Goal: Task Accomplishment & Management: Complete application form

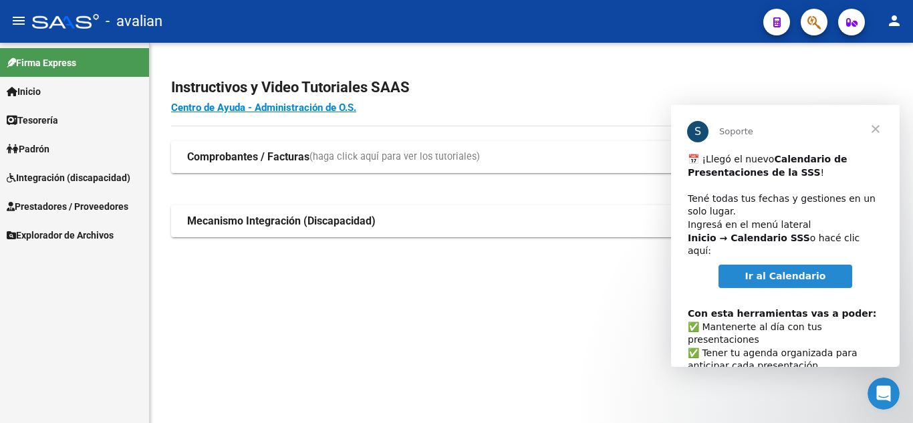
click at [879, 131] on span "Cerrar" at bounding box center [876, 129] width 48 height 48
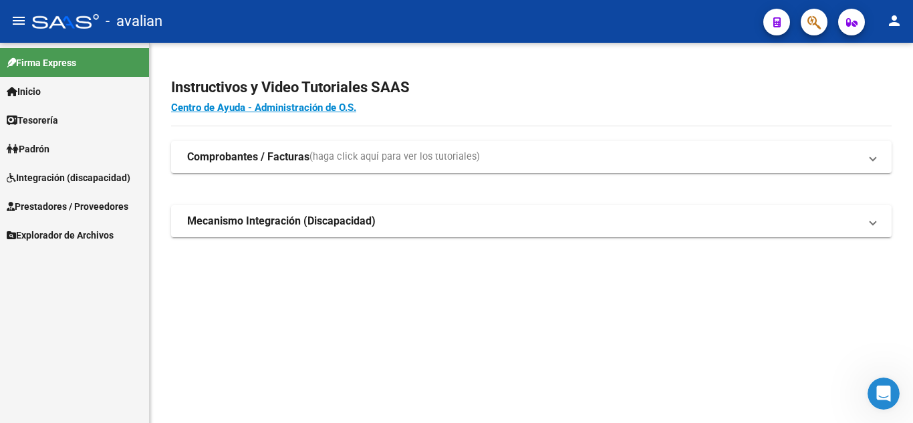
click at [74, 143] on link "Padrón" at bounding box center [74, 148] width 149 height 29
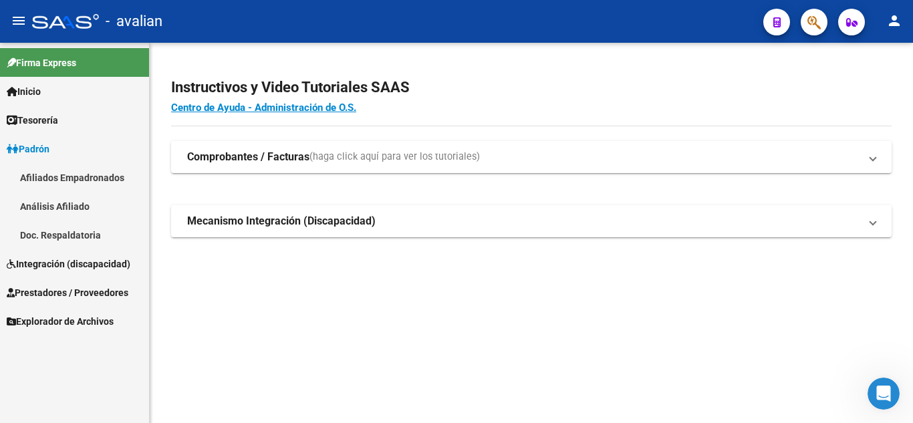
click at [78, 252] on link "Integración (discapacidad)" at bounding box center [74, 263] width 149 height 29
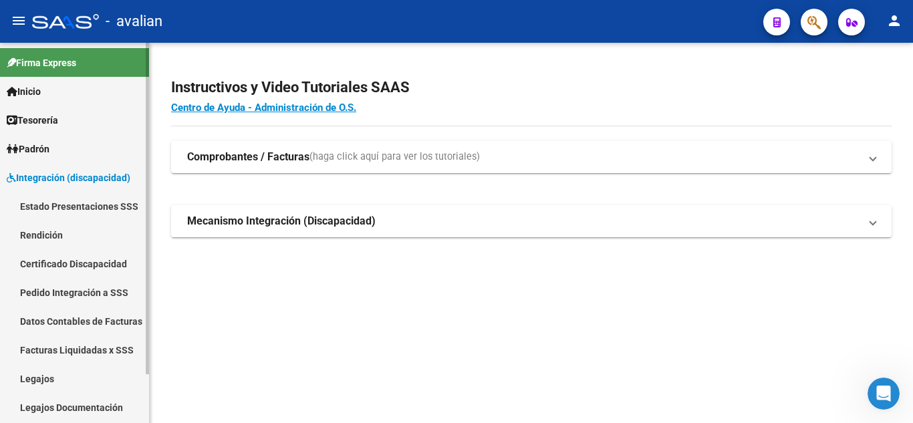
click at [70, 262] on link "Certificado Discapacidad" at bounding box center [74, 263] width 149 height 29
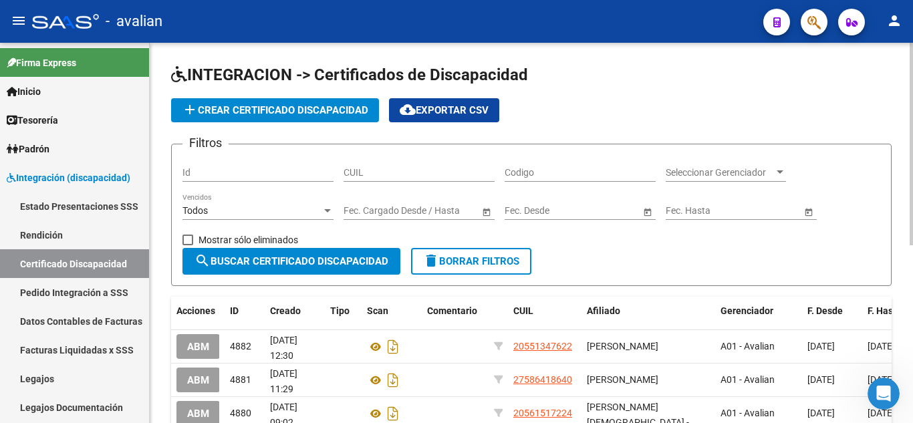
click at [426, 179] on div "CUIL" at bounding box center [419, 168] width 151 height 27
paste input "20-59836201-8"
type input "20-59836201-8"
click at [334, 257] on span "search Buscar Certificado Discapacidad" at bounding box center [292, 261] width 194 height 12
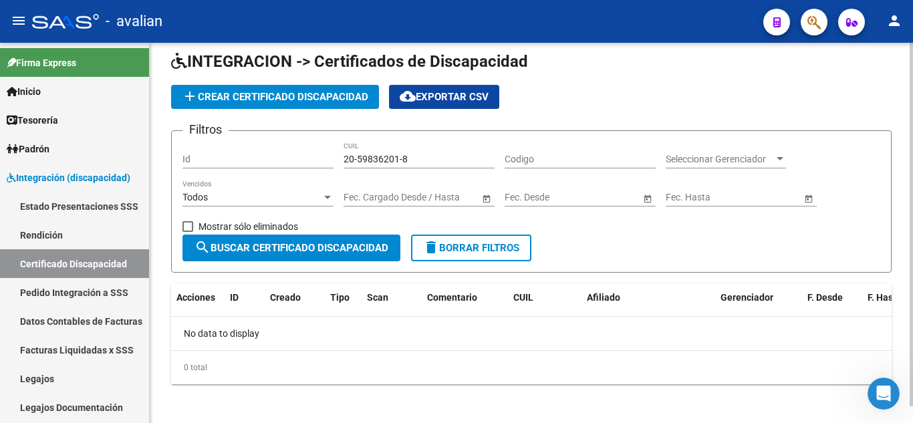
scroll to position [17, 0]
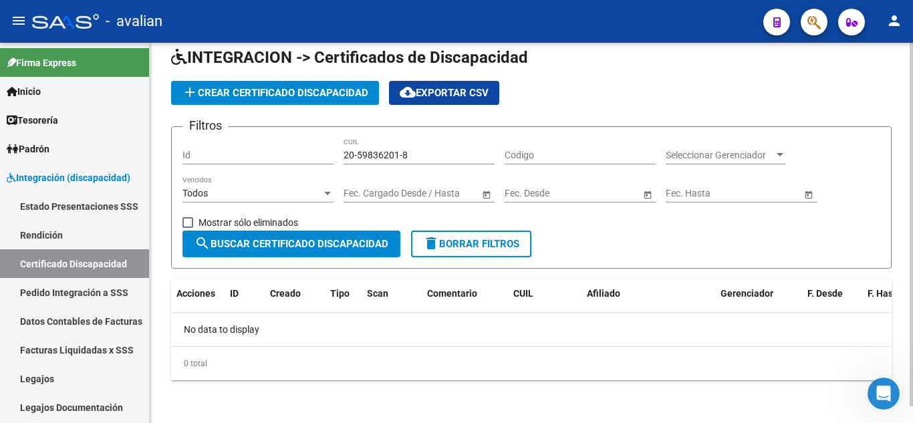
click at [265, 99] on button "add Crear Certificado Discapacidad" at bounding box center [275, 93] width 208 height 24
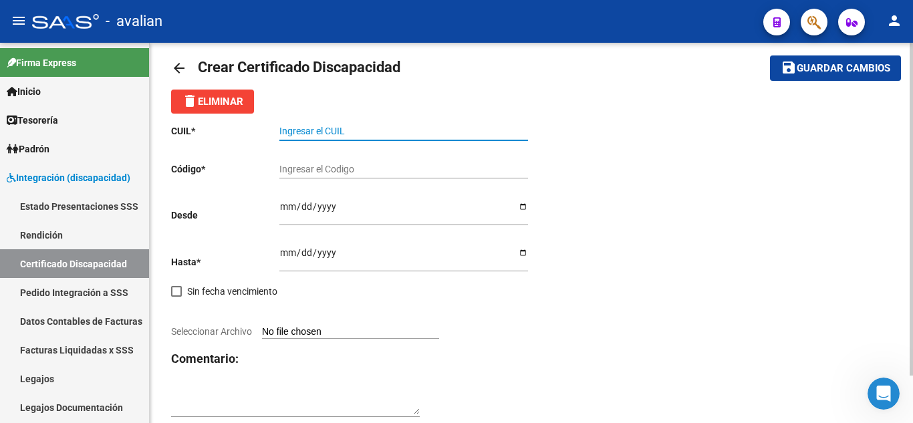
click at [354, 127] on input "Ingresar el CUIL" at bounding box center [403, 131] width 249 height 11
paste input "20-59836201-8"
type input "20-59836201-8"
click at [348, 168] on input "Ingresar el Codigo" at bounding box center [403, 169] width 249 height 11
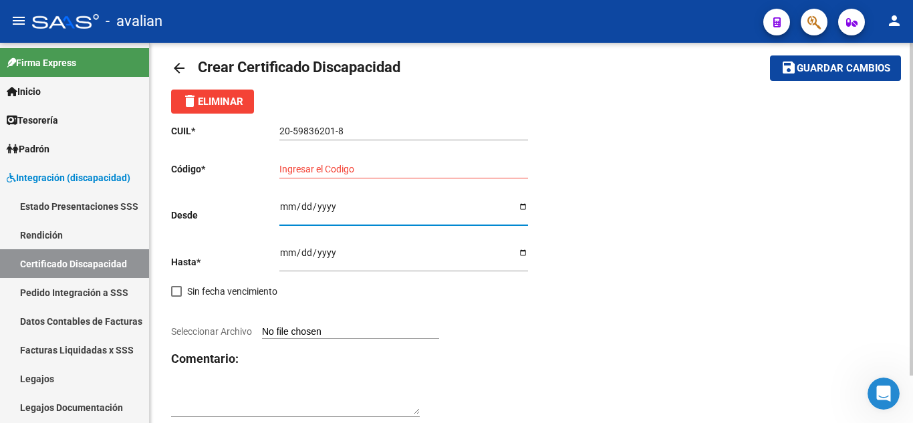
click at [313, 221] on input "Ingresar fec. Desde" at bounding box center [403, 211] width 249 height 20
click at [340, 179] on div "Ingresar el Codigo" at bounding box center [403, 165] width 249 height 27
click at [336, 207] on input "Ingresar fec. Desde" at bounding box center [403, 211] width 249 height 20
drag, startPoint x: 515, startPoint y: 207, endPoint x: 525, endPoint y: 208, distance: 10.1
click at [517, 207] on input "Ingresar fec. Desde" at bounding box center [403, 211] width 249 height 20
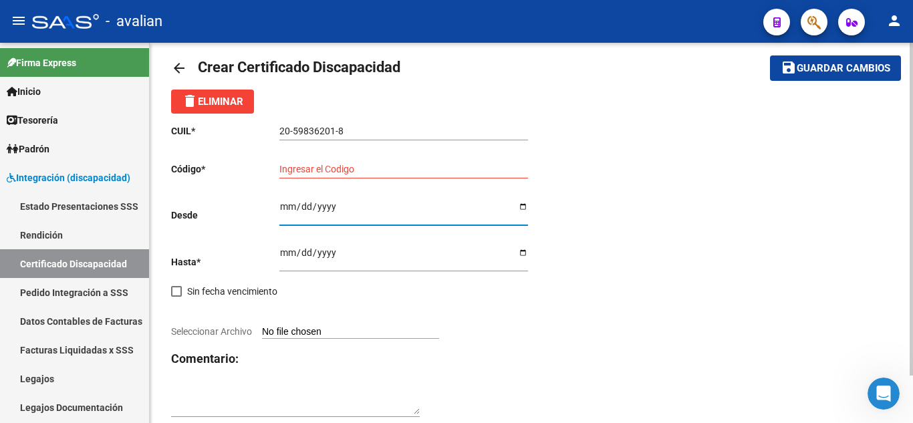
click at [525, 208] on input "Ingresar fec. Desde" at bounding box center [403, 211] width 249 height 20
type input "[DATE]"
click at [520, 253] on input "Ingresar fec. Hasta" at bounding box center [403, 257] width 249 height 20
click at [533, 252] on div "CUIL * 20-59836201-8 Ingresar el CUIL Código * Ingresar el Codigo Desde [DATE] …" at bounding box center [531, 271] width 721 height 315
click at [525, 246] on div "Ingresar fec. Hasta" at bounding box center [403, 254] width 249 height 35
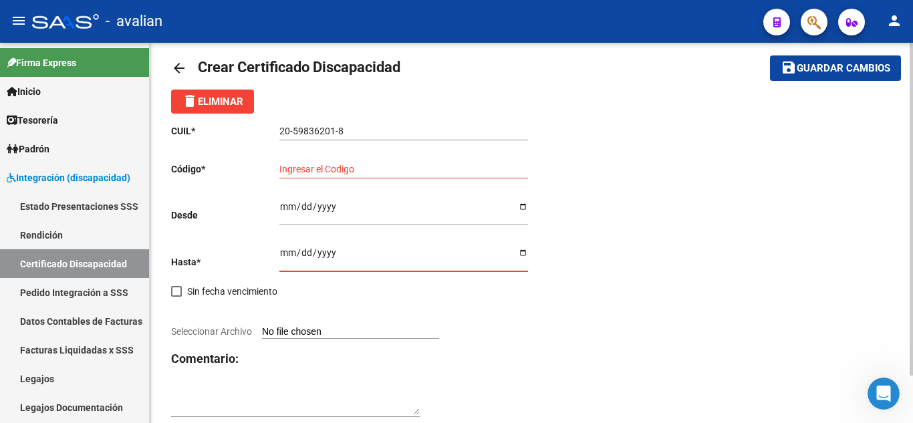
click at [523, 252] on input "Ingresar fec. Hasta" at bounding box center [403, 257] width 249 height 20
type input "[DATE]"
click at [352, 166] on input "Ingresar el Codigo" at bounding box center [403, 169] width 249 height 11
click at [287, 330] on input "Seleccionar Archivo" at bounding box center [350, 332] width 177 height 13
type input "C:\fakepath\CUD.pdf"
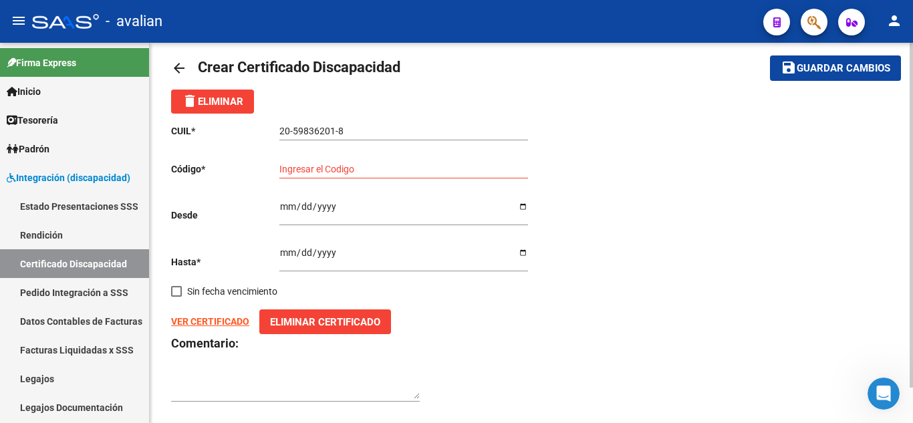
click at [310, 170] on input "Ingresar el Codigo" at bounding box center [403, 169] width 249 height 11
paste input "ARG02000598362012025081320280813BSAS315"
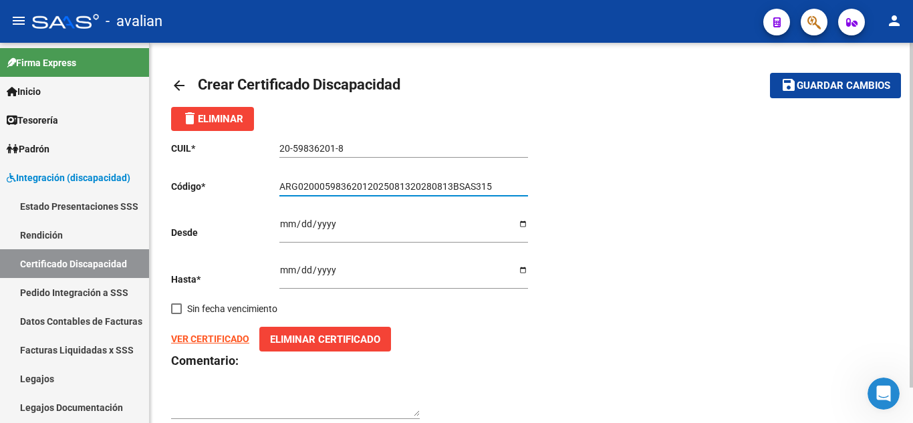
type input "ARG02000598362012025081320280813BSAS315"
click at [842, 83] on span "Guardar cambios" at bounding box center [844, 86] width 94 height 12
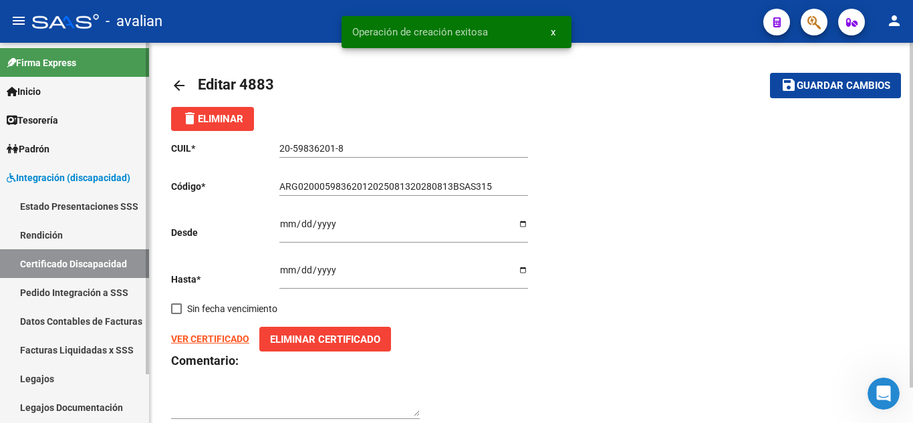
click at [66, 375] on link "Legajos" at bounding box center [74, 378] width 149 height 29
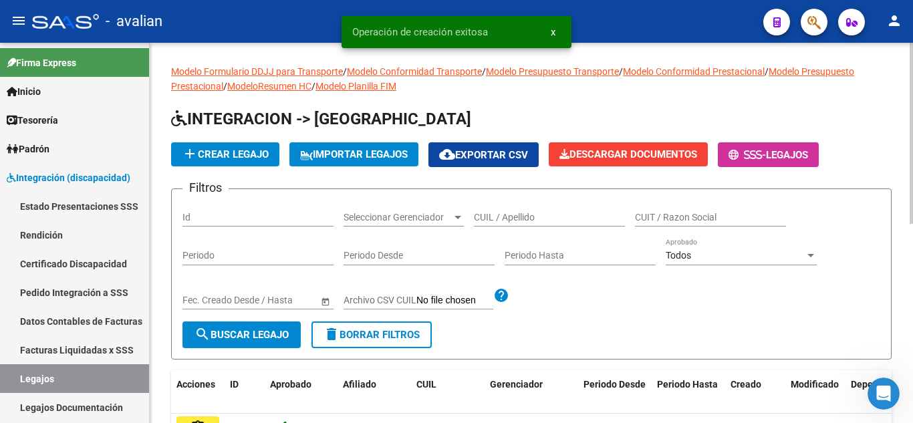
click at [567, 215] on input "CUIL / Apellido" at bounding box center [549, 217] width 151 height 11
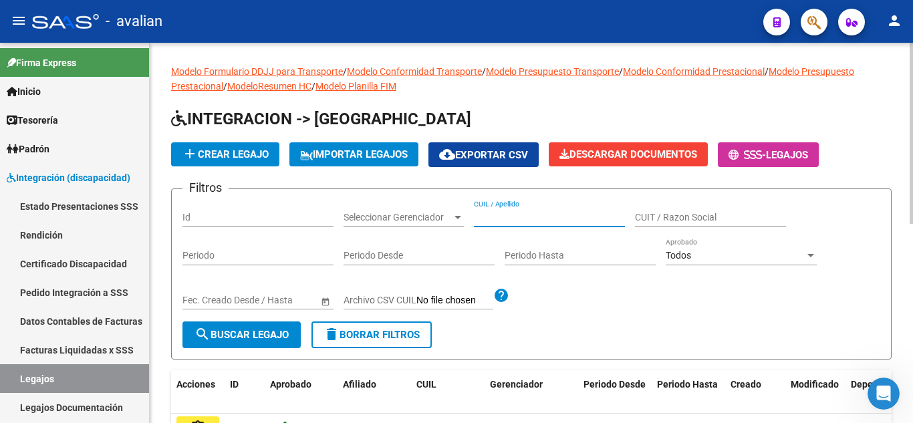
paste input "20598362018"
type input "20598362018"
click at [224, 344] on button "search Buscar Legajo" at bounding box center [242, 335] width 118 height 27
click at [521, 205] on div "20598362018 CUIL / Apellido" at bounding box center [549, 213] width 151 height 27
click at [519, 211] on div "20598362018 CUIL / Apellido" at bounding box center [549, 213] width 151 height 27
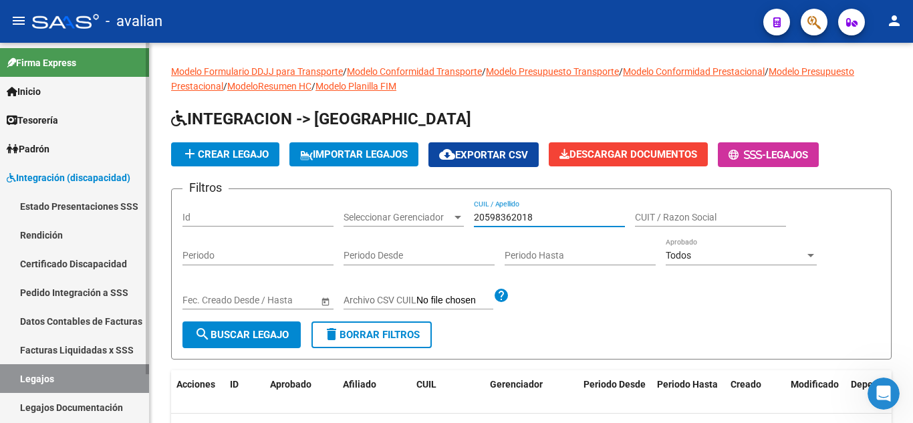
click at [70, 379] on link "Legajos" at bounding box center [74, 378] width 149 height 29
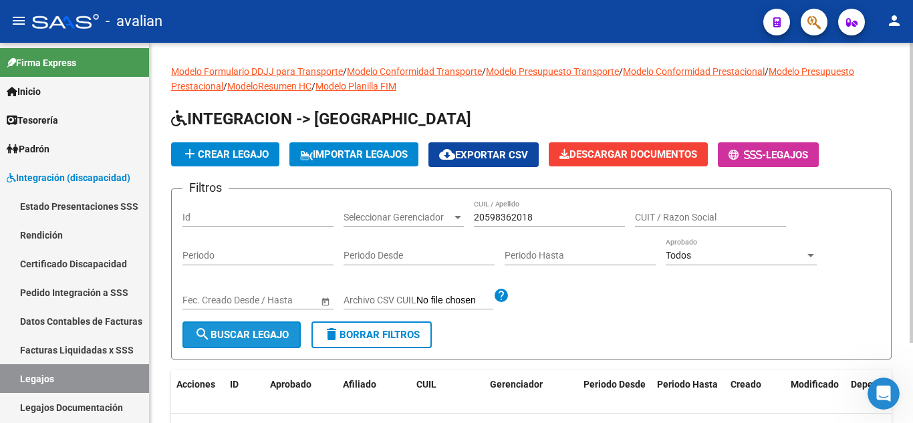
click at [255, 331] on span "search Buscar Legajo" at bounding box center [242, 335] width 94 height 12
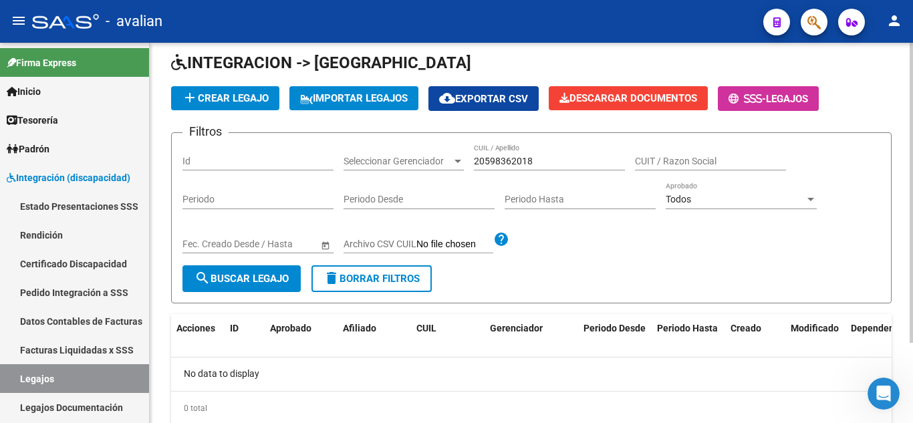
scroll to position [102, 0]
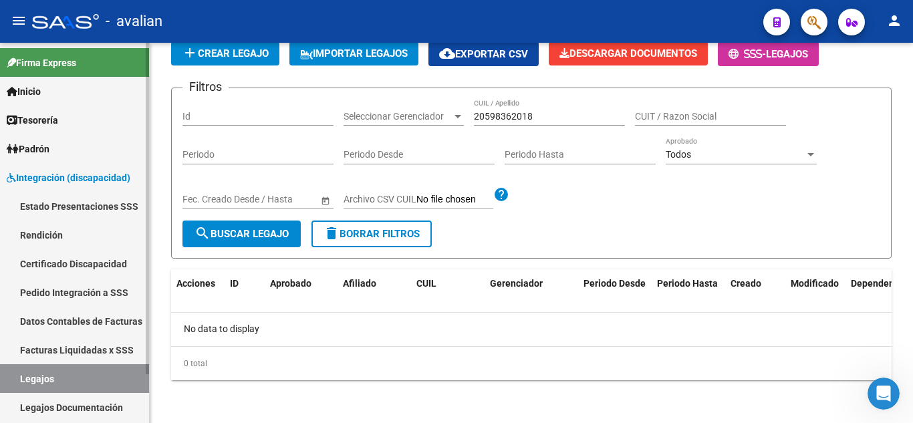
drag, startPoint x: 64, startPoint y: 263, endPoint x: 81, endPoint y: 271, distance: 19.4
click at [64, 263] on link "Certificado Discapacidad" at bounding box center [74, 263] width 149 height 29
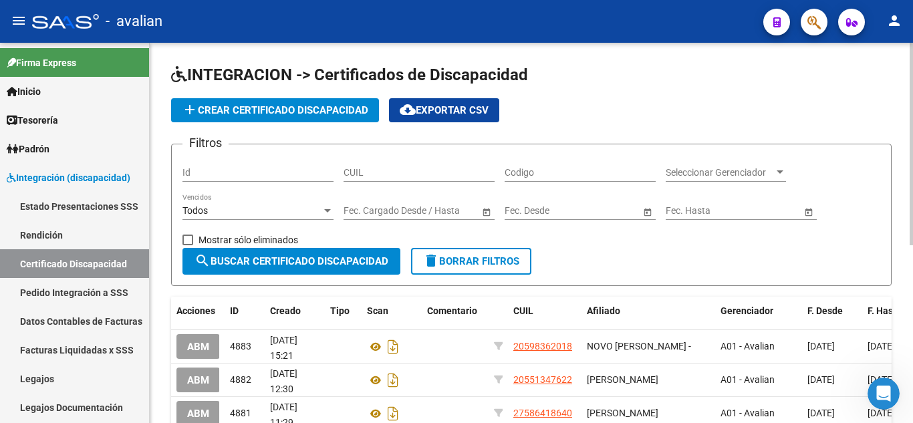
click at [546, 179] on div "Codigo" at bounding box center [580, 168] width 151 height 27
paste input "20598362018"
type input "20598362018"
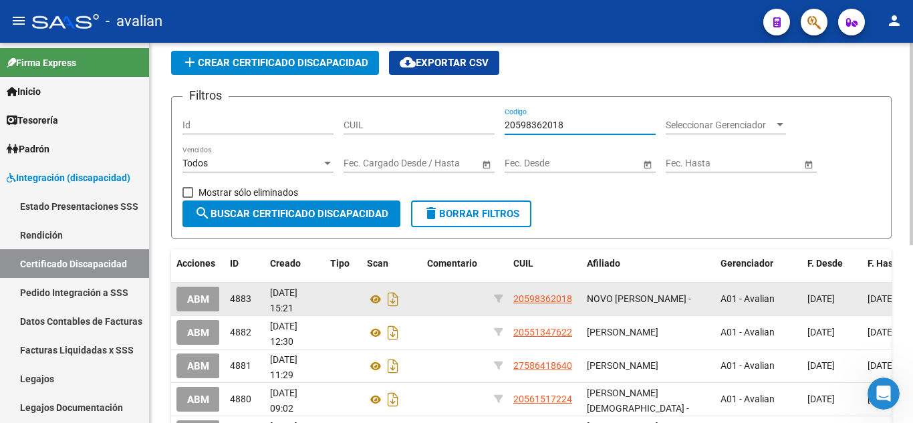
scroll to position [67, 0]
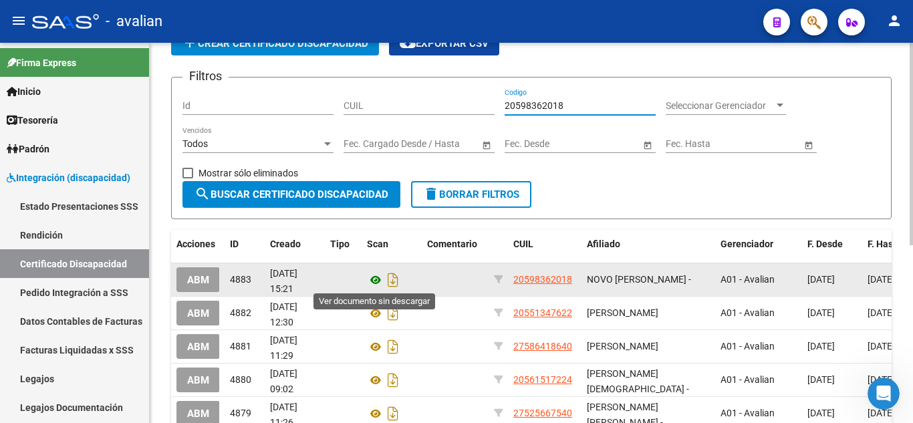
click at [368, 279] on icon at bounding box center [375, 280] width 17 height 16
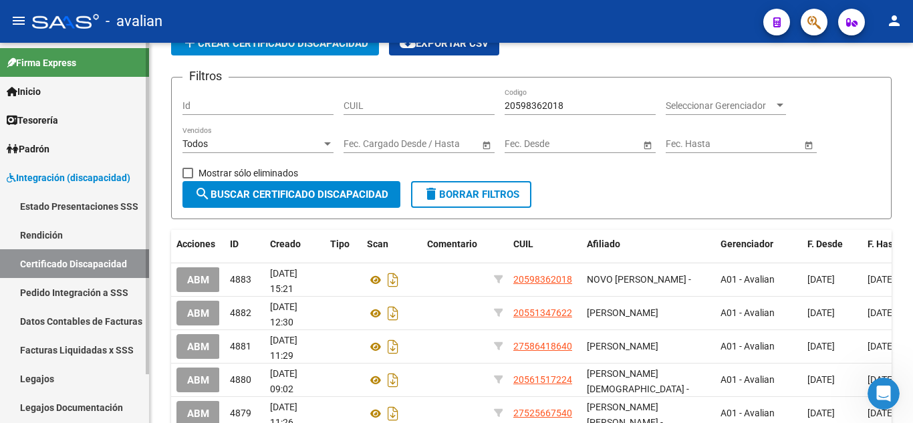
click at [78, 380] on link "Legajos" at bounding box center [74, 378] width 149 height 29
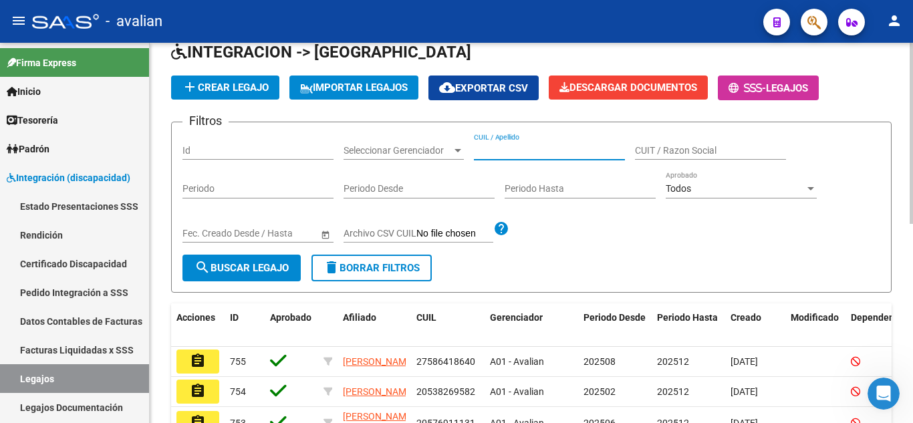
click at [517, 145] on input "CUIL / Apellido" at bounding box center [549, 150] width 151 height 11
paste input "20598362018"
type input "20598362018"
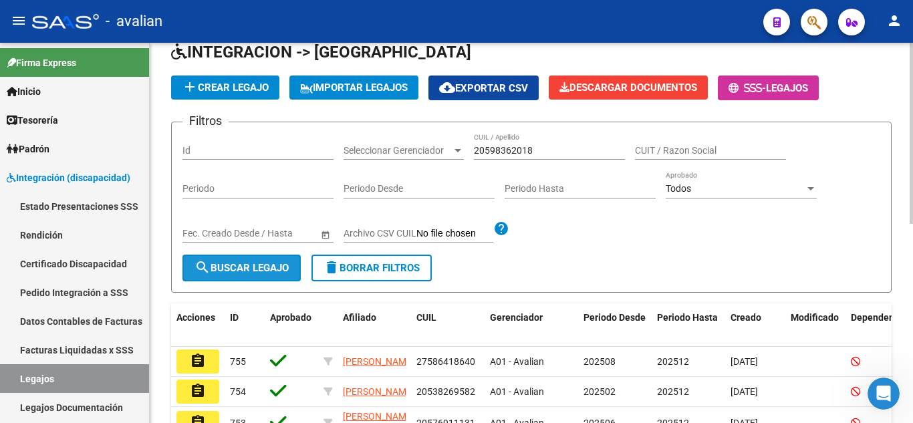
click at [218, 274] on span "search Buscar Legajo" at bounding box center [242, 268] width 94 height 12
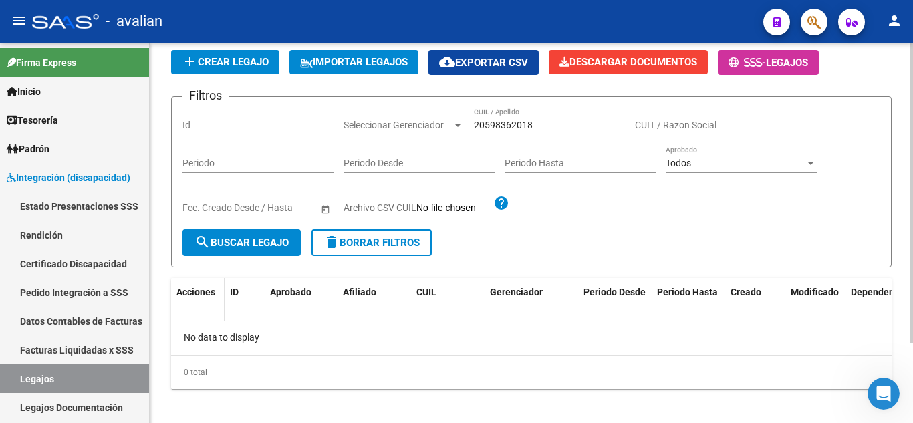
scroll to position [102, 0]
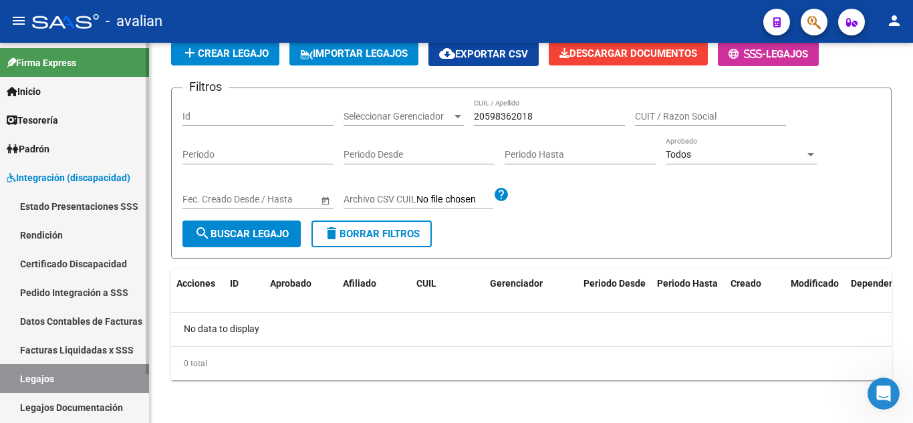
click at [64, 263] on link "Certificado Discapacidad" at bounding box center [74, 263] width 149 height 29
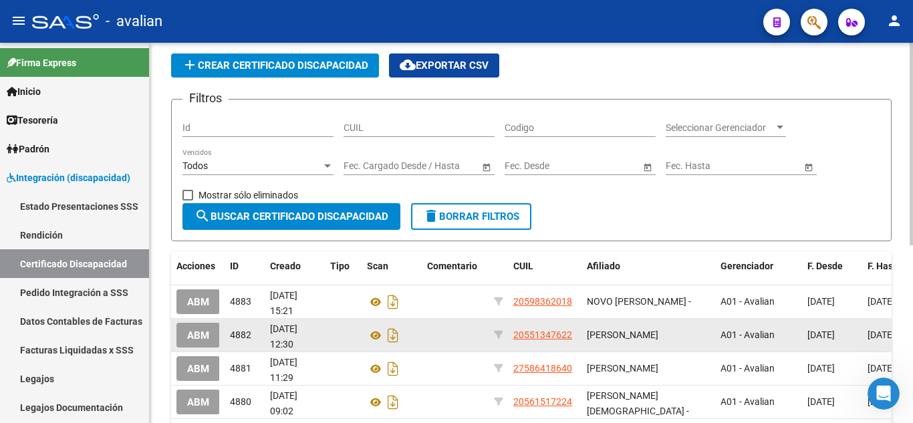
scroll to position [67, 0]
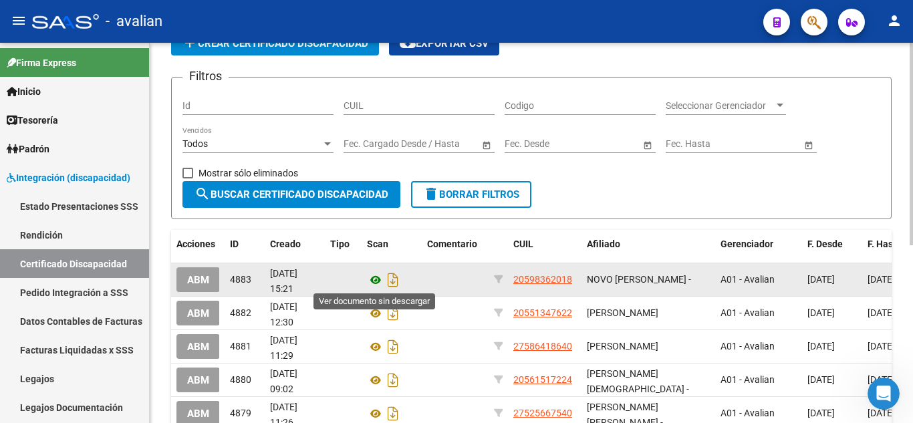
click at [376, 281] on icon at bounding box center [375, 280] width 17 height 16
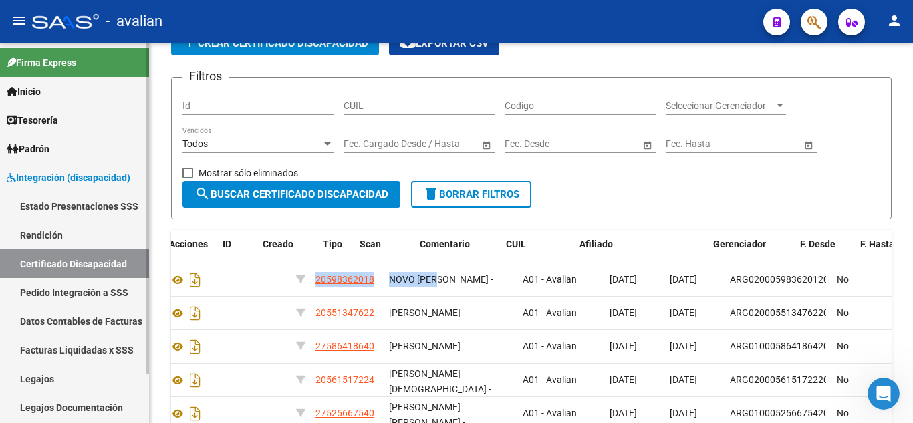
scroll to position [0, 0]
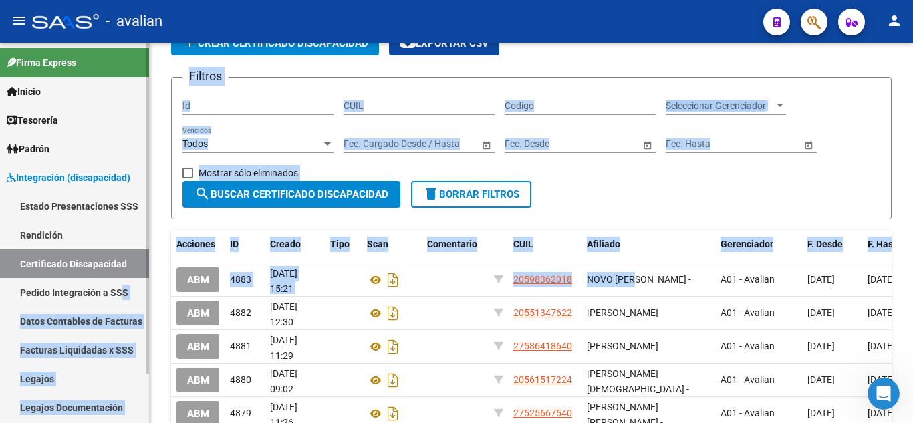
drag, startPoint x: 638, startPoint y: 281, endPoint x: 122, endPoint y: 291, distance: 516.2
click at [122, 291] on mat-sidenav-container "Firma Express Inicio Calendario SSS Instructivos Contacto OS Tesorería Extracto…" at bounding box center [456, 233] width 913 height 380
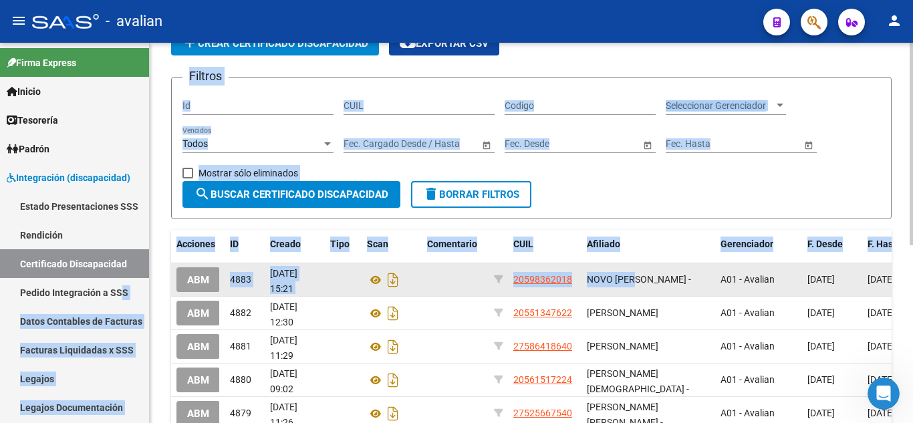
click at [328, 272] on datatable-body-cell at bounding box center [343, 279] width 37 height 33
click at [298, 275] on span "[DATE] 15:21" at bounding box center [283, 281] width 27 height 26
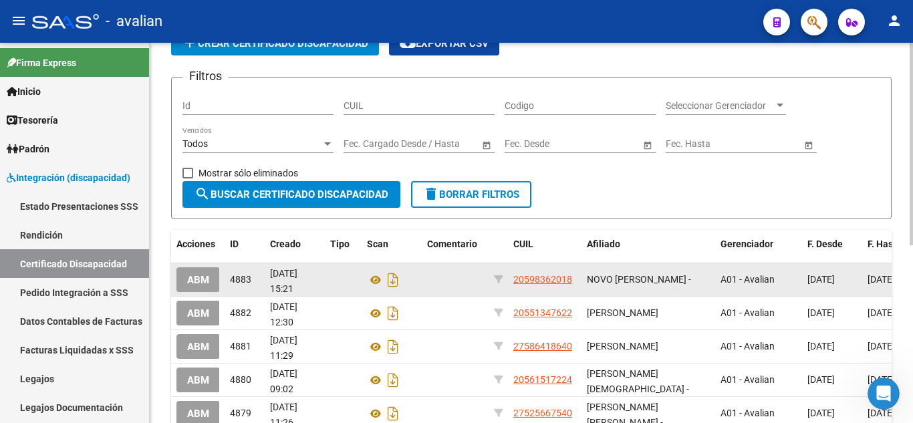
click at [308, 284] on div "[DATE] 15:21" at bounding box center [294, 280] width 49 height 28
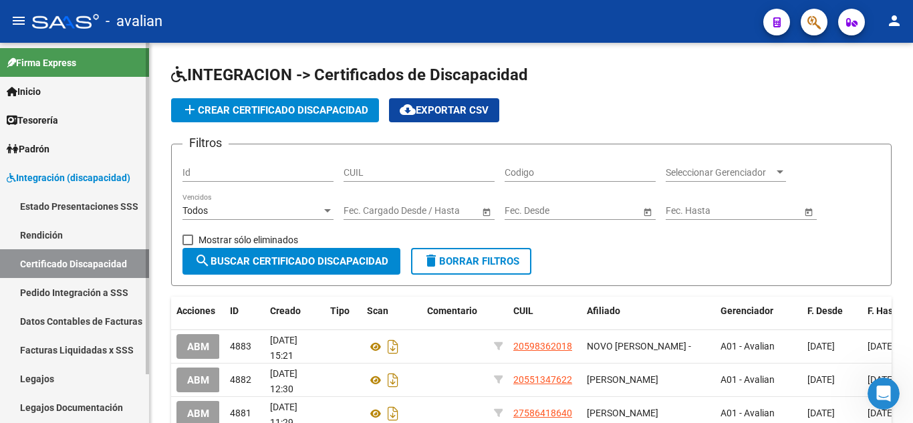
click at [51, 384] on link "Legajos" at bounding box center [74, 378] width 149 height 29
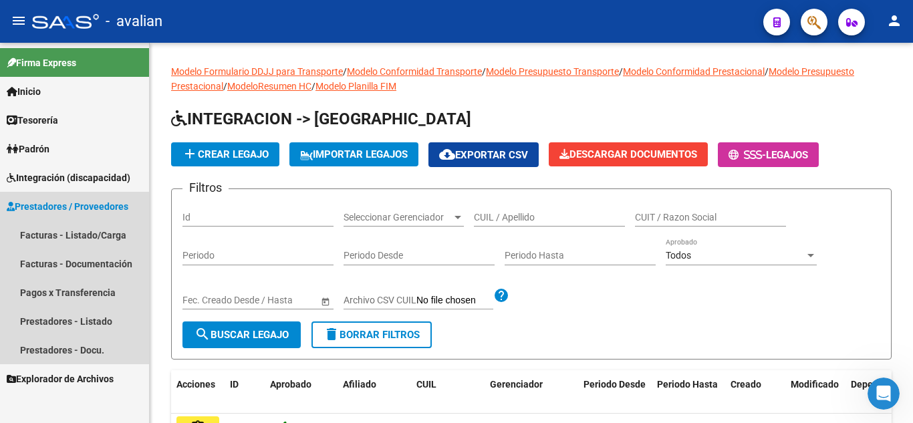
click at [57, 195] on link "Prestadores / Proveedores" at bounding box center [74, 206] width 149 height 29
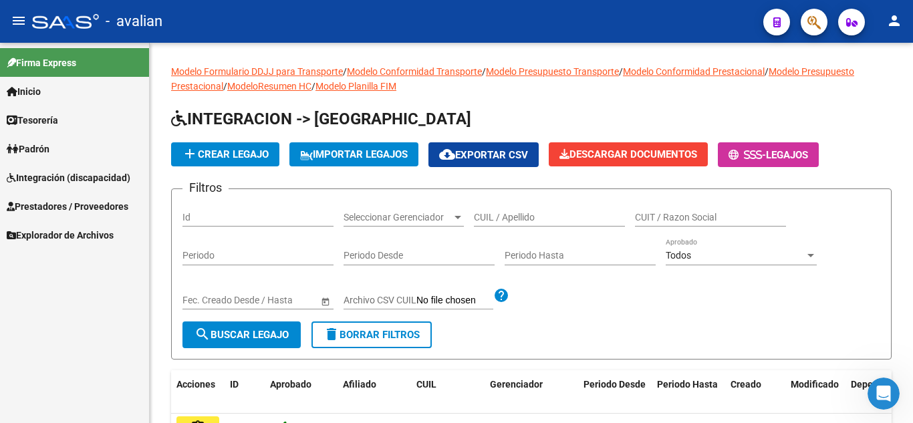
click at [66, 177] on span "Integración (discapacidad)" at bounding box center [69, 177] width 124 height 15
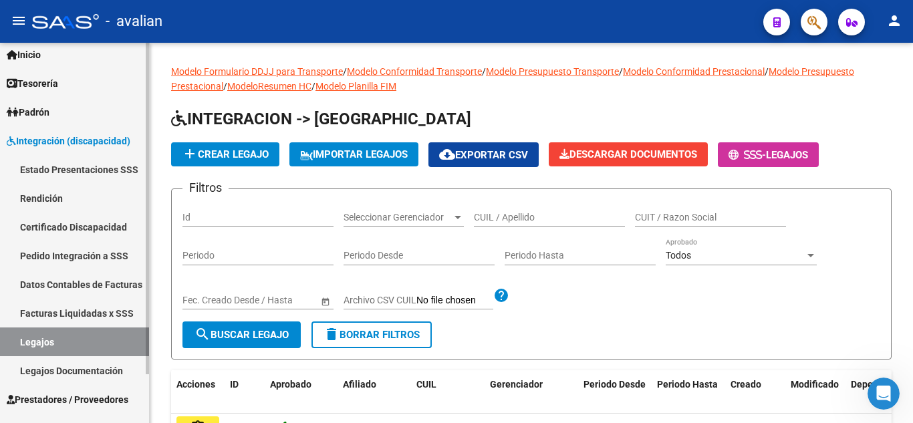
scroll to position [56, 0]
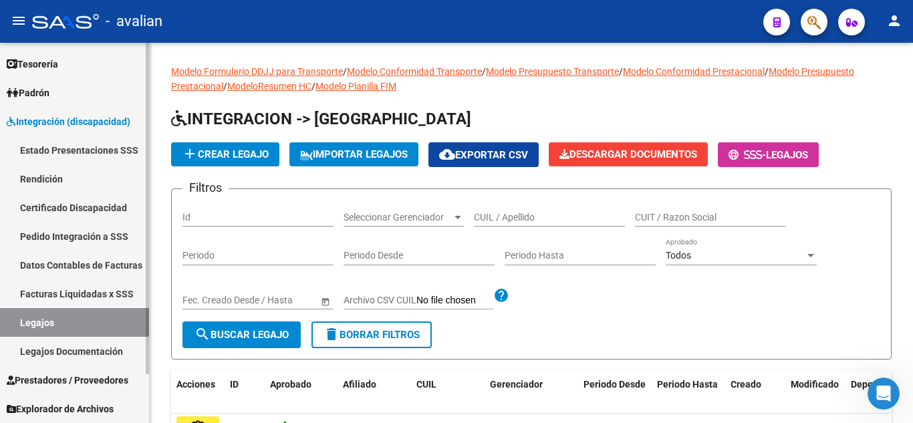
click at [50, 356] on link "Legajos Documentación" at bounding box center [74, 351] width 149 height 29
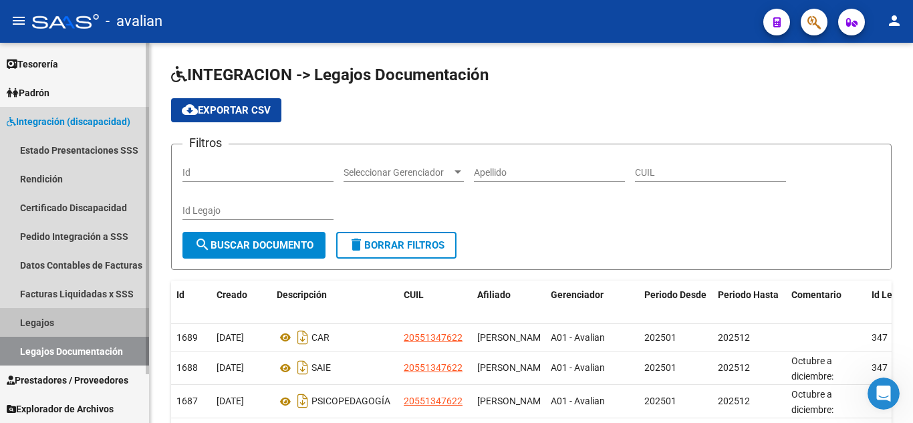
click at [47, 329] on link "Legajos" at bounding box center [74, 322] width 149 height 29
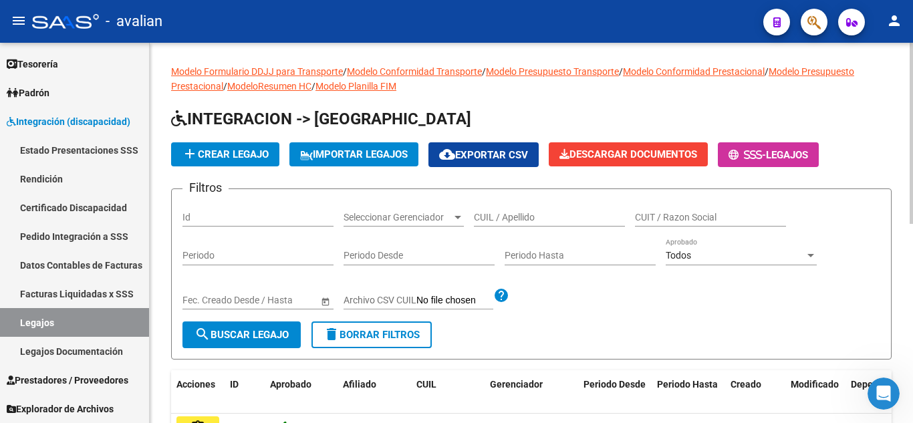
click at [525, 217] on input "CUIL / Apellido" at bounding box center [549, 217] width 151 height 11
paste input "20598362018"
type input "20598362018"
click at [255, 324] on button "search Buscar Legajo" at bounding box center [242, 335] width 118 height 27
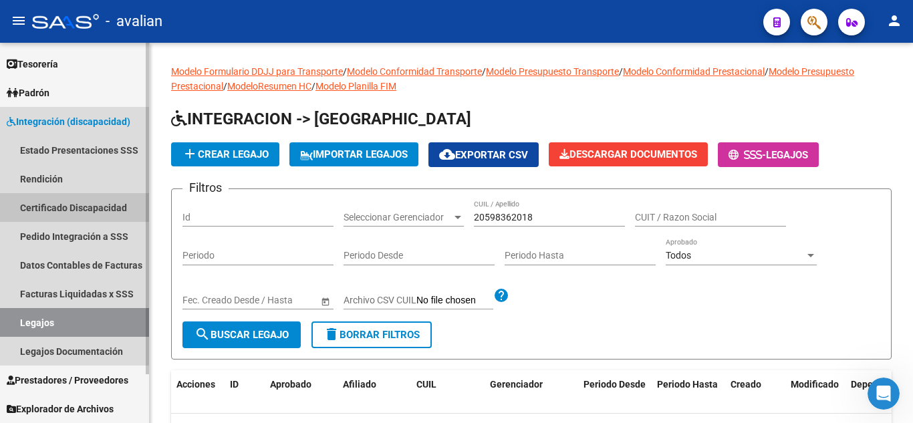
click at [94, 211] on link "Certificado Discapacidad" at bounding box center [74, 207] width 149 height 29
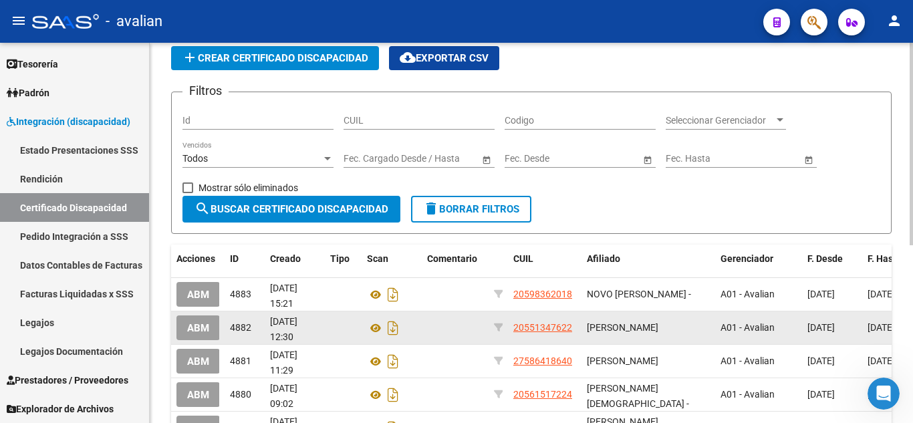
scroll to position [134, 0]
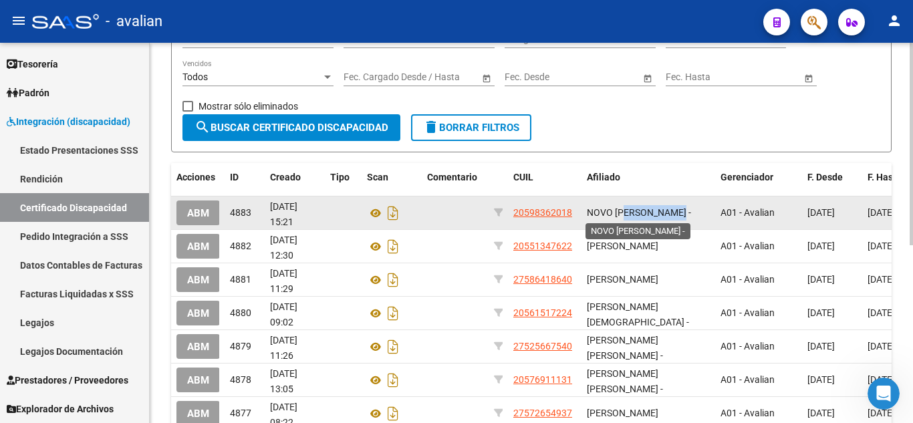
drag, startPoint x: 623, startPoint y: 215, endPoint x: 686, endPoint y: 215, distance: 62.8
click at [686, 215] on span "NOVO [PERSON_NAME] -" at bounding box center [639, 212] width 104 height 11
drag, startPoint x: 687, startPoint y: 212, endPoint x: 646, endPoint y: 209, distance: 40.9
click at [646, 209] on span "NOVO [PERSON_NAME] -" at bounding box center [639, 212] width 104 height 11
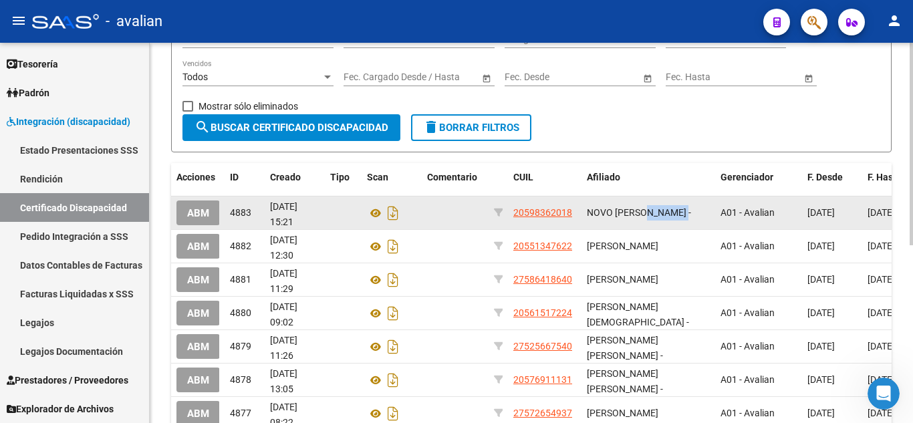
click at [646, 209] on span "NOVO [PERSON_NAME] -" at bounding box center [639, 212] width 104 height 11
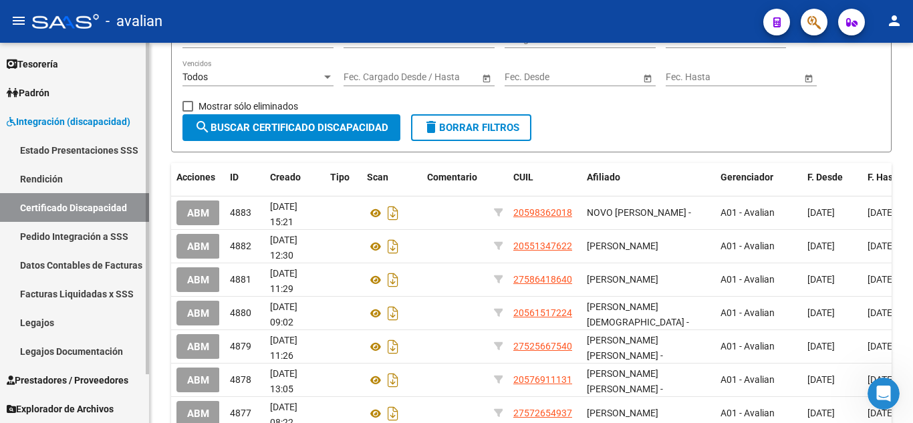
click at [64, 317] on link "Legajos" at bounding box center [74, 322] width 149 height 29
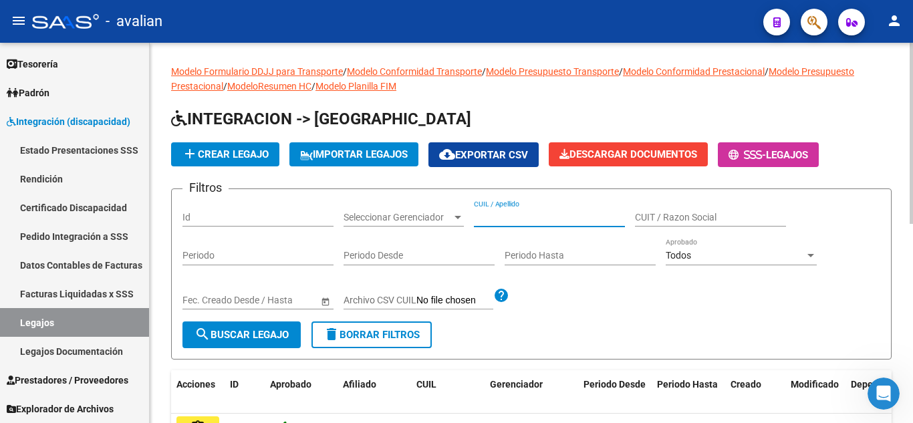
click at [527, 217] on input "CUIL / Apellido" at bounding box center [549, 217] width 151 height 11
paste input "20598362018"
type input "20598362018"
click at [228, 338] on span "search Buscar Legajo" at bounding box center [242, 335] width 94 height 12
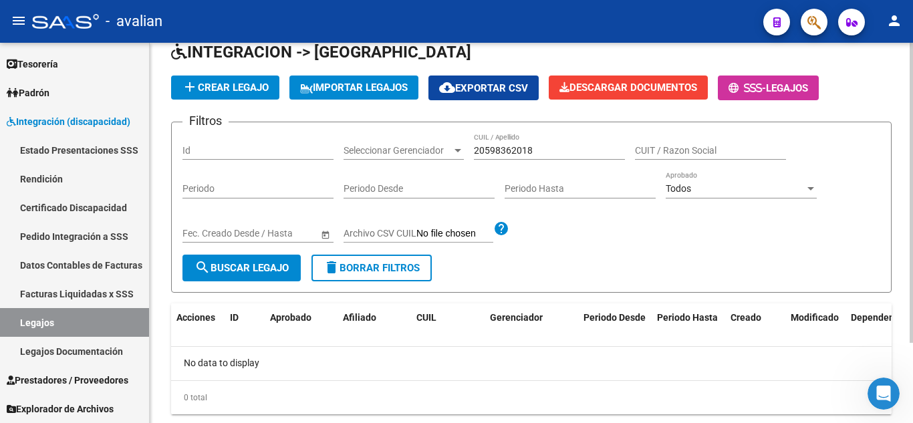
click at [243, 88] on span "add Crear Legajo" at bounding box center [225, 88] width 87 height 12
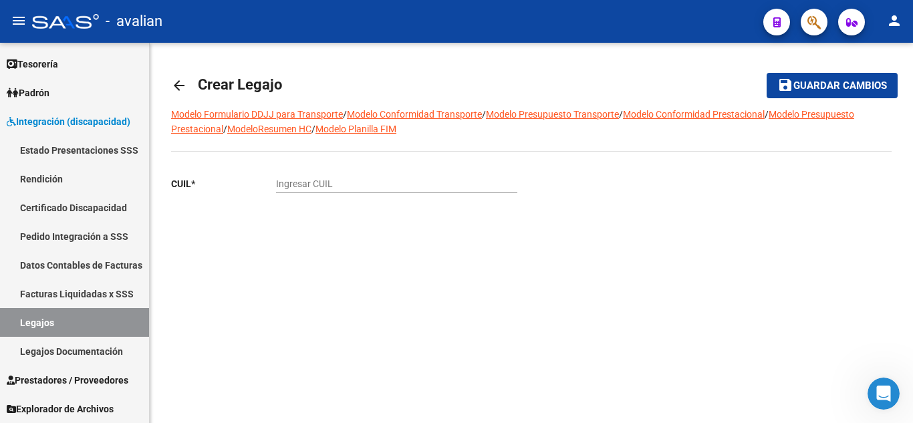
click at [334, 191] on div "Ingresar CUIL" at bounding box center [396, 179] width 241 height 27
click at [334, 187] on input "Ingresar CUIL" at bounding box center [396, 184] width 241 height 11
paste input "20-59836201-8"
type input "20-59836201-8"
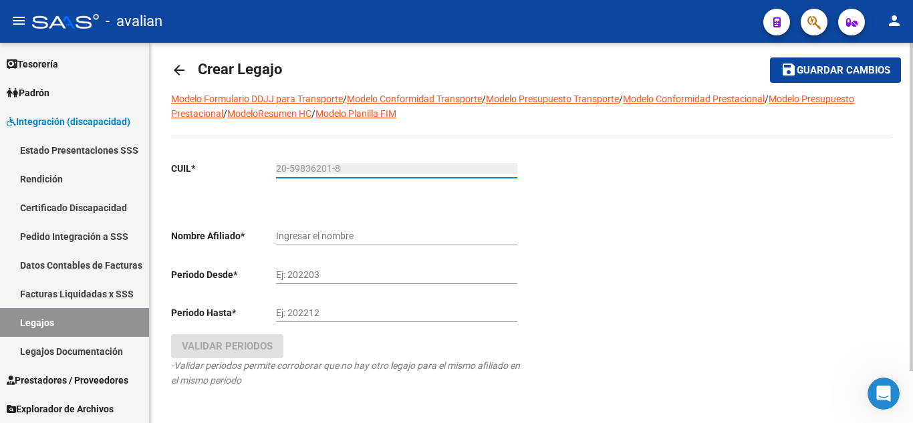
scroll to position [60, 0]
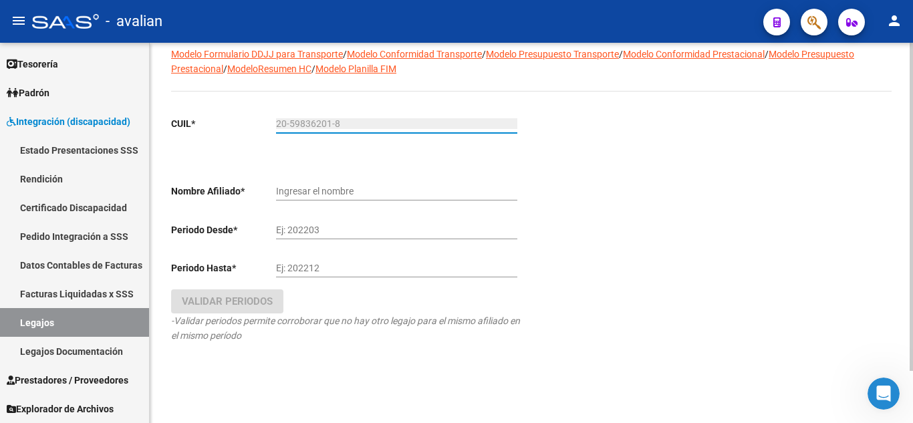
type input "NOVO [PERSON_NAME]"
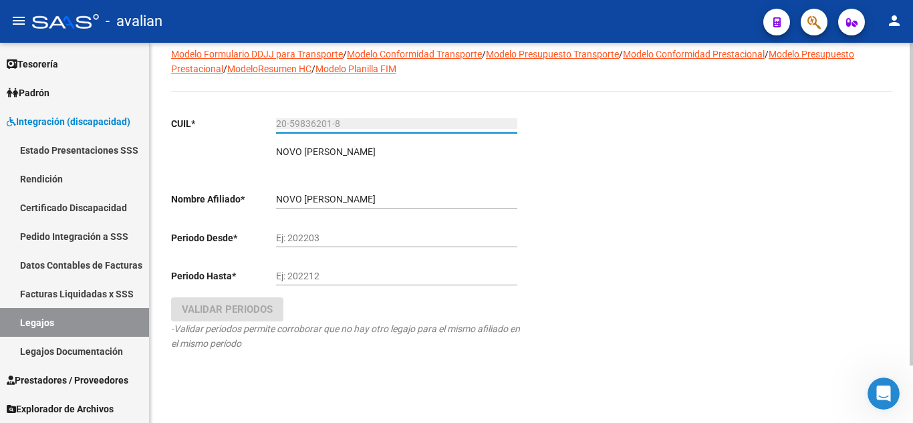
type input "20-59836201-8"
click at [362, 189] on div "NOVO [PERSON_NAME] el nombre" at bounding box center [396, 195] width 241 height 27
click at [358, 246] on div "Ej: 202203" at bounding box center [396, 234] width 241 height 27
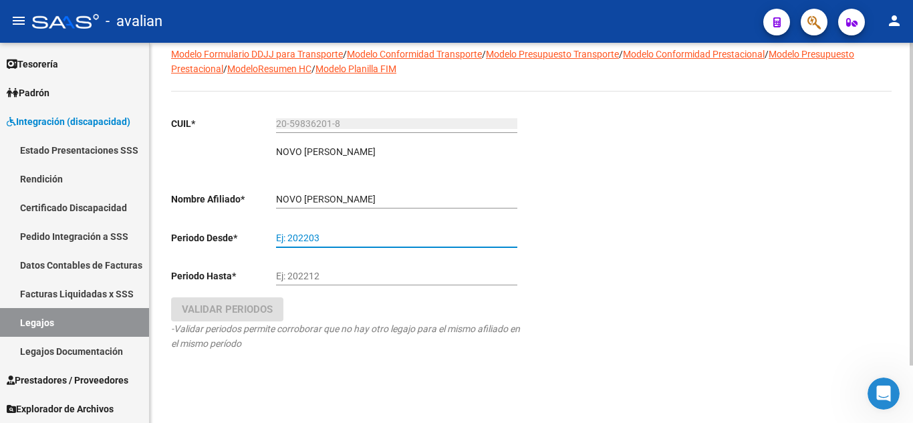
type input "1"
type input "202509"
click at [304, 275] on input "Ej: 202212" at bounding box center [396, 276] width 241 height 11
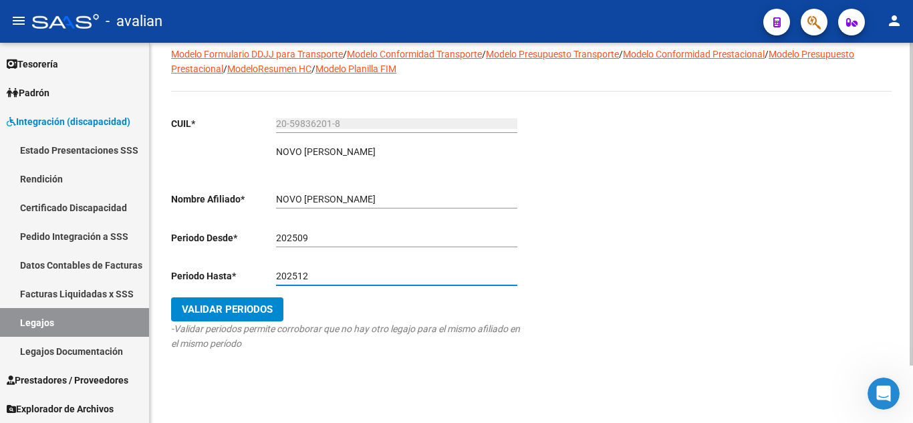
type input "202512"
click at [245, 308] on span "Validar Periodos" at bounding box center [227, 310] width 91 height 12
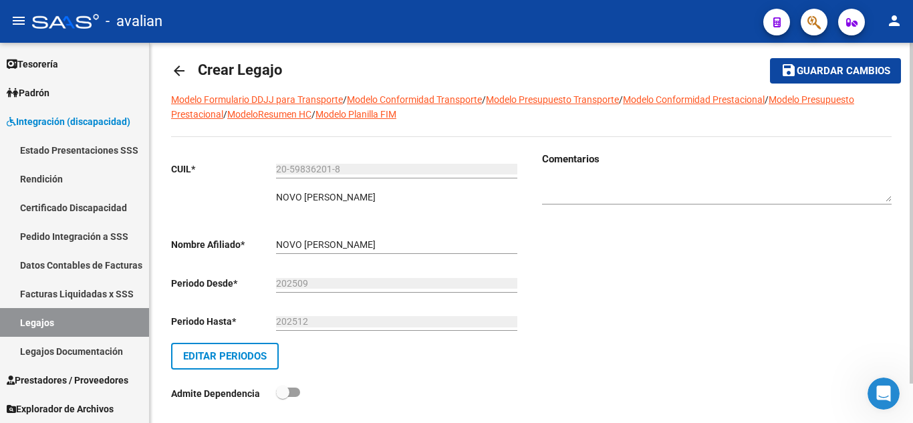
scroll to position [0, 0]
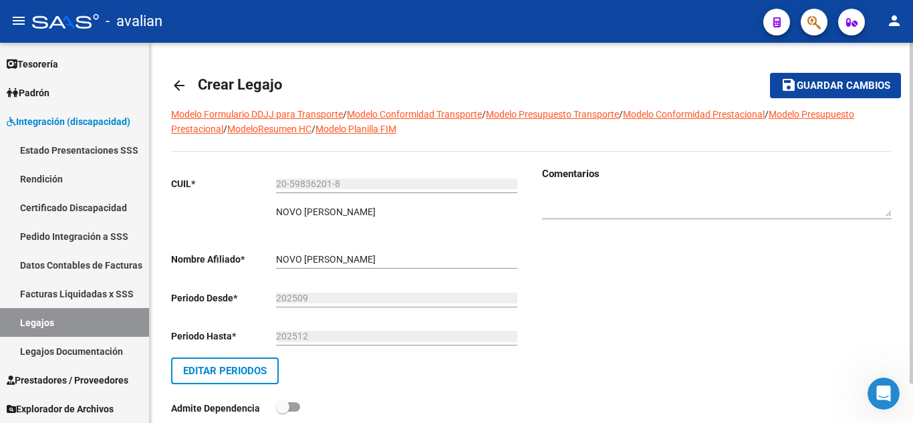
click at [802, 92] on span "Guardar cambios" at bounding box center [844, 86] width 94 height 12
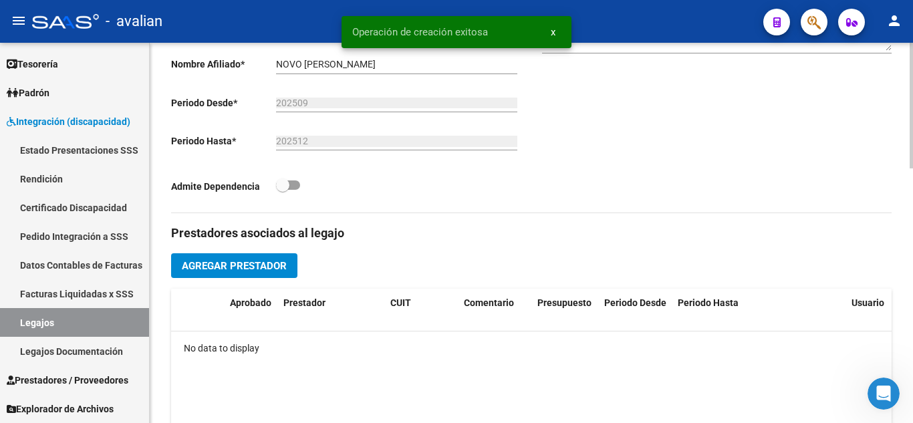
scroll to position [134, 0]
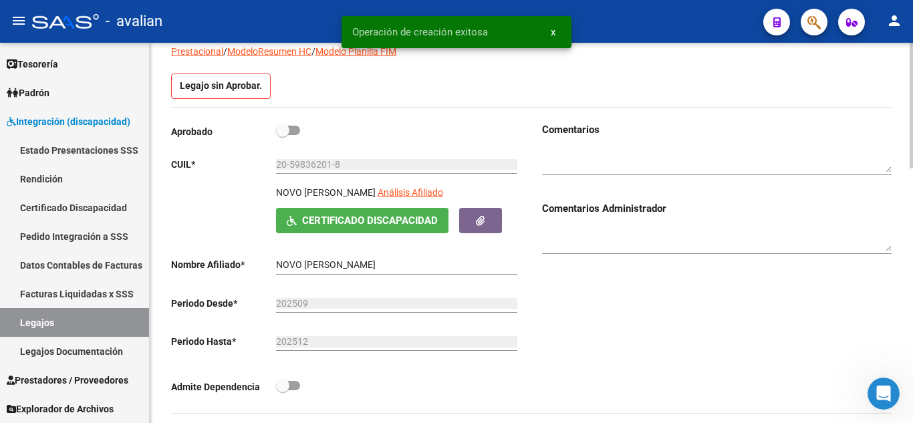
click at [362, 237] on div "Aprobado CUIL * 20-59836201-8 Ingresar CUIL NOVO [PERSON_NAME] Análisis Afiliad…" at bounding box center [346, 262] width 350 height 280
click at [361, 223] on span "Certificado Discapacidad" at bounding box center [370, 221] width 136 height 12
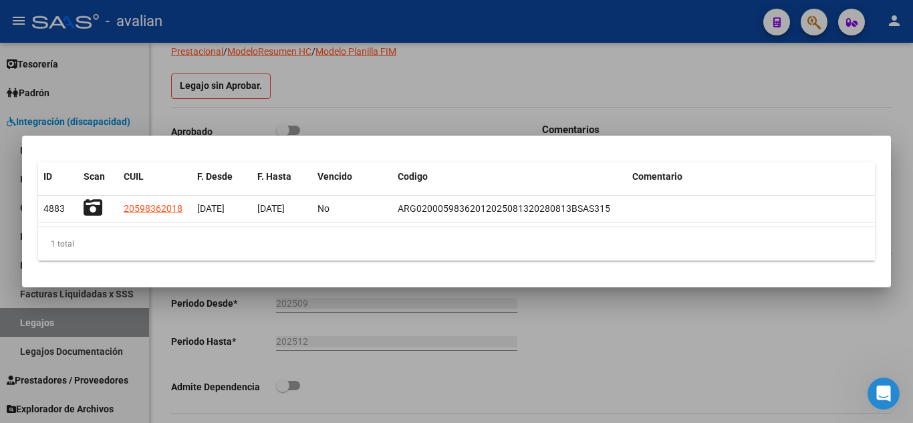
click at [785, 107] on div at bounding box center [456, 211] width 913 height 423
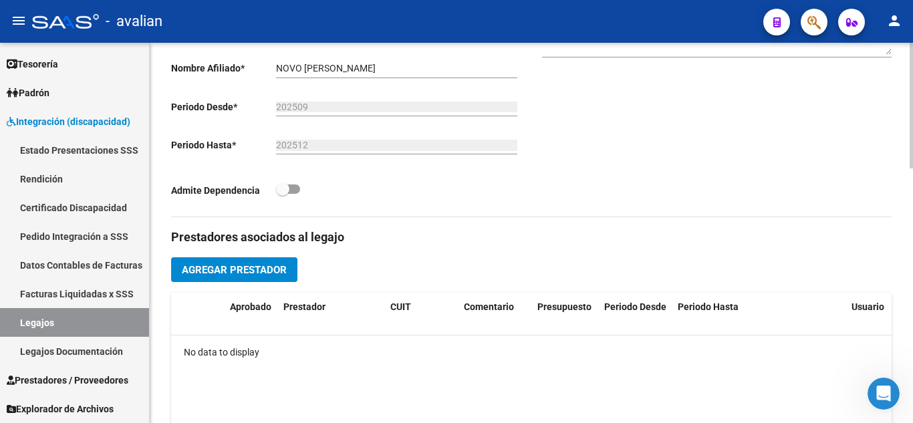
scroll to position [401, 0]
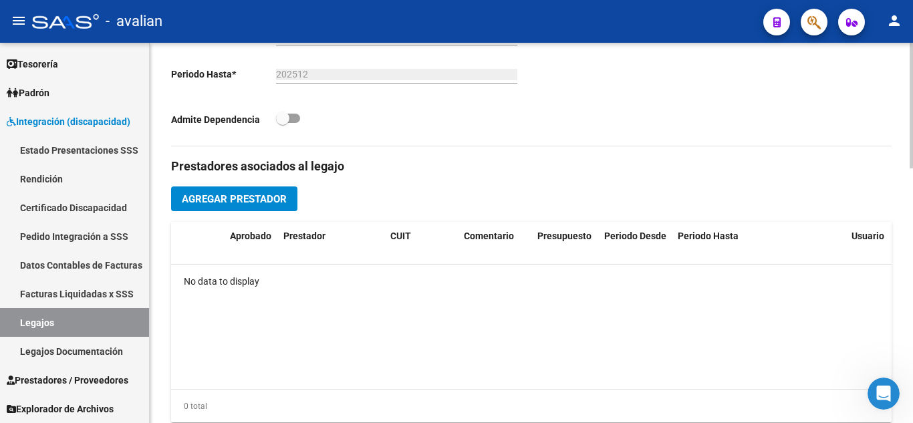
click at [273, 203] on span "Agregar Prestador" at bounding box center [234, 199] width 105 height 12
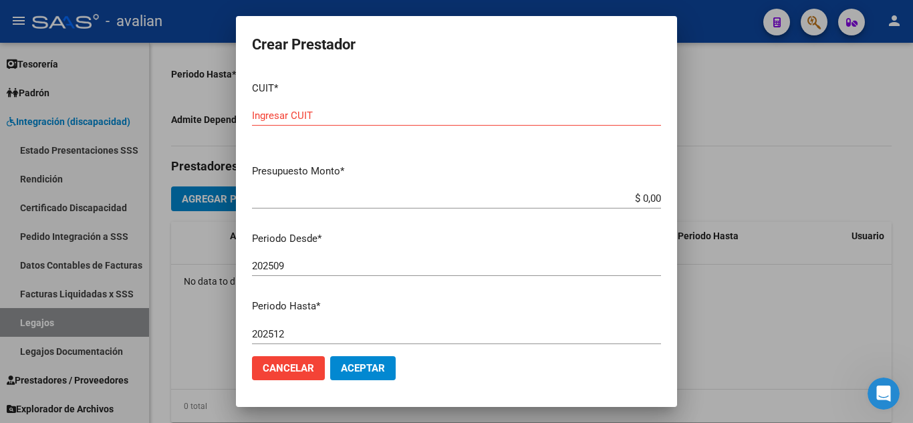
drag, startPoint x: 851, startPoint y: 184, endPoint x: 824, endPoint y: 174, distance: 29.0
click at [852, 184] on div at bounding box center [456, 211] width 913 height 423
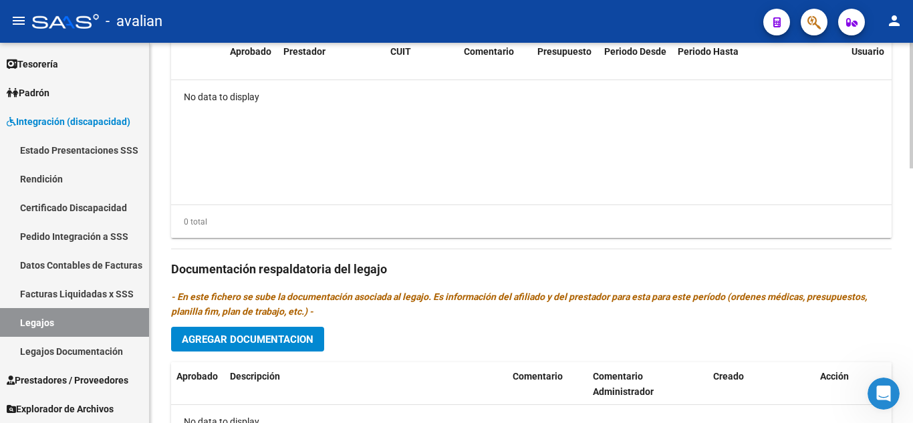
scroll to position [468, 0]
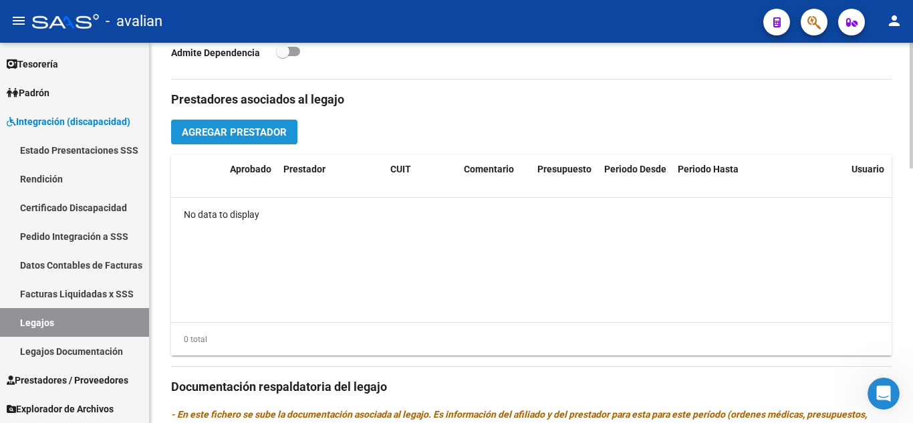
click at [239, 132] on span "Agregar Prestador" at bounding box center [234, 132] width 105 height 12
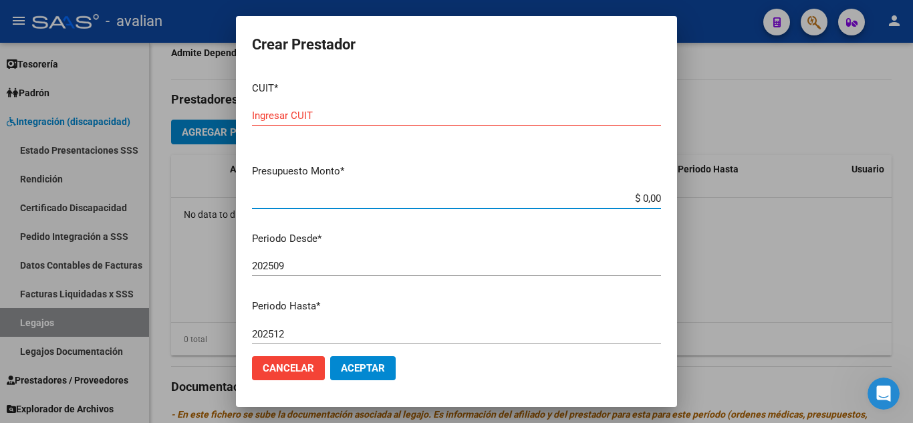
click at [324, 194] on input "$ 0,00" at bounding box center [456, 199] width 409 height 12
click at [314, 264] on input "202509" at bounding box center [456, 266] width 409 height 12
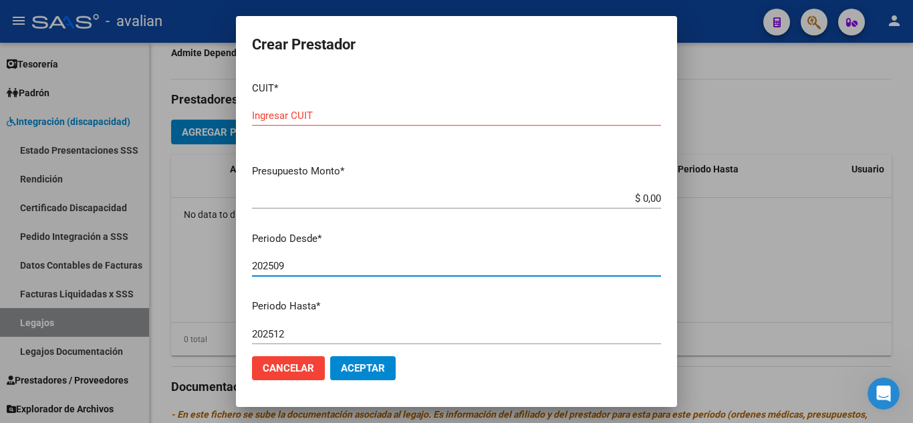
click at [297, 330] on input "202512" at bounding box center [456, 334] width 409 height 12
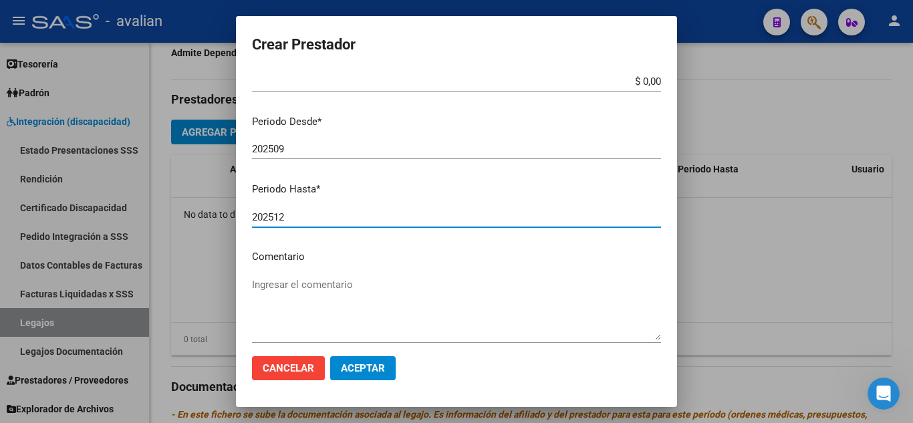
scroll to position [134, 0]
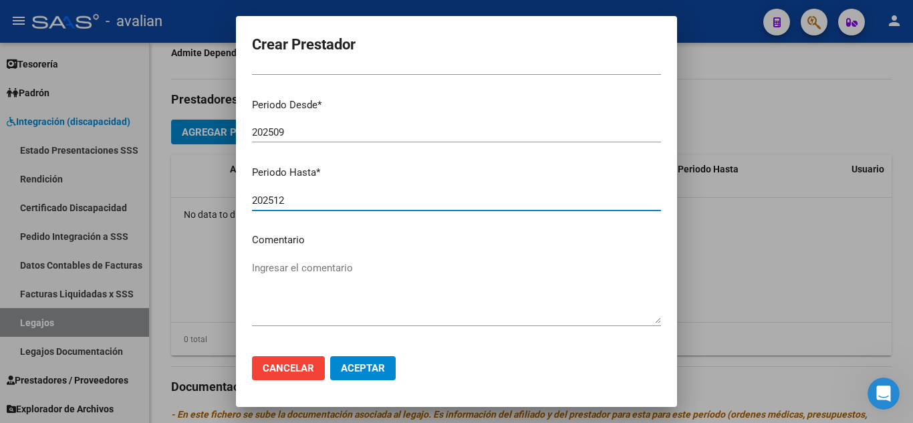
click at [329, 274] on textarea "Ingresar el comentario" at bounding box center [456, 292] width 409 height 63
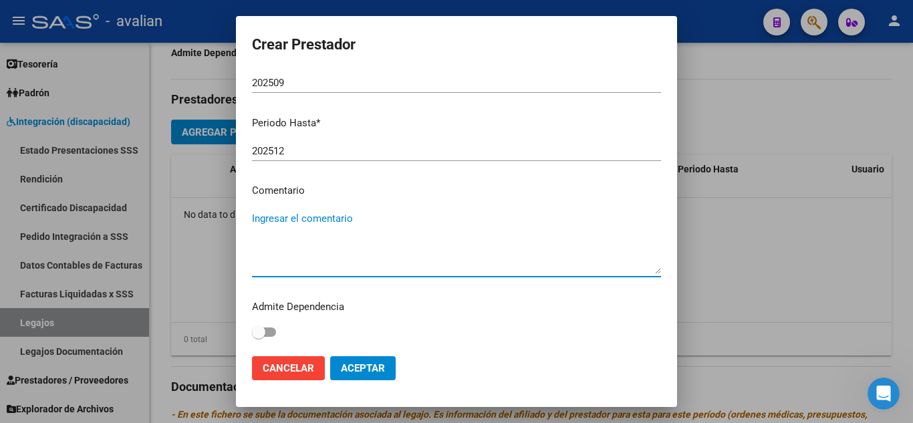
scroll to position [0, 0]
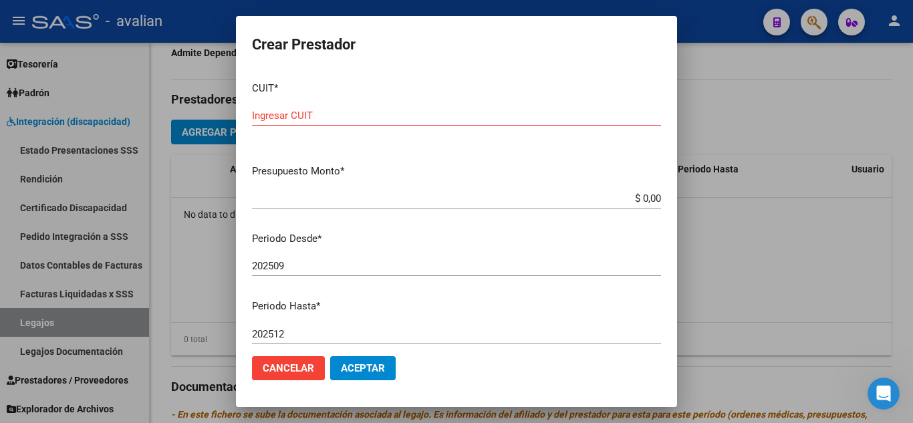
click at [312, 193] on input "$ 0,00" at bounding box center [456, 199] width 409 height 12
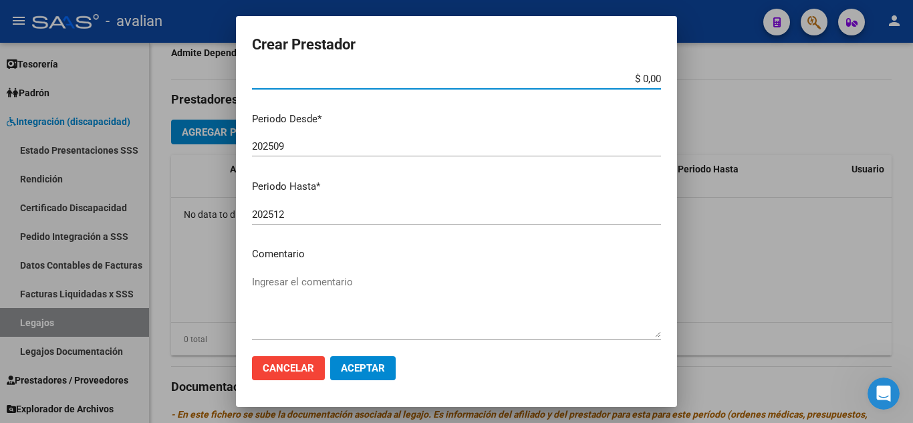
scroll to position [183, 0]
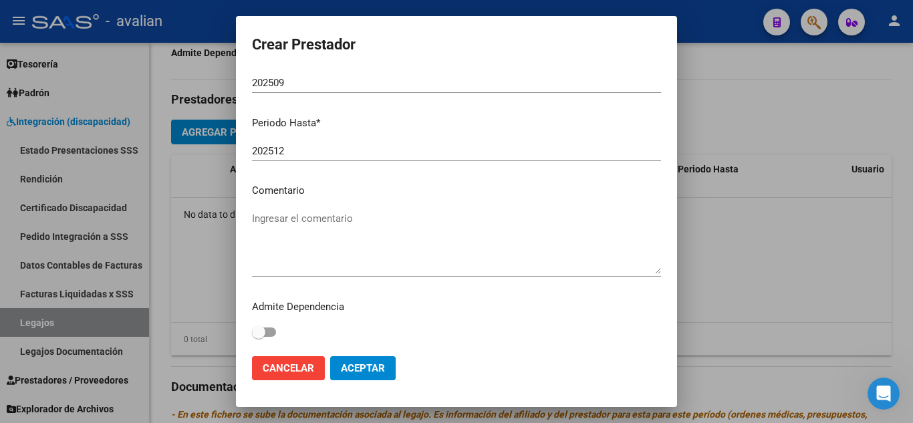
click at [329, 215] on textarea "Ingresar el comentario" at bounding box center [456, 242] width 409 height 63
click at [408, 215] on textarea "Ingresar el comentario" at bounding box center [456, 242] width 409 height 63
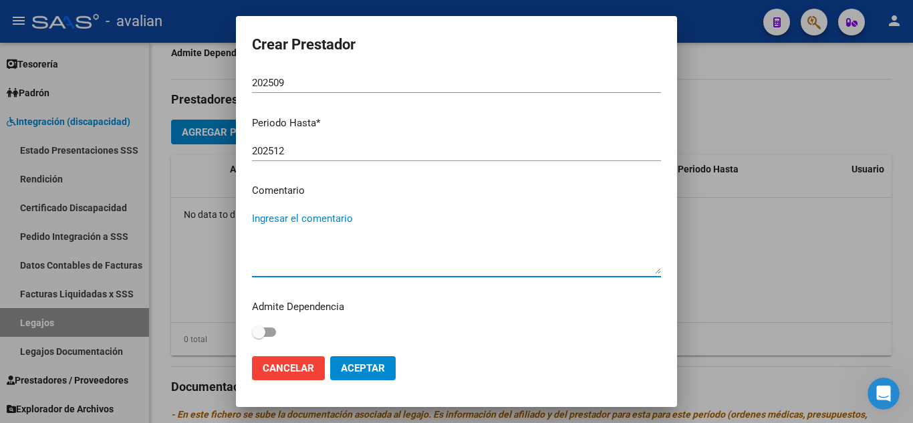
paste textarea "Fonoaudiología: 2 ss semanales [PERSON_NAME]"
click at [348, 260] on textarea "Fonoaudiología: 2 ss semanales [PERSON_NAME]" at bounding box center [456, 242] width 409 height 63
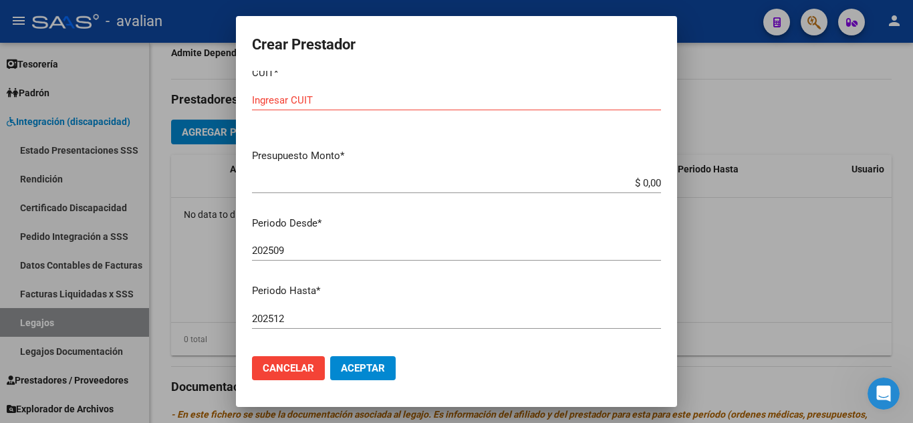
scroll to position [0, 0]
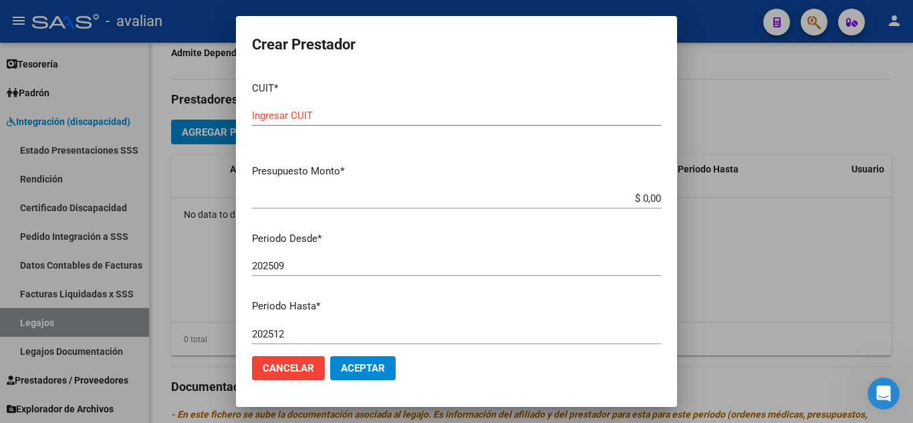
type textarea "Fonoaudiología: 2 ss semanales [PERSON_NAME]"
click at [625, 199] on input "$ 0,00" at bounding box center [456, 199] width 409 height 12
drag, startPoint x: 628, startPoint y: 195, endPoint x: 681, endPoint y: 195, distance: 52.8
click at [677, 197] on div "Crear Prestador CUIT * Ingresar CUIT Presupuesto Monto * $ 89.448.890,00 Ingres…" at bounding box center [456, 211] width 913 height 423
click at [636, 193] on input "$ 8.944,88" at bounding box center [456, 199] width 409 height 12
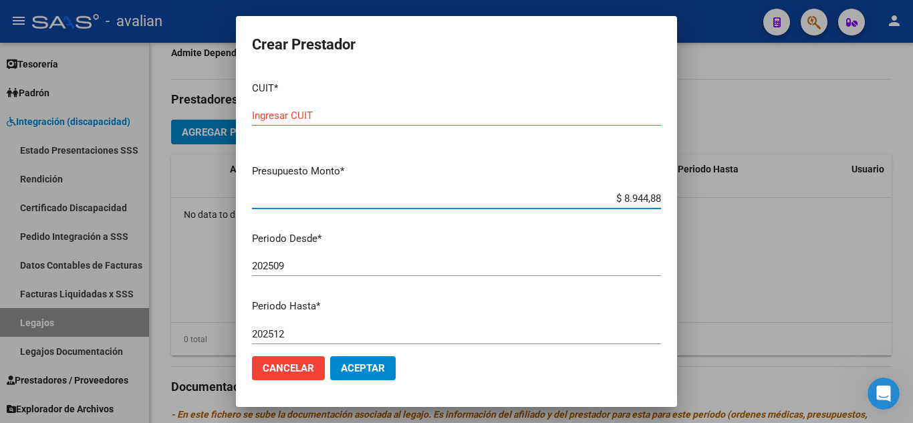
click at [636, 193] on input "$ 8.944,88" at bounding box center [456, 199] width 409 height 12
type input "$ 98.964,88"
click at [479, 261] on input "202509" at bounding box center [456, 266] width 409 height 12
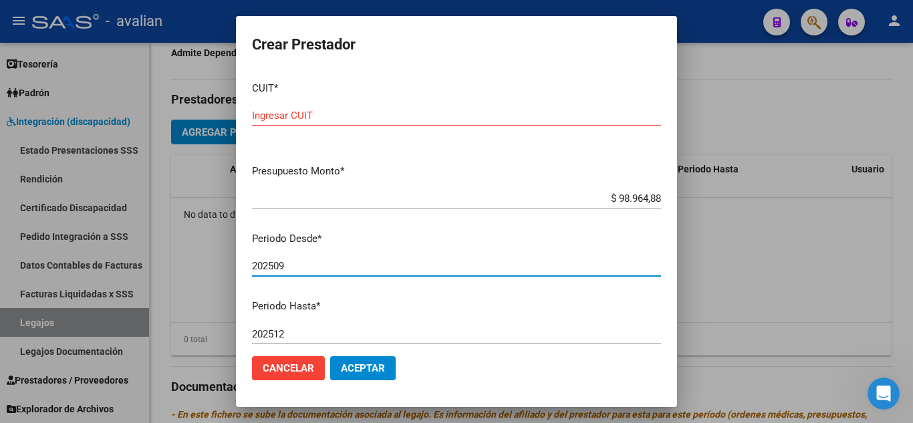
click at [332, 115] on input "Ingresar CUIT" at bounding box center [456, 116] width 409 height 12
paste input "27-22251125-4"
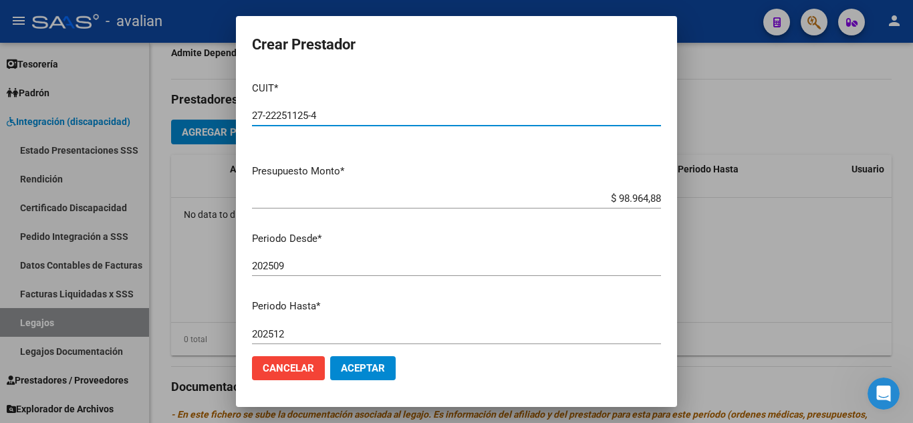
scroll to position [183, 0]
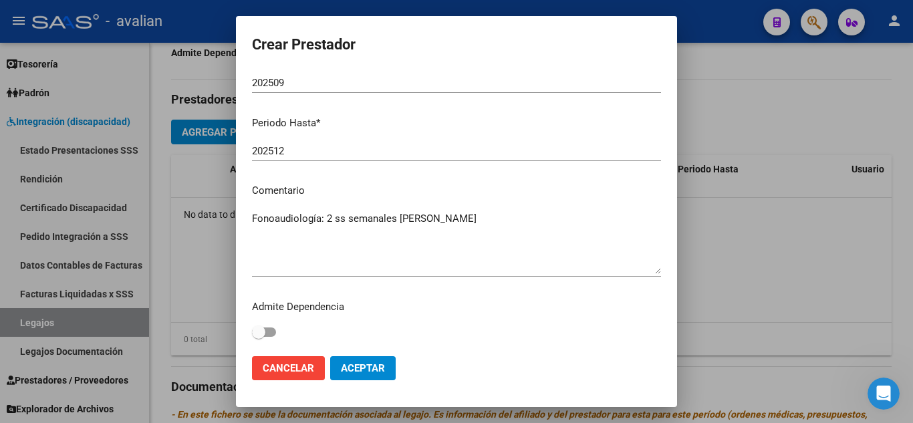
type input "27-22251125-4"
click at [347, 365] on span "Aceptar" at bounding box center [363, 368] width 44 height 12
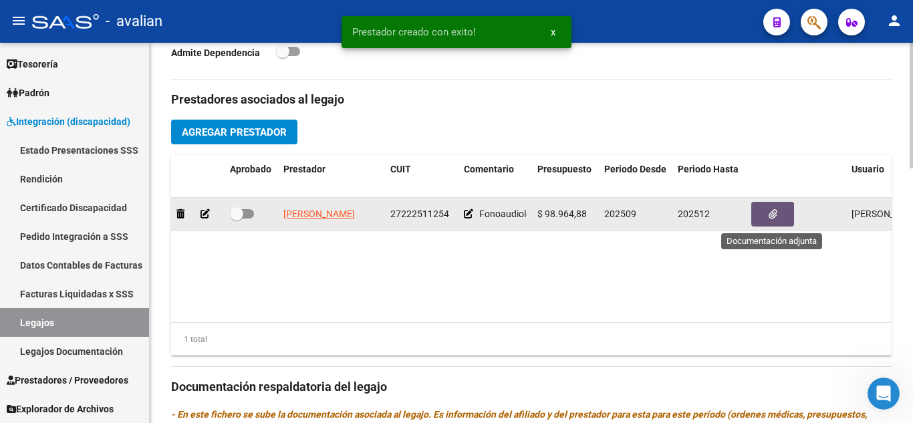
click at [767, 217] on button "button" at bounding box center [772, 214] width 43 height 25
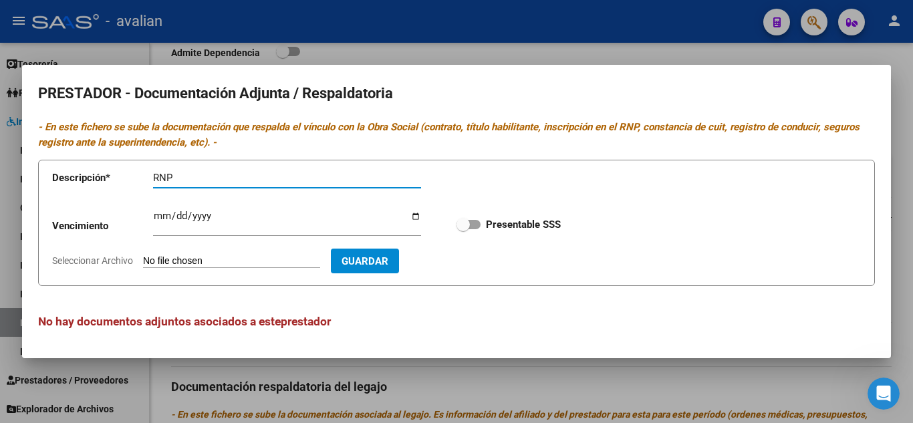
type input "RNP"
click at [185, 219] on input "Ingresar vencimiento" at bounding box center [287, 221] width 268 height 21
click at [189, 216] on input "Ingresar vencimiento" at bounding box center [287, 221] width 268 height 21
click at [247, 219] on input "Ingresar vencimiento" at bounding box center [287, 221] width 268 height 21
click at [159, 217] on input "Ingresar vencimiento" at bounding box center [287, 221] width 268 height 21
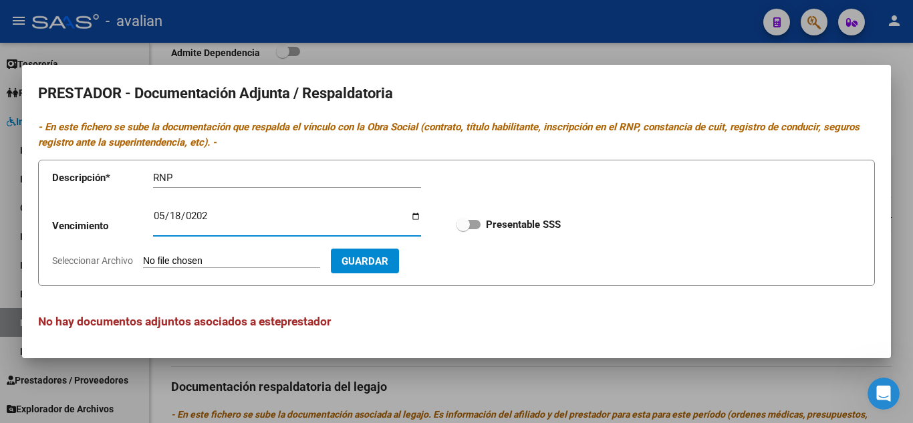
type input "[DATE]"
click at [257, 263] on input "Seleccionar Archivo" at bounding box center [231, 261] width 177 height 13
type input "C:\fakepath\ARCA.jpeg"
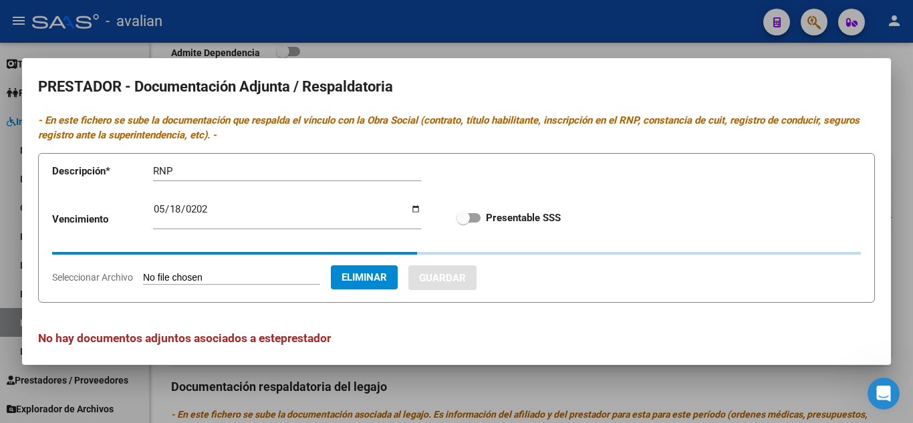
click at [191, 163] on div "RNP Descripción" at bounding box center [287, 171] width 268 height 20
click at [183, 172] on input "RNP" at bounding box center [287, 171] width 268 height 12
click at [176, 172] on input "RNP" at bounding box center [287, 171] width 268 height 12
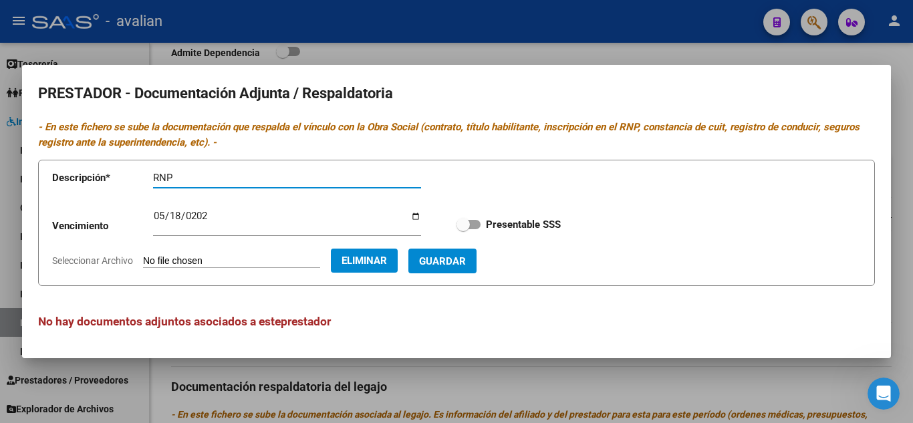
click at [176, 172] on input "RNP" at bounding box center [287, 178] width 268 height 12
type input "ARCA"
click at [457, 226] on span at bounding box center [463, 224] width 13 height 13
click at [463, 229] on input "Presentable SSS" at bounding box center [463, 229] width 1 height 1
checkbox input "true"
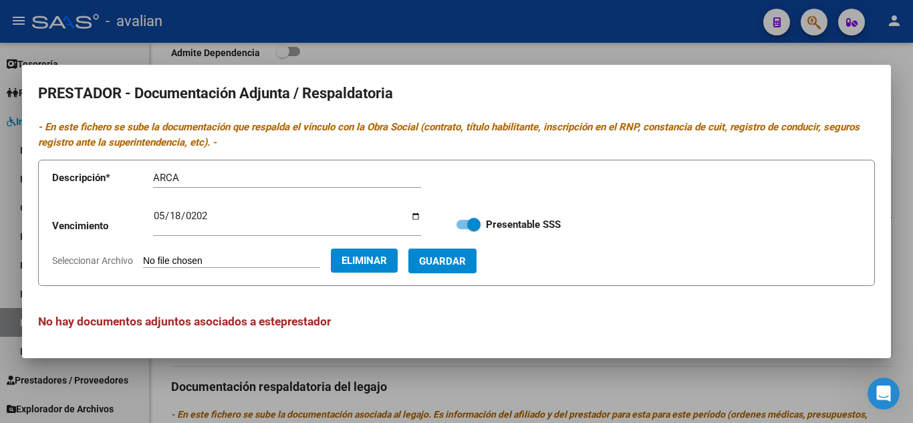
click at [466, 257] on span "Guardar" at bounding box center [442, 261] width 47 height 12
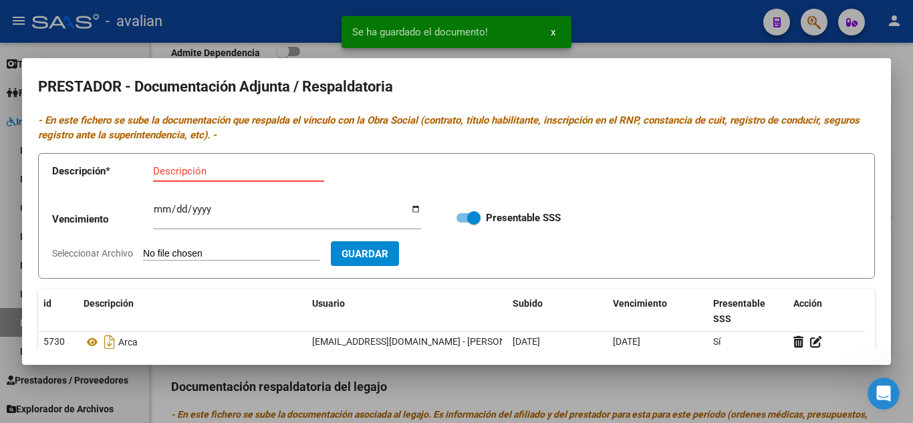
click at [209, 174] on input "Descripción" at bounding box center [238, 171] width 171 height 12
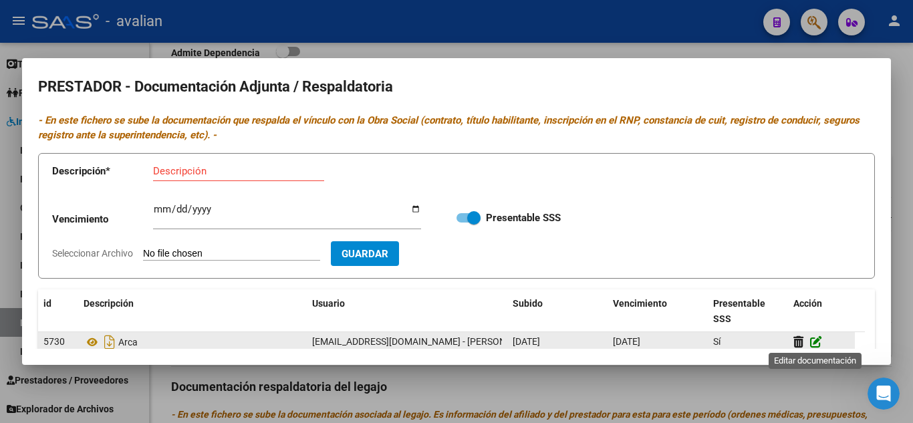
click at [819, 343] on icon at bounding box center [816, 342] width 12 height 13
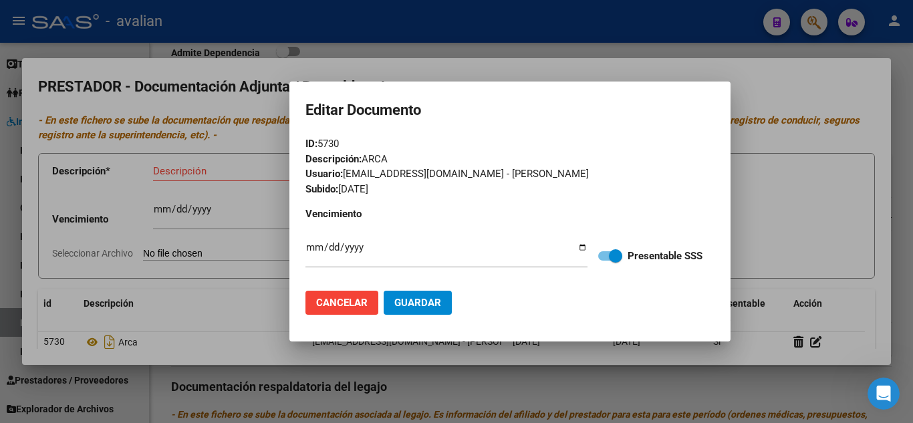
click at [343, 297] on span "Cancelar" at bounding box center [341, 303] width 51 height 12
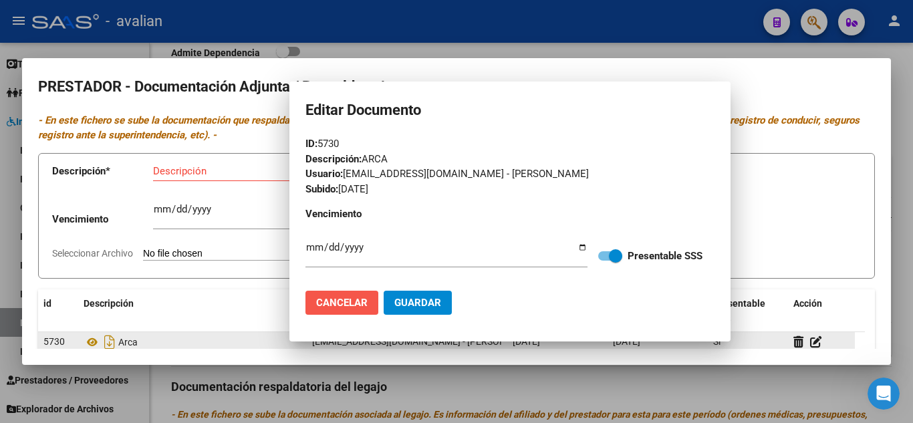
scroll to position [3, 0]
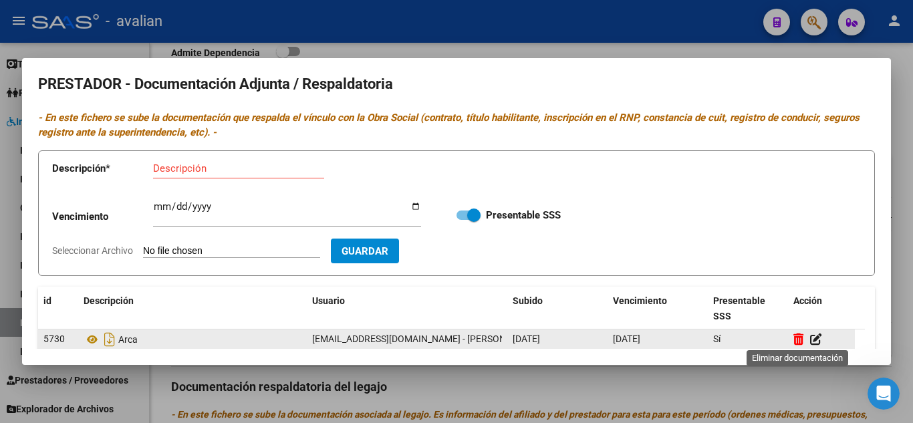
click at [803, 340] on icon at bounding box center [799, 339] width 10 height 13
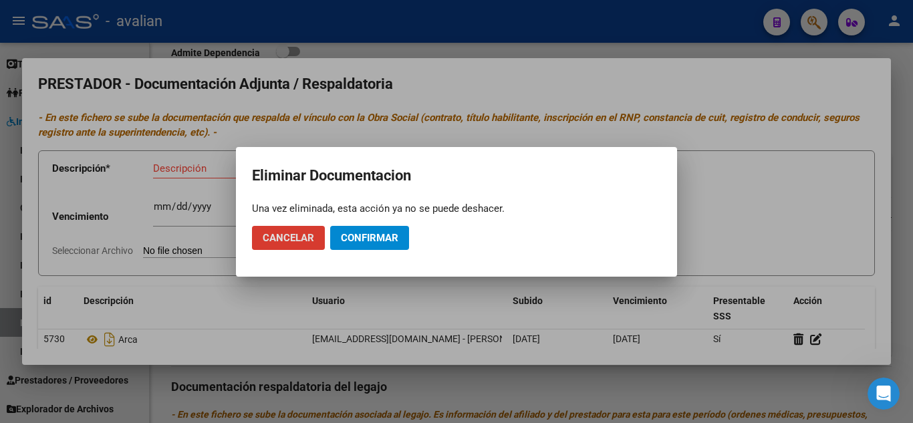
click at [367, 232] on span "Confirmar" at bounding box center [369, 238] width 57 height 12
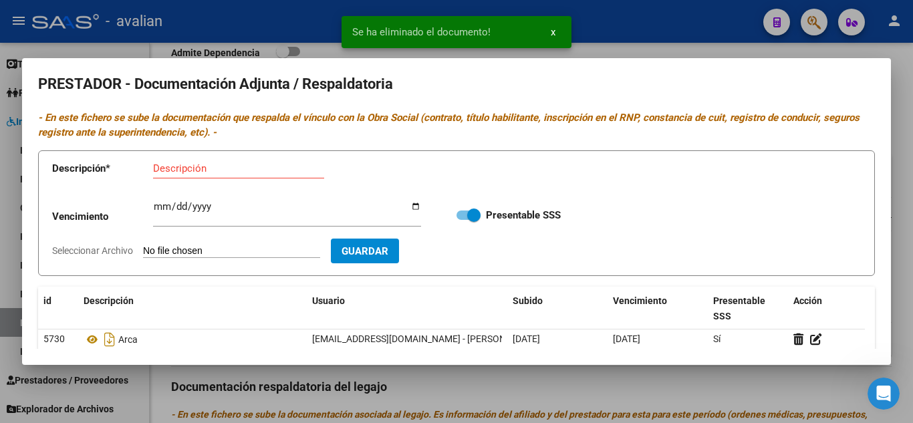
click at [183, 167] on app-form-text-field "Descripción * Descripción" at bounding box center [246, 171] width 388 height 40
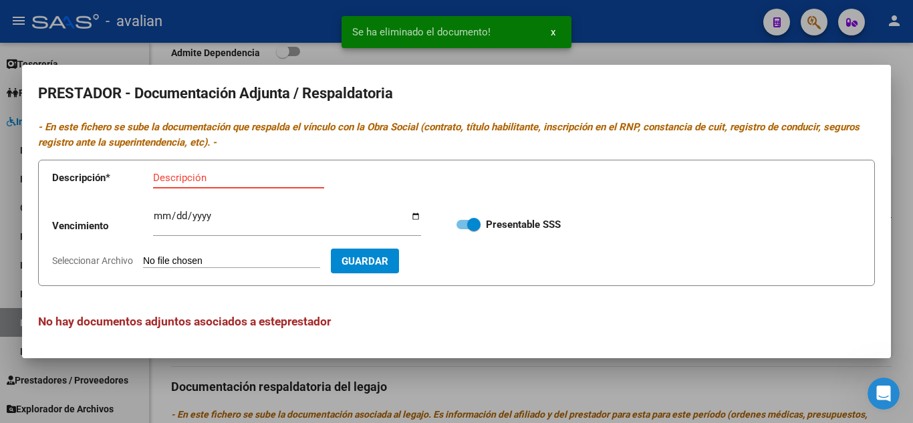
scroll to position [0, 0]
type input "RNP"
click at [283, 260] on input "Seleccionar Archivo" at bounding box center [231, 261] width 177 height 13
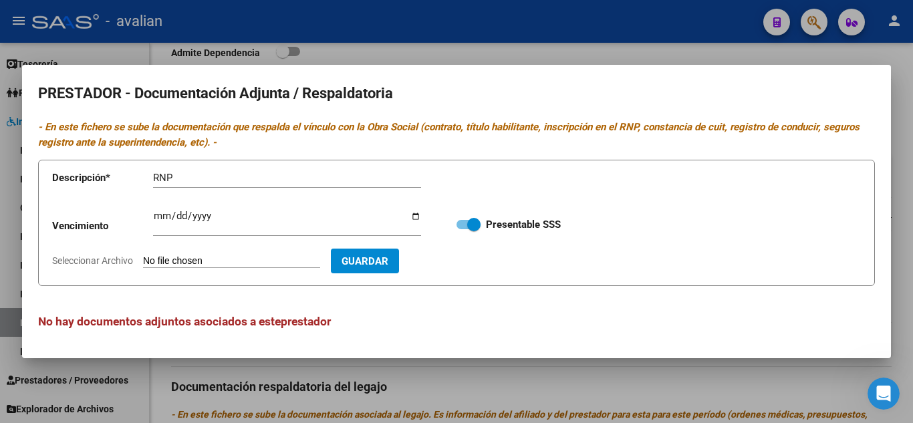
type input "C:\fakepath\RNP.jpeg"
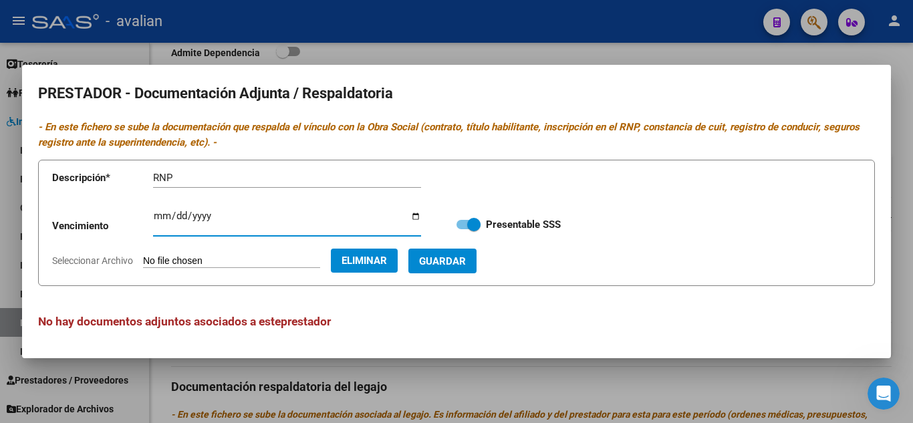
click at [173, 212] on input "Ingresar vencimiento" at bounding box center [287, 221] width 268 height 21
click at [163, 215] on input "Ingresar vencimiento" at bounding box center [287, 221] width 268 height 21
type input "[DATE]"
click at [460, 257] on span "Guardar" at bounding box center [442, 261] width 47 height 12
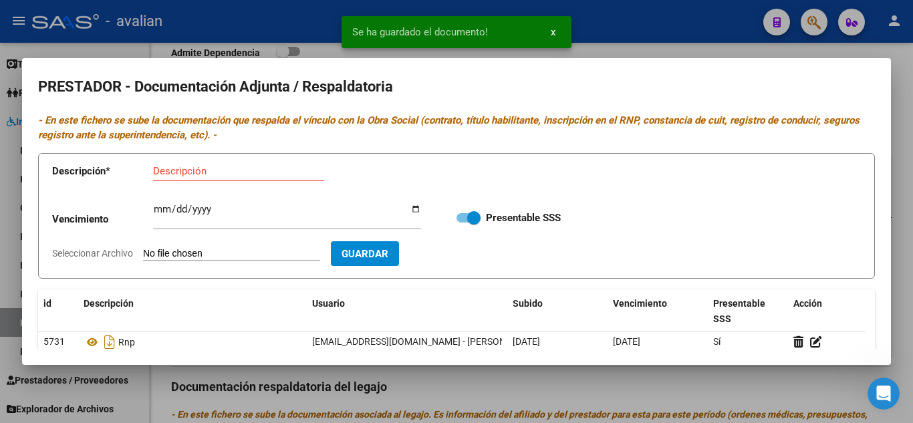
click at [201, 251] on input "Seleccionar Archivo" at bounding box center [231, 254] width 177 height 13
type input "C:\fakepath\TITULO 1.jpeg"
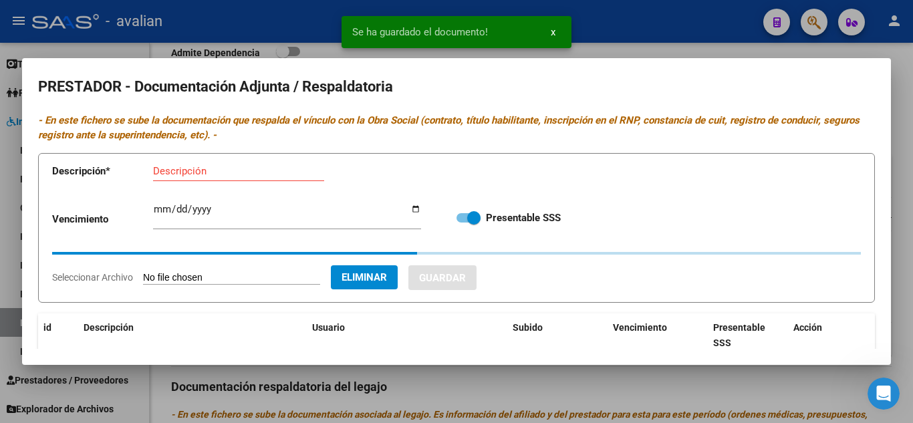
click at [195, 163] on div "Descripción" at bounding box center [238, 171] width 171 height 20
click at [195, 169] on input "Descripción" at bounding box center [238, 171] width 171 height 12
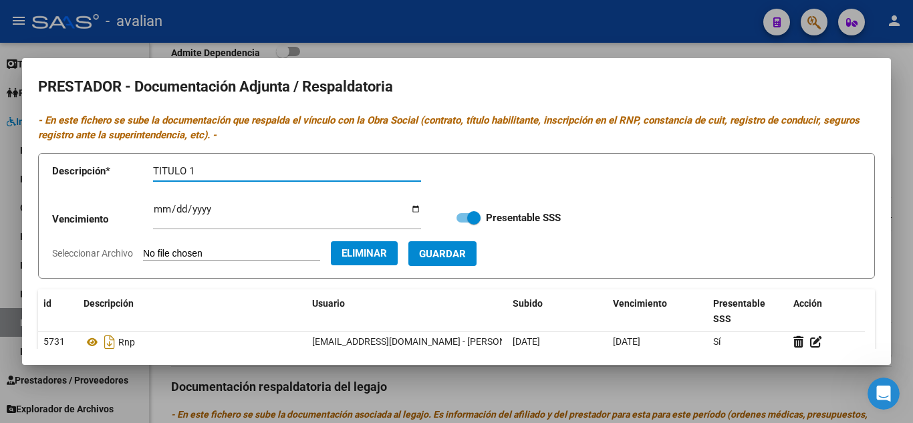
type input "TITULO 1"
click at [450, 255] on span "Guardar" at bounding box center [442, 254] width 47 height 12
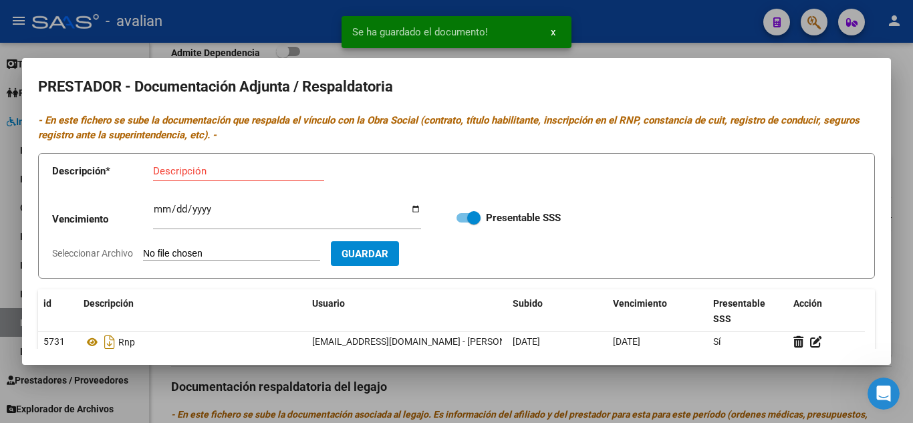
click at [183, 174] on input "Descripción" at bounding box center [238, 171] width 171 height 12
type input "TITULO 2"
click at [177, 248] on input "Seleccionar Archivo" at bounding box center [231, 254] width 177 height 13
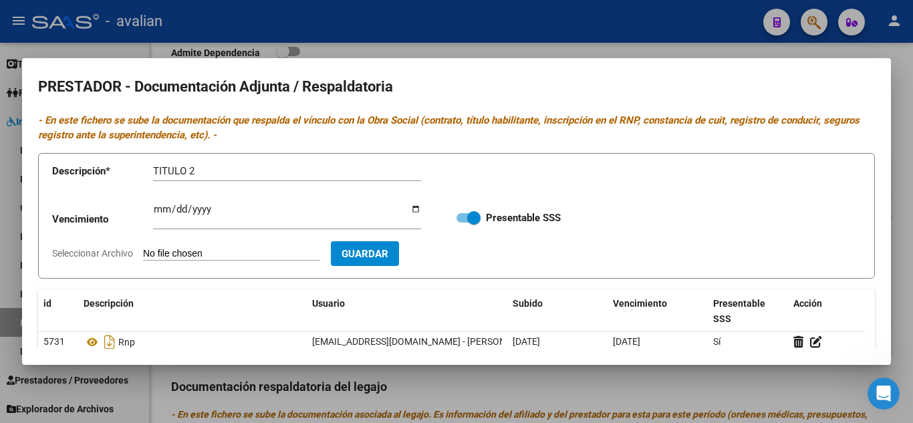
type input "C:\fakepath\TITULO 2.jpeg"
click at [466, 252] on span "Guardar" at bounding box center [442, 254] width 47 height 12
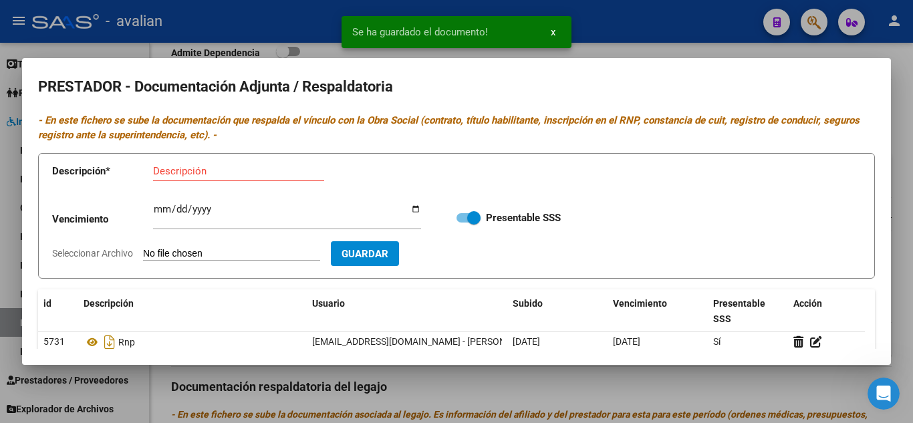
click at [229, 169] on input "Descripción" at bounding box center [238, 171] width 171 height 12
type input "ARCA"
click at [199, 249] on input "Seleccionar Archivo" at bounding box center [231, 254] width 177 height 13
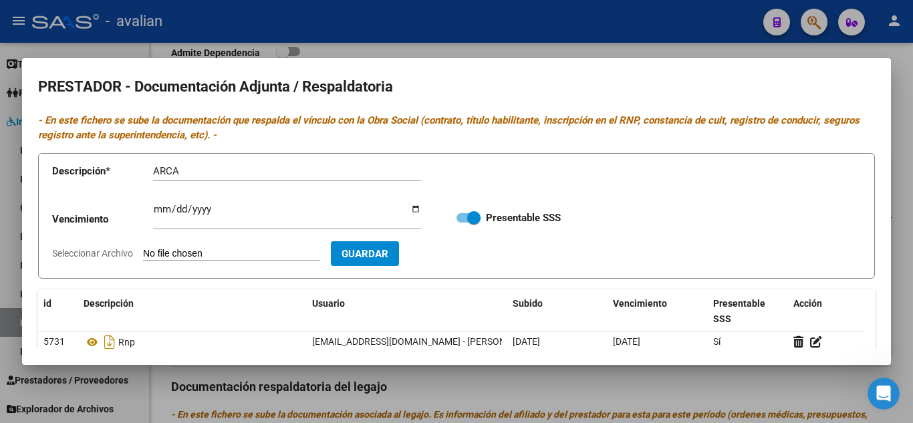
type input "C:\fakepath\ARCA.jpeg"
click at [466, 247] on span "Guardar" at bounding box center [442, 253] width 47 height 12
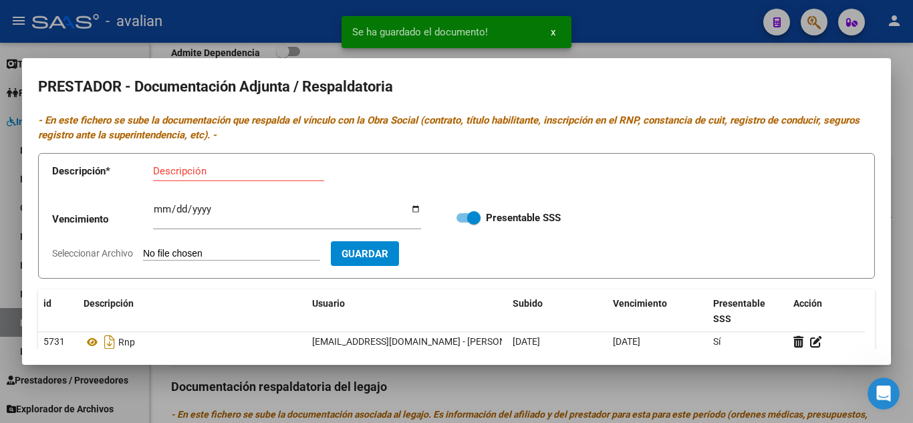
click at [913, 78] on div at bounding box center [456, 211] width 913 height 423
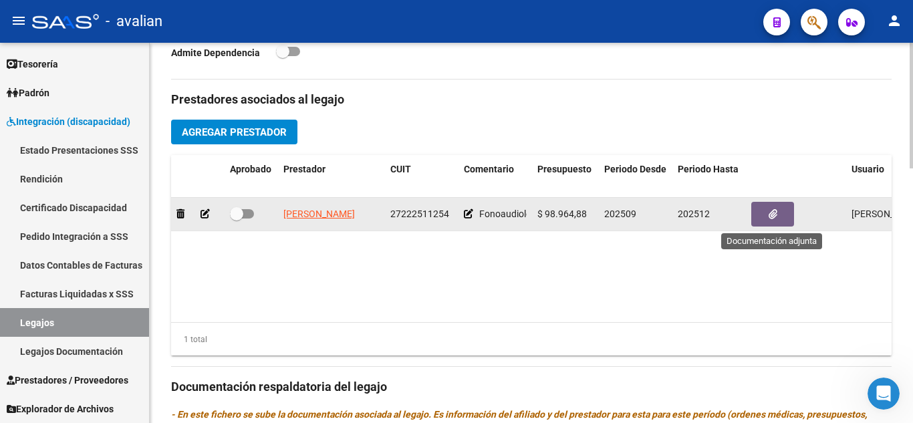
click at [784, 211] on button "button" at bounding box center [772, 214] width 43 height 25
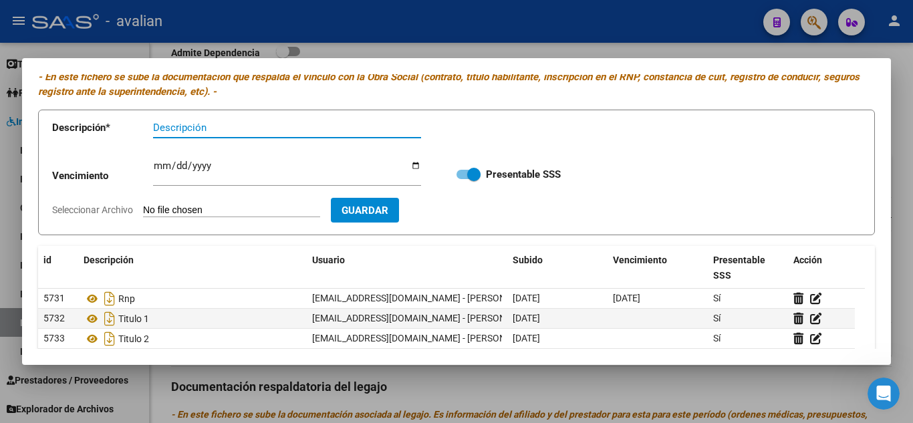
scroll to position [152, 0]
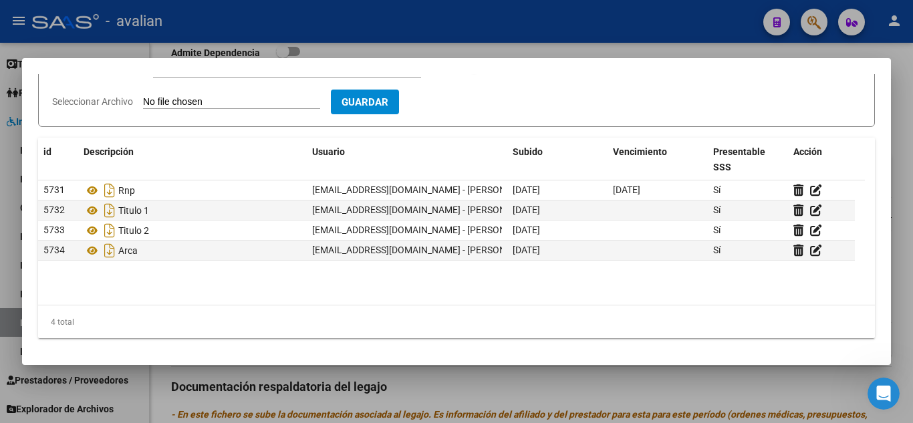
click at [249, 406] on div at bounding box center [456, 211] width 913 height 423
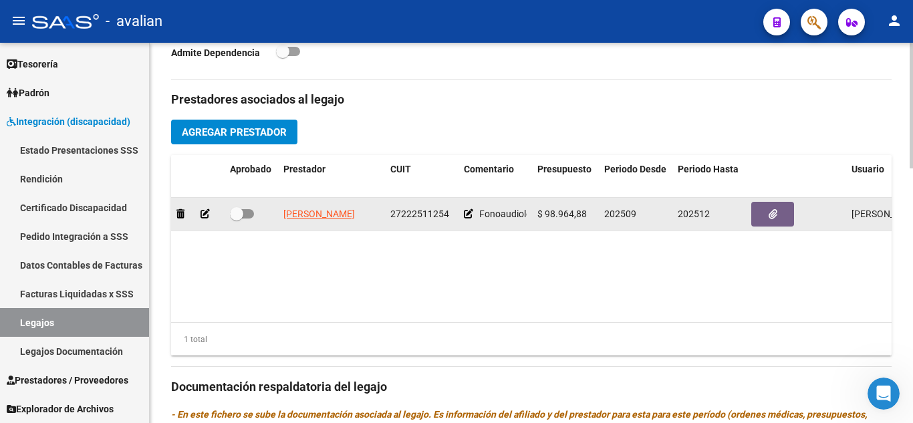
click at [241, 217] on span at bounding box center [236, 213] width 13 height 13
click at [237, 219] on input "checkbox" at bounding box center [236, 219] width 1 height 1
checkbox input "true"
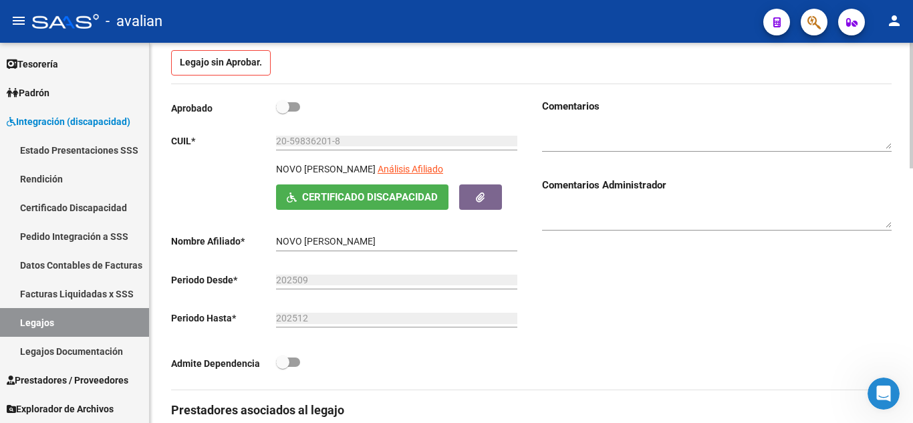
scroll to position [0, 0]
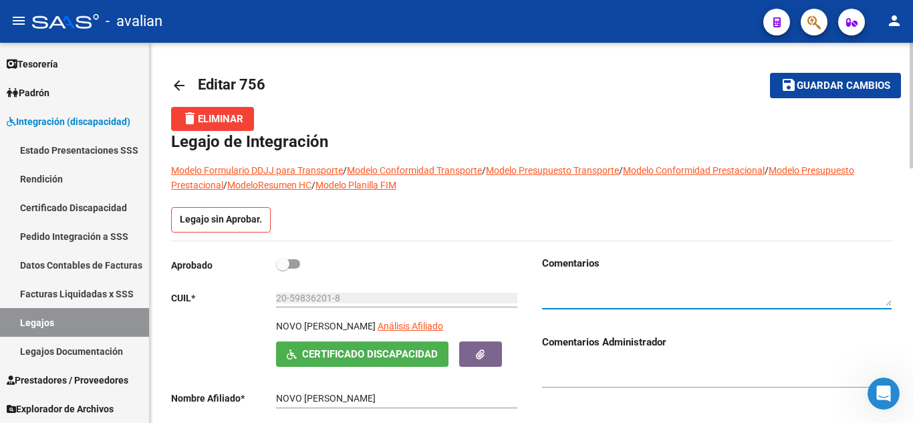
click at [681, 298] on textarea at bounding box center [717, 293] width 350 height 25
type textarea "FALTA; CBU FONO"
click at [828, 85] on span "Guardar cambios" at bounding box center [844, 86] width 94 height 12
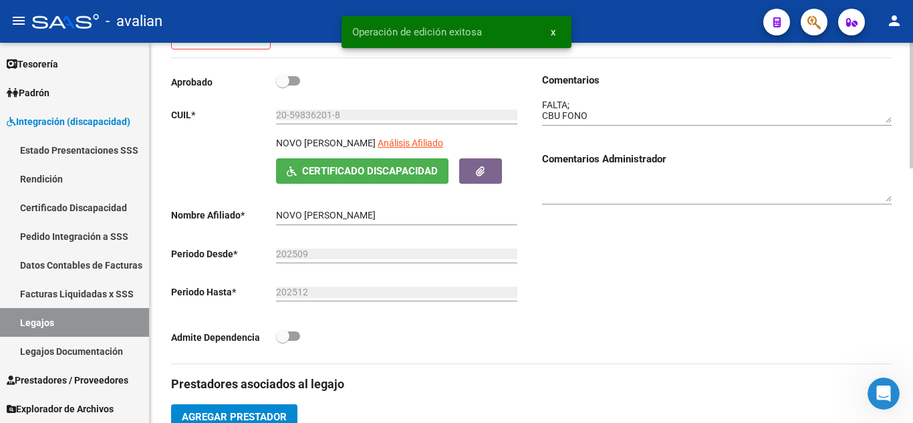
scroll to position [401, 0]
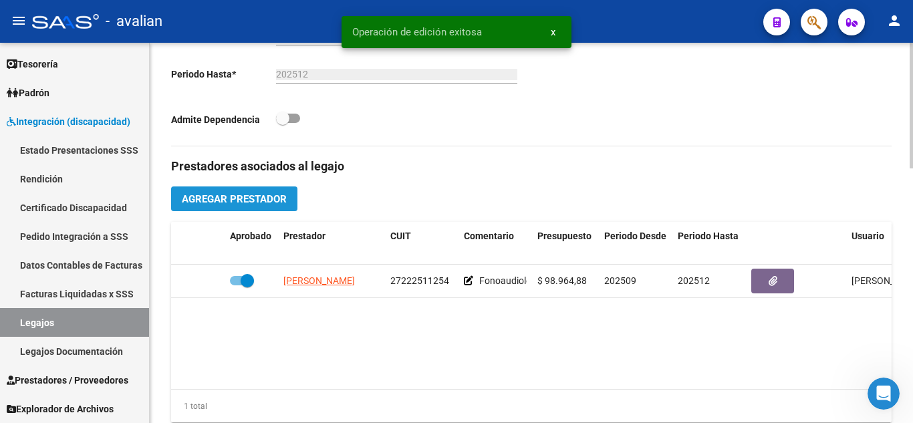
click at [228, 203] on span "Agregar Prestador" at bounding box center [234, 199] width 105 height 12
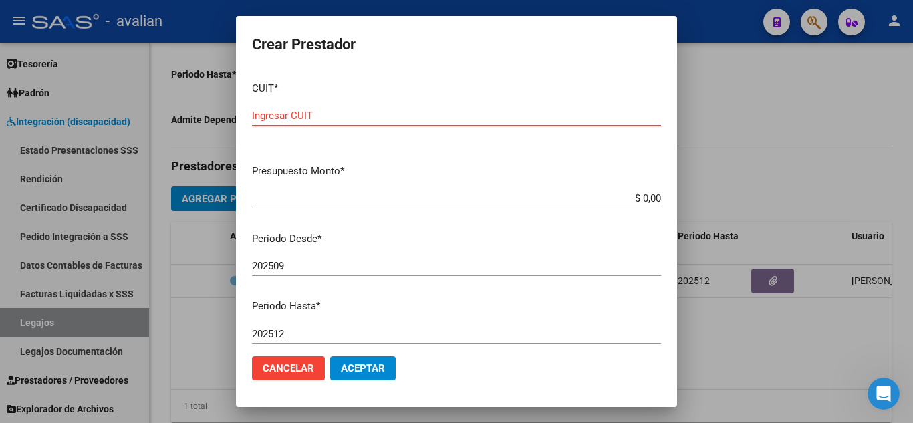
paste input "27-41222337-5"
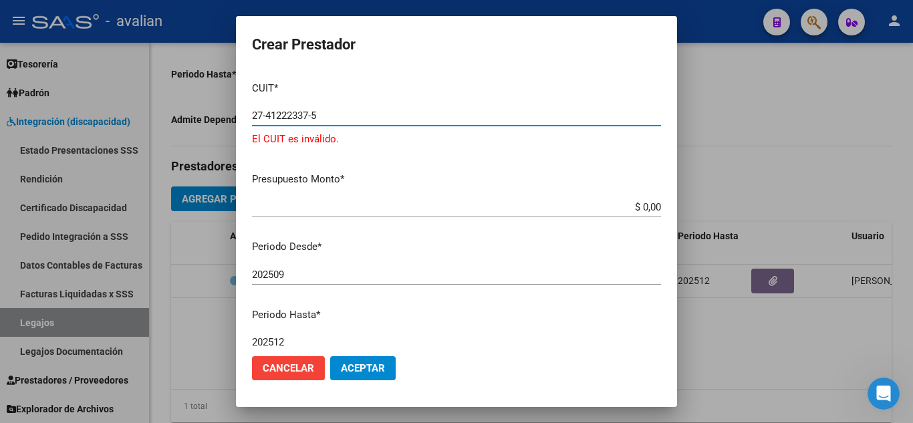
type input "27-41222337-5"
click at [505, 200] on div "$ 0,00 Ingresar el monto" at bounding box center [456, 207] width 409 height 20
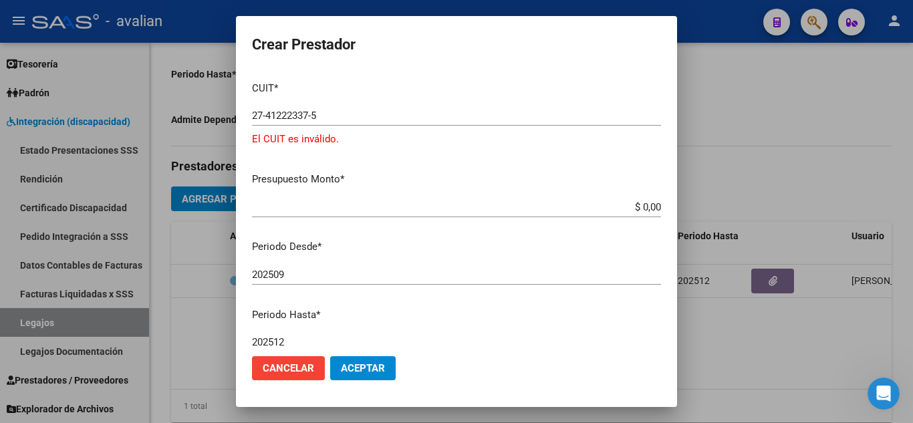
click at [645, 208] on app-form-text-field "Presupuesto Monto * $ 0,00 Ingresar el monto" at bounding box center [462, 192] width 420 height 41
drag, startPoint x: 634, startPoint y: 205, endPoint x: 678, endPoint y: 208, distance: 44.2
click at [678, 208] on div "Crear Prestador CUIT * 27-41222337-5 Ingresar CUIT El CUIT es inválido. Presupu…" at bounding box center [456, 211] width 913 height 423
type input "$ 98.964,88"
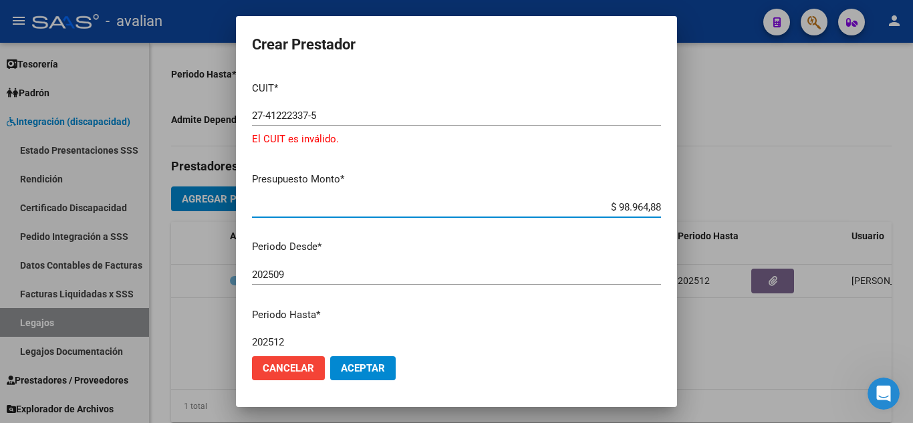
click at [316, 211] on input "$ 98.964,88" at bounding box center [456, 207] width 409 height 12
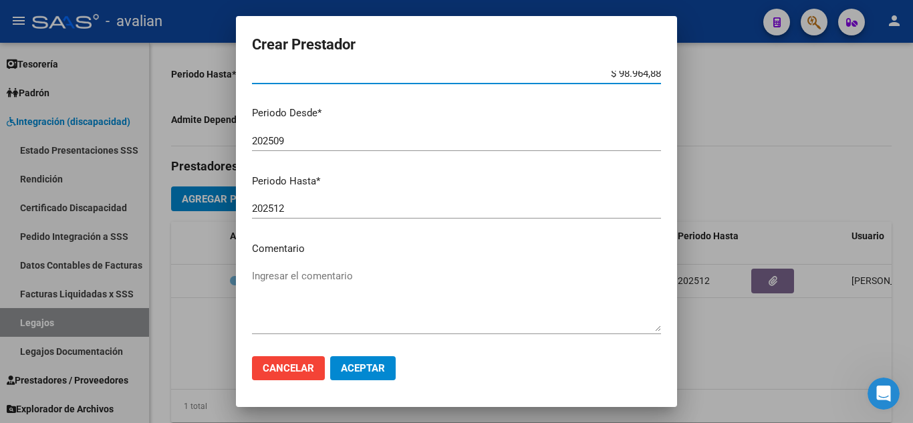
scroll to position [192, 0]
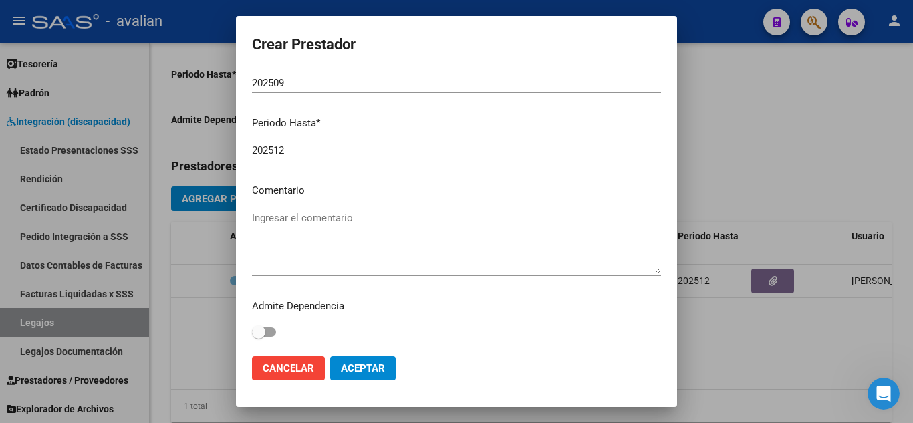
click at [321, 245] on textarea "Ingresar el comentario" at bounding box center [456, 242] width 409 height 63
paste textarea "Psicología: 2 ss semanales - [PERSON_NAME] resol. vigente."
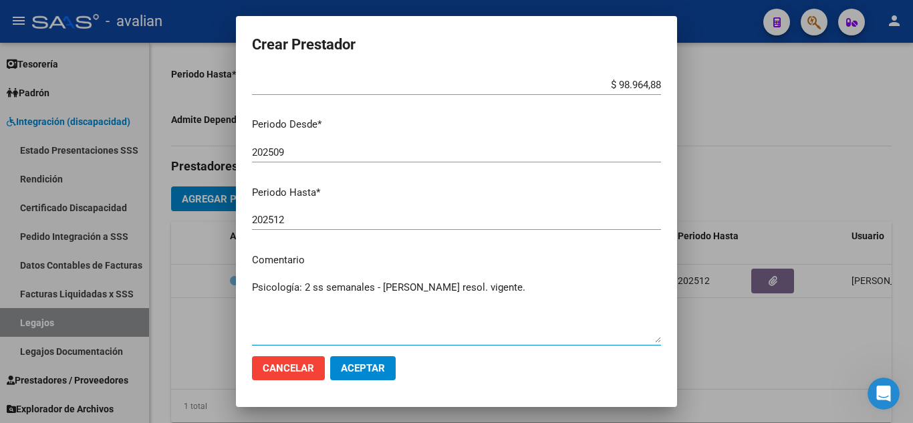
scroll to position [0, 0]
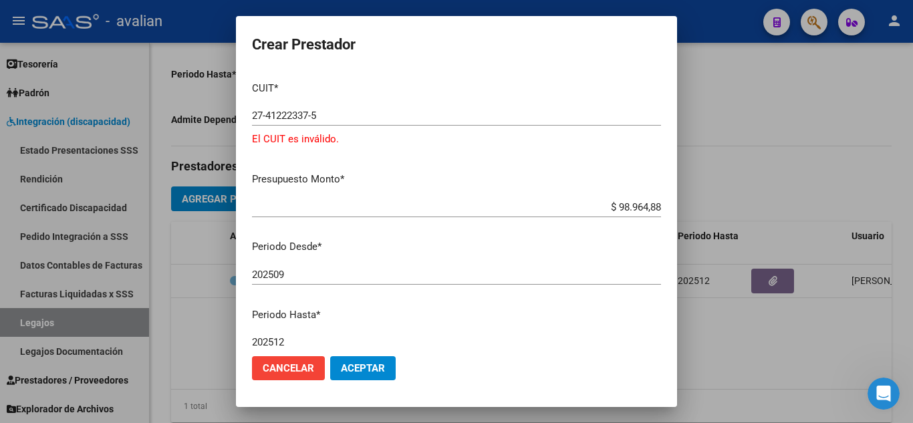
type textarea "Psicología: 2 ss semanales - [PERSON_NAME] resol. vigente."
click at [303, 111] on input "27-41222337-5" at bounding box center [456, 116] width 409 height 12
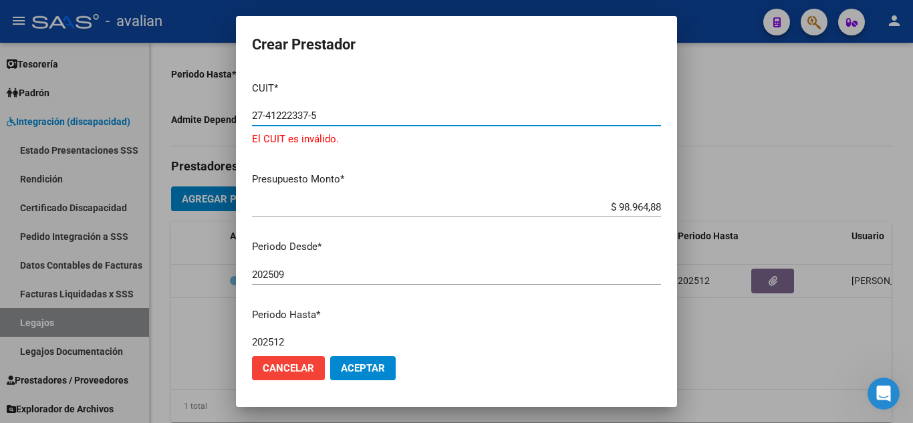
click at [318, 117] on input "27-41222337-5" at bounding box center [456, 116] width 409 height 12
paste input "3375-7"
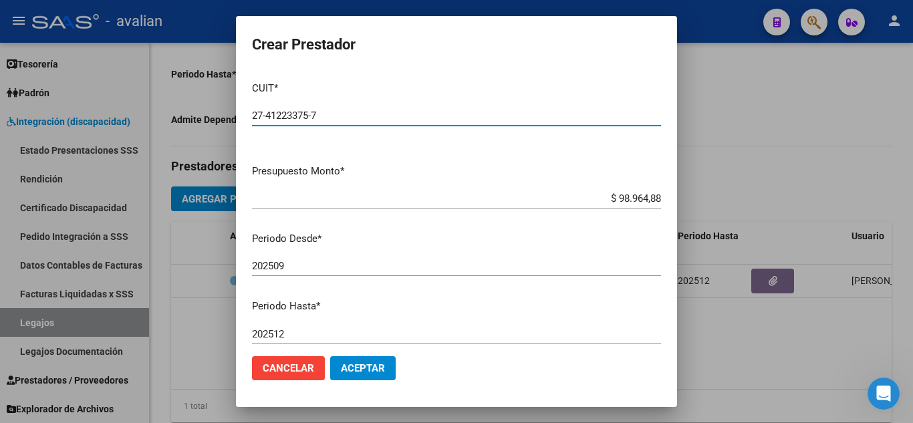
type input "27-41223375-7"
click at [378, 204] on input "$ 98.964,88" at bounding box center [456, 199] width 409 height 12
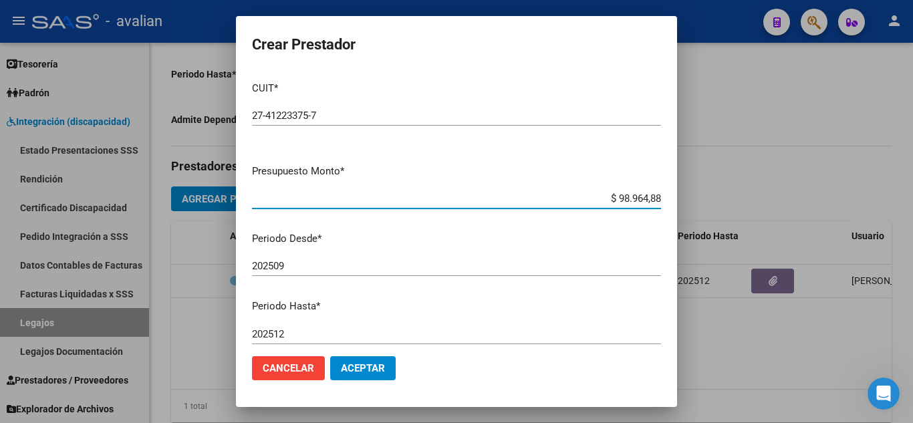
click at [357, 378] on button "Aceptar" at bounding box center [363, 368] width 66 height 24
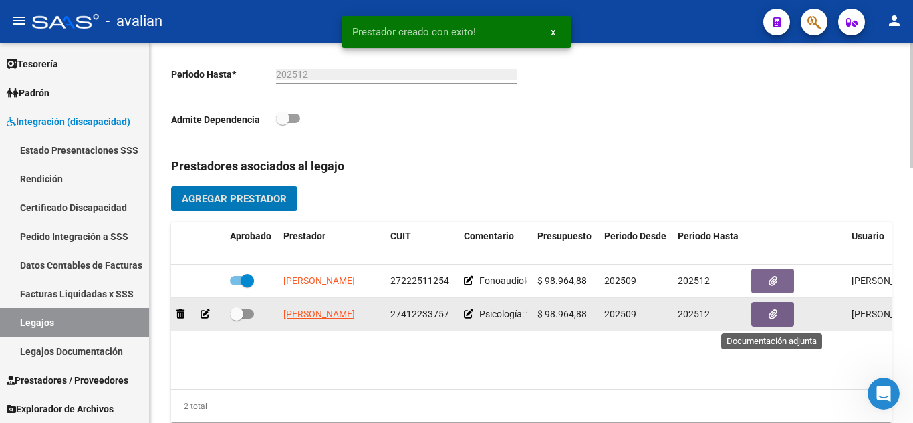
click at [767, 320] on button "button" at bounding box center [772, 314] width 43 height 25
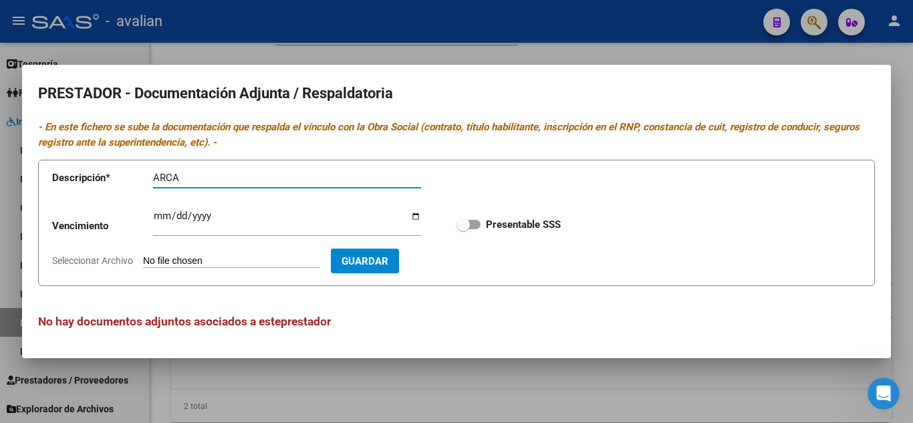
type input "ARCA"
click at [219, 221] on input "Ingresar vencimiento" at bounding box center [287, 221] width 268 height 21
click at [189, 262] on input "Seleccionar Archivo" at bounding box center [231, 261] width 177 height 13
type input "C:\fakepath\ARCA.jpeg"
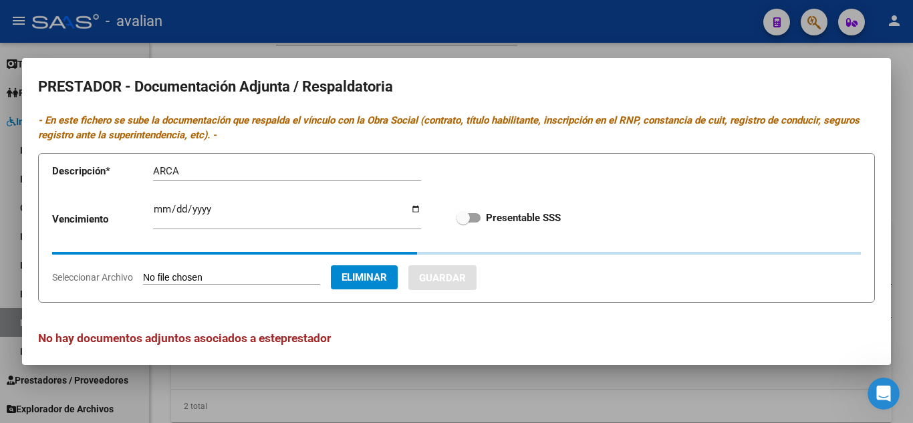
click at [449, 213] on div "Vencimiento Ingresar vencimiento Presentable SSS" at bounding box center [456, 218] width 809 height 48
click at [459, 213] on span at bounding box center [463, 217] width 13 height 13
click at [463, 223] on input "Presentable SSS" at bounding box center [463, 223] width 1 height 1
checkbox input "true"
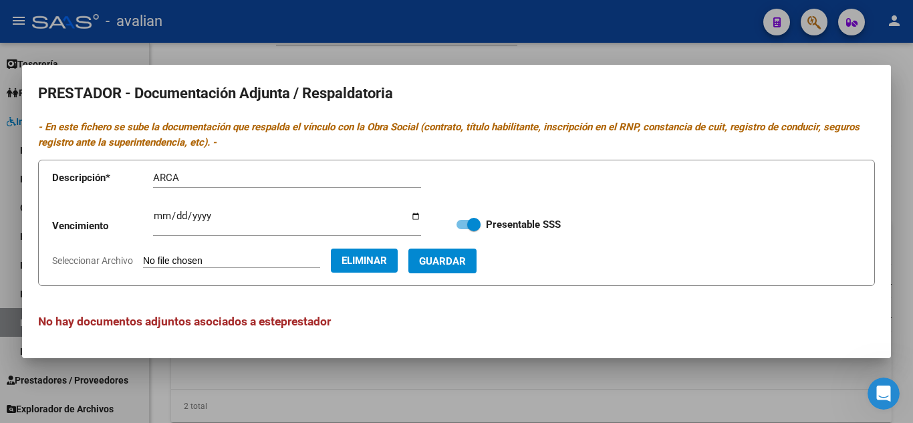
click at [477, 253] on button "Guardar" at bounding box center [442, 261] width 68 height 25
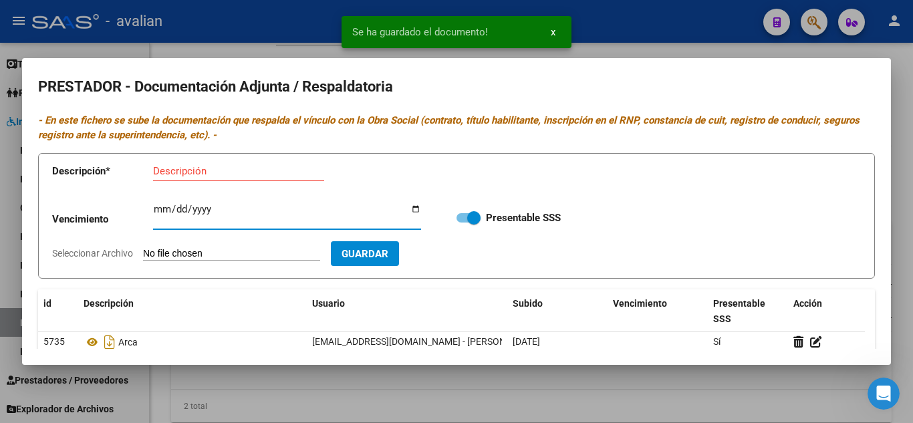
click at [183, 205] on input "Ingresar vencimiento" at bounding box center [287, 214] width 268 height 21
click at [197, 185] on div "Descripción" at bounding box center [238, 177] width 171 height 33
click at [198, 178] on div "Descripción" at bounding box center [238, 171] width 171 height 20
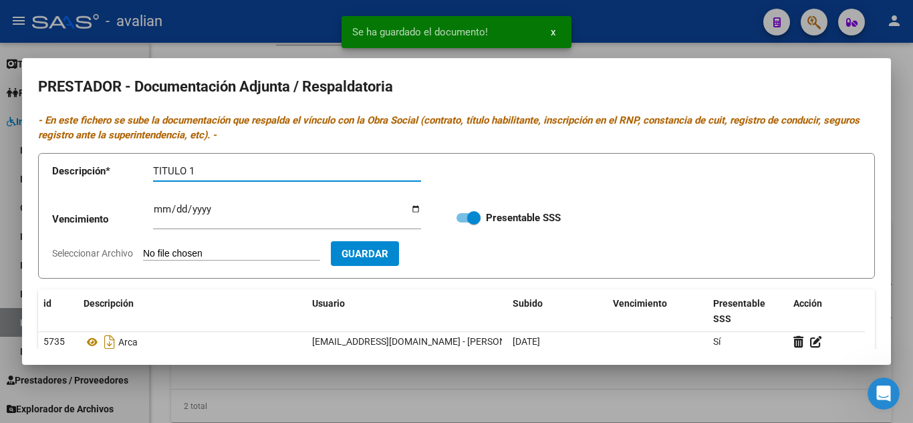
type input "TITULO 1"
click at [206, 247] on app-file-uploader "Seleccionar Archivo" at bounding box center [191, 253] width 279 height 12
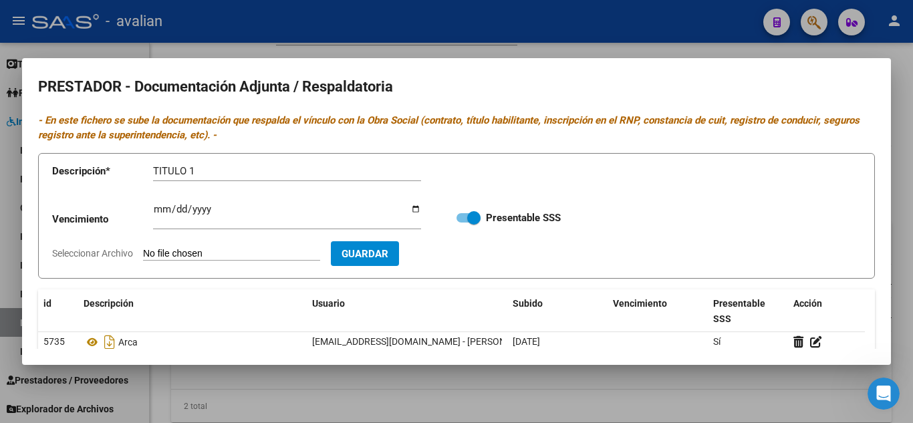
click at [178, 256] on input "Seleccionar Archivo" at bounding box center [231, 254] width 177 height 13
type input "C:\fakepath\TITULO 2.jpeg"
click at [466, 259] on span "Guardar" at bounding box center [442, 254] width 47 height 12
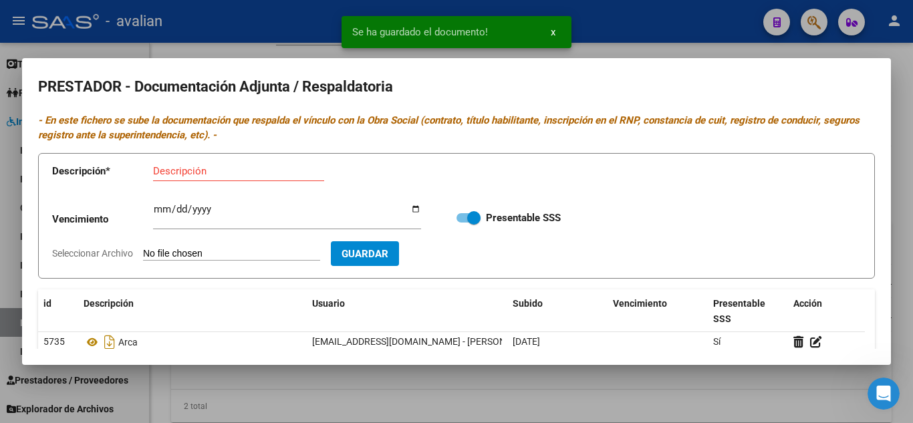
click at [243, 185] on div "Descripción" at bounding box center [238, 177] width 171 height 33
click at [245, 175] on input "Descripción" at bounding box center [238, 171] width 171 height 12
type input "TITULO 2"
click at [255, 245] on form "Descripción * TITULO 2 Descripción Vencimiento Ingresar vencimiento Presentable…" at bounding box center [456, 216] width 837 height 126
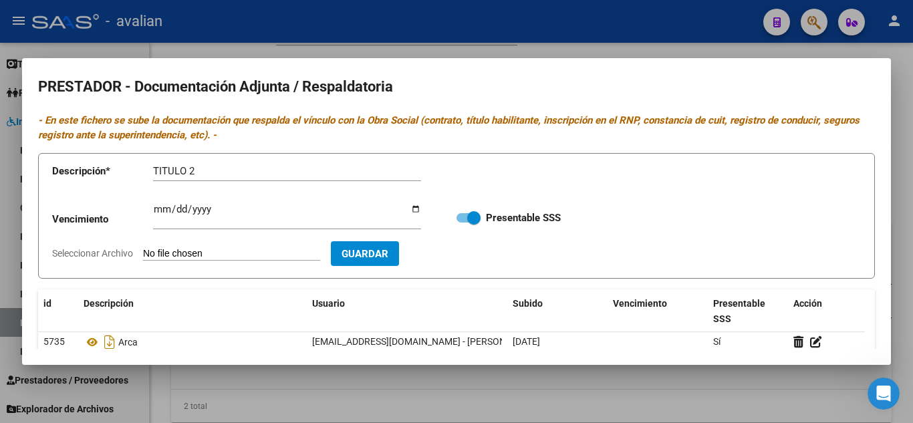
click at [229, 256] on input "Seleccionar Archivo" at bounding box center [231, 254] width 177 height 13
type input "C:\fakepath\TITULO 1.jpeg"
click at [466, 257] on span "Guardar" at bounding box center [442, 254] width 47 height 12
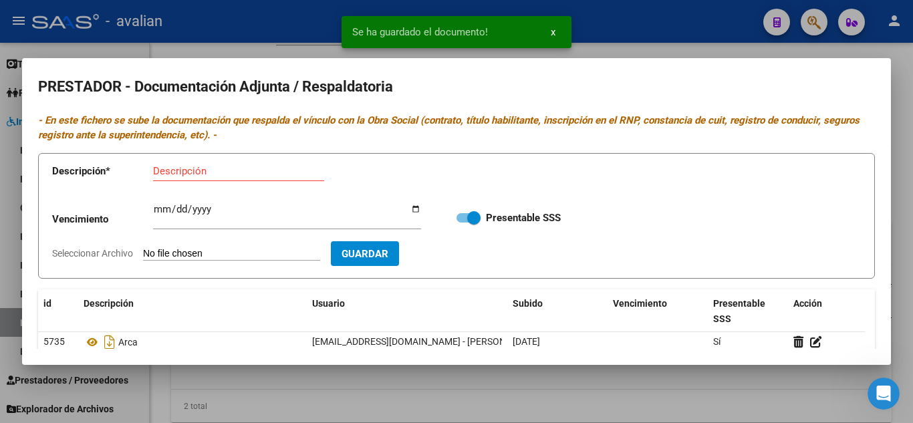
click at [210, 162] on div "Descripción" at bounding box center [238, 171] width 171 height 20
type input "RNP"
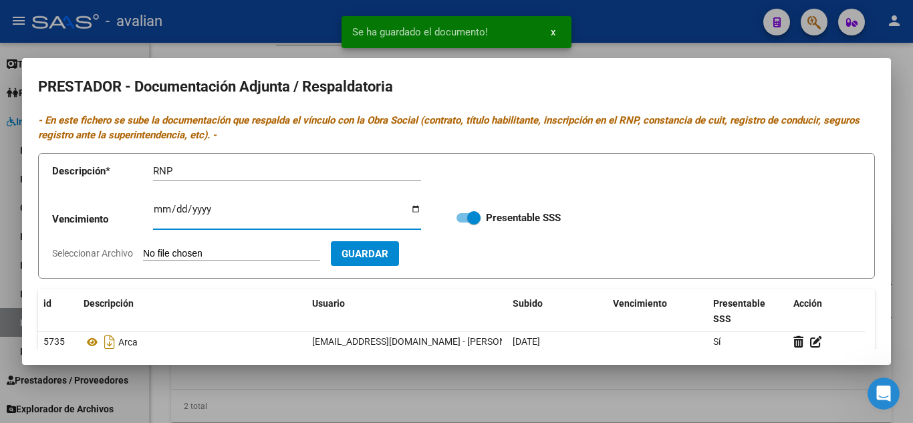
click at [197, 221] on input "Ingresar vencimiento" at bounding box center [287, 214] width 268 height 21
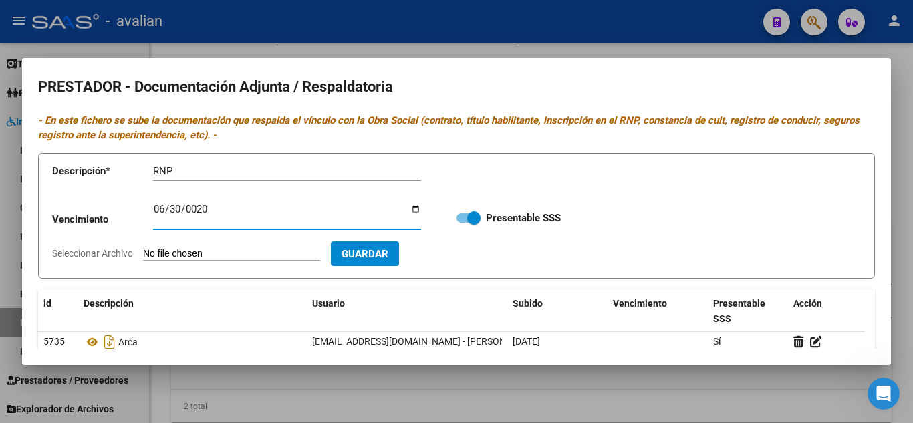
type input "0202-06-30"
type input "[DATE]"
click at [216, 256] on input "Seleccionar Archivo" at bounding box center [231, 254] width 177 height 13
type input "C:\fakepath\RNP.jpeg"
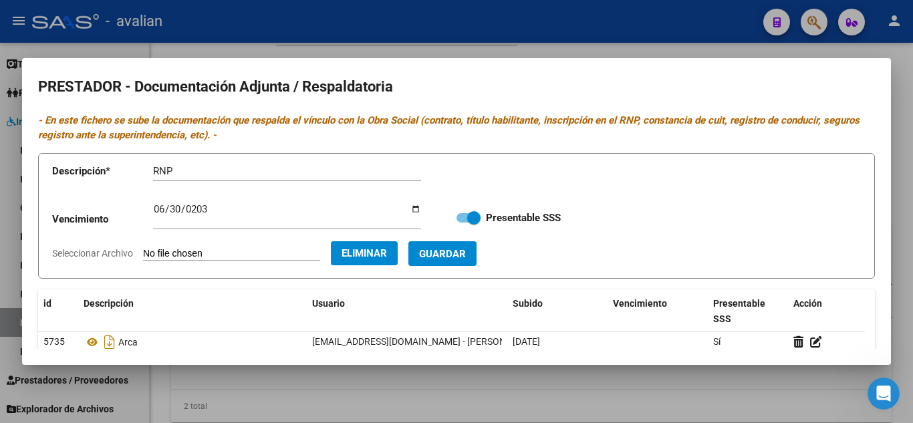
click at [471, 263] on button "Guardar" at bounding box center [442, 253] width 68 height 25
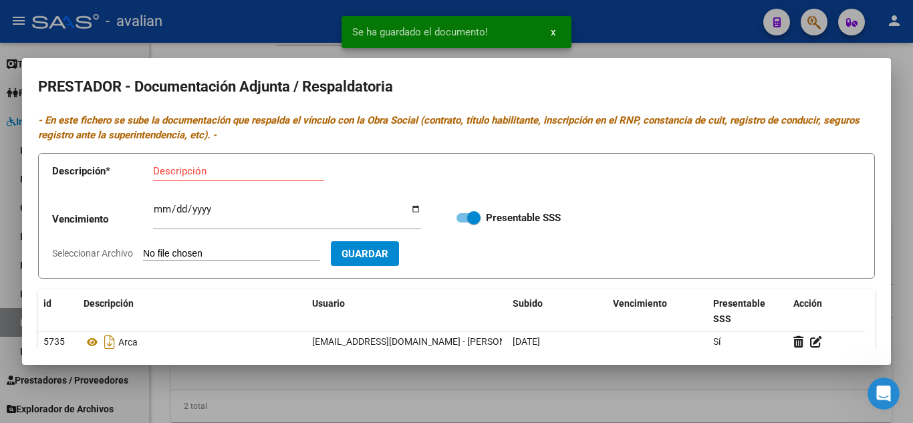
click at [905, 118] on div at bounding box center [456, 211] width 913 height 423
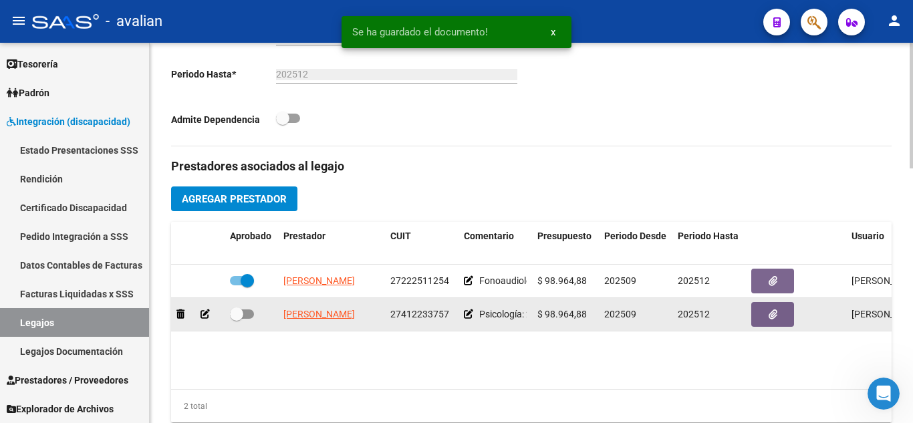
click at [243, 317] on span at bounding box center [236, 314] width 13 height 13
click at [237, 319] on input "checkbox" at bounding box center [236, 319] width 1 height 1
checkbox input "true"
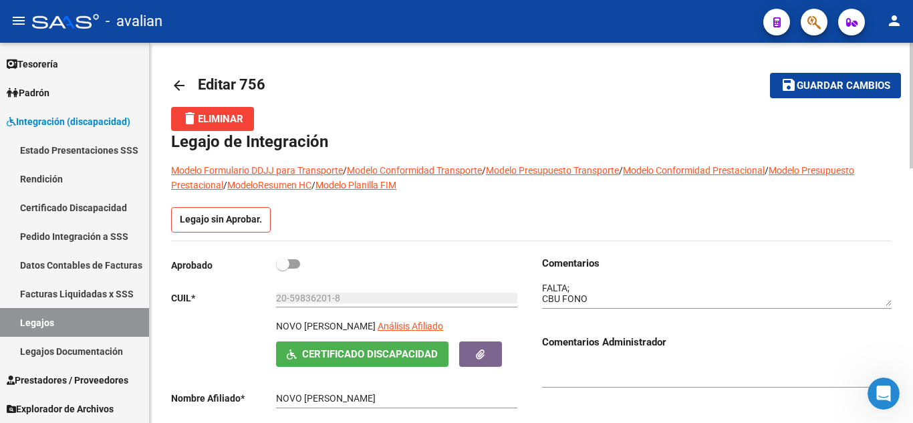
click at [603, 297] on textarea at bounding box center [717, 293] width 350 height 25
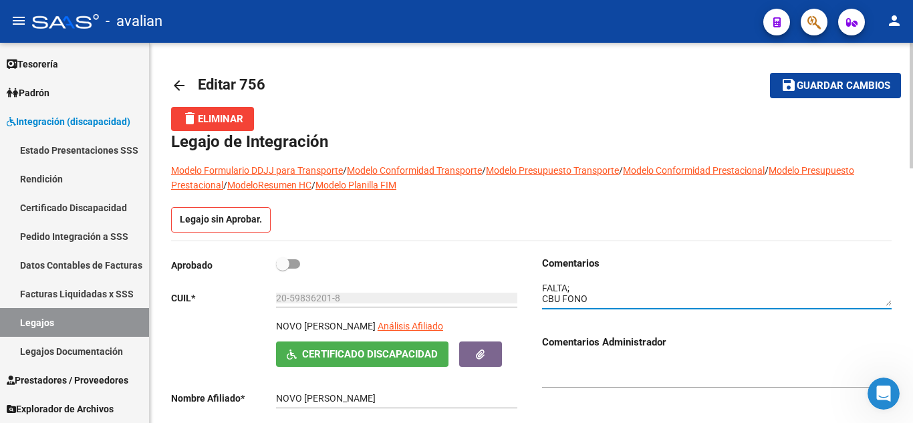
scroll to position [10, 0]
type textarea "FALTA; CBU FONO CPU PSICO"
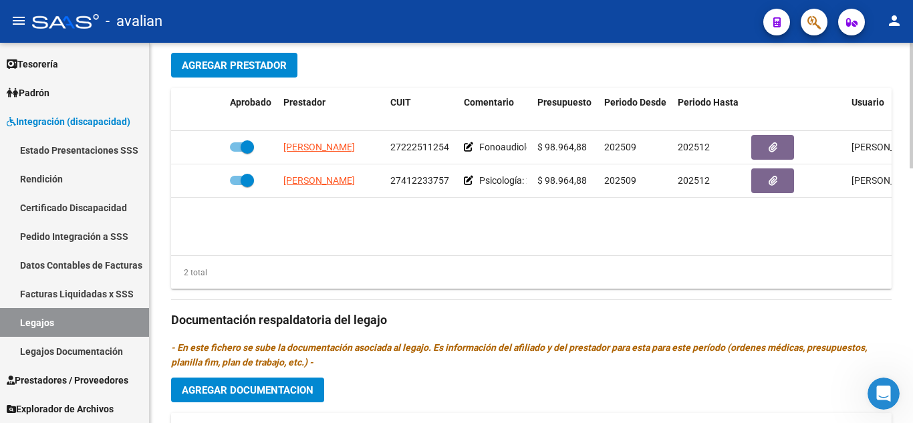
scroll to position [468, 0]
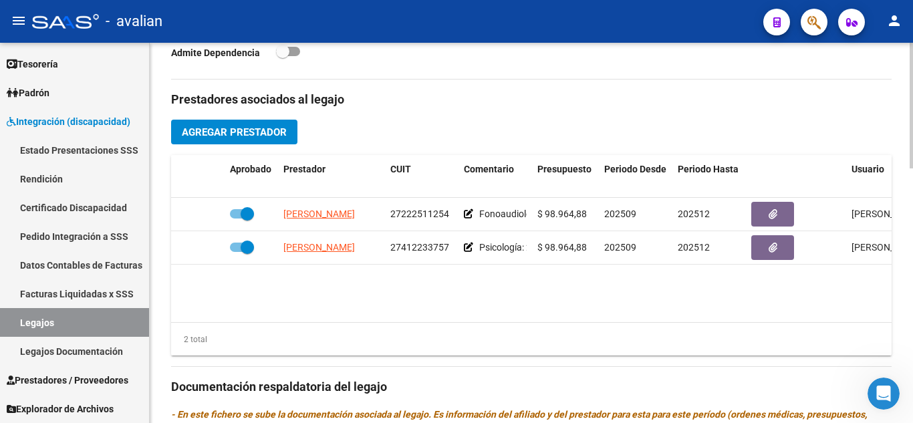
click at [249, 133] on span "Agregar Prestador" at bounding box center [234, 132] width 105 height 12
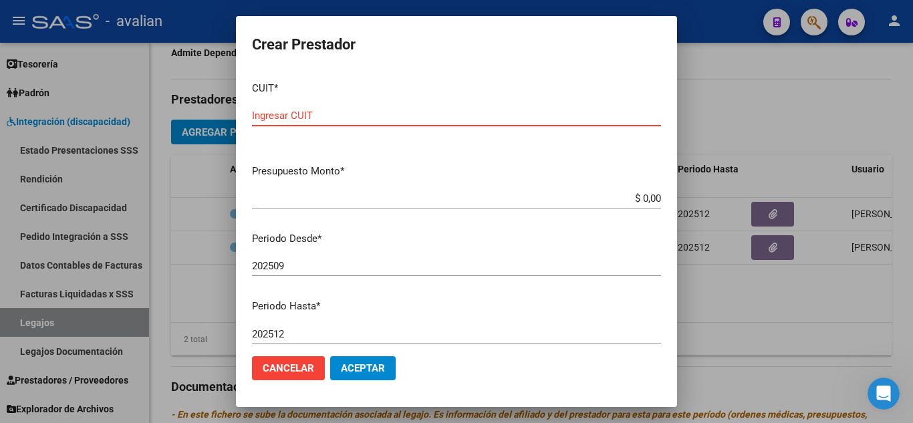
paste input "27-31920924-2"
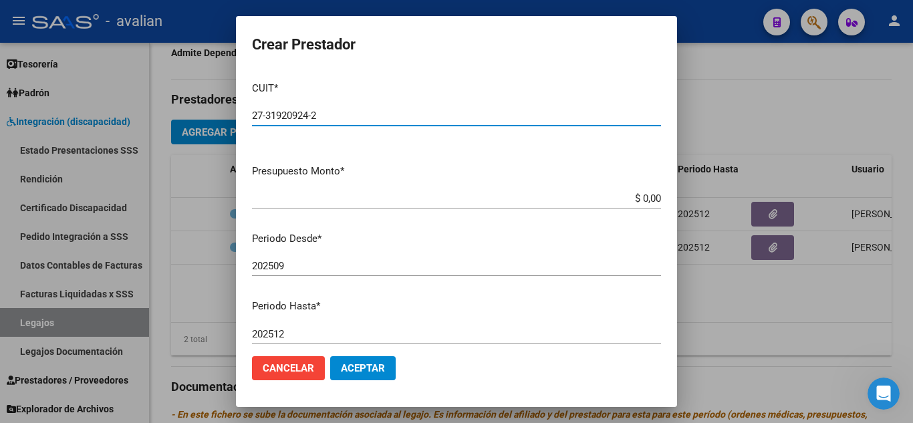
type input "27-31920924-2"
click at [334, 201] on input "$ 0,00" at bounding box center [456, 199] width 409 height 12
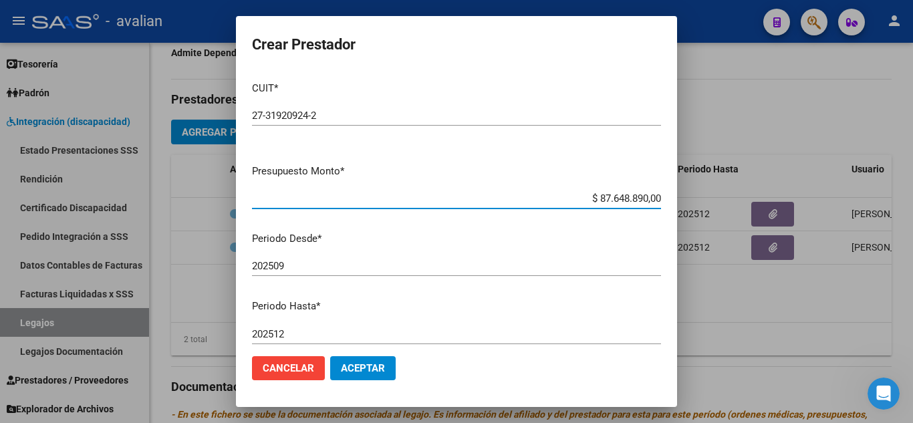
click at [590, 197] on input "$ 87.648.890,00" at bounding box center [456, 199] width 409 height 12
drag, startPoint x: 632, startPoint y: 200, endPoint x: 672, endPoint y: 197, distance: 39.5
click at [672, 197] on mat-dialog-content "CUIT * 27-31920924-2 Ingresar CUIT ARCA Padrón Presupuesto Monto * $ 987.648.89…" at bounding box center [456, 208] width 441 height 275
click at [629, 199] on input "$ 987.648,89" at bounding box center [456, 199] width 409 height 12
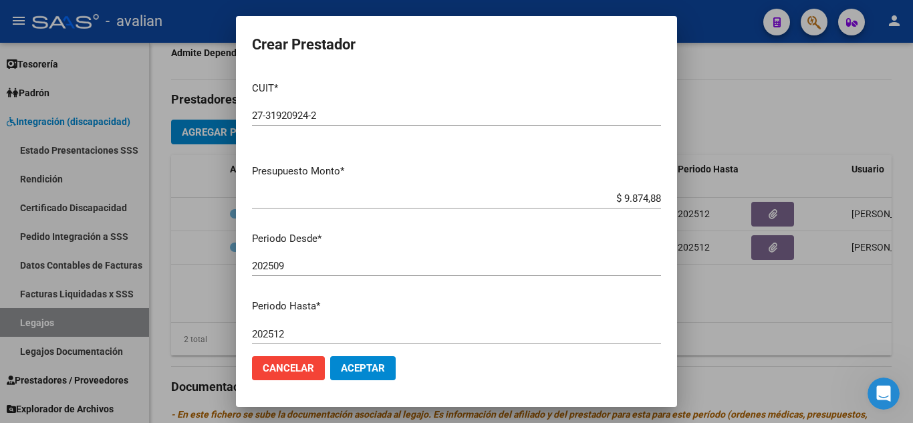
drag, startPoint x: 651, startPoint y: 199, endPoint x: 596, endPoint y: 192, distance: 56.0
click at [596, 192] on app-form-text-field "Presupuesto Monto * $ 9.874,88 Ingresar el monto" at bounding box center [462, 184] width 420 height 41
click at [596, 192] on div "$ 9.874,88 Ingresar el monto" at bounding box center [456, 199] width 409 height 20
drag, startPoint x: 613, startPoint y: 192, endPoint x: 638, endPoint y: 195, distance: 25.0
click at [638, 195] on div "$ 9.874,88 Ingresar el monto" at bounding box center [456, 199] width 409 height 20
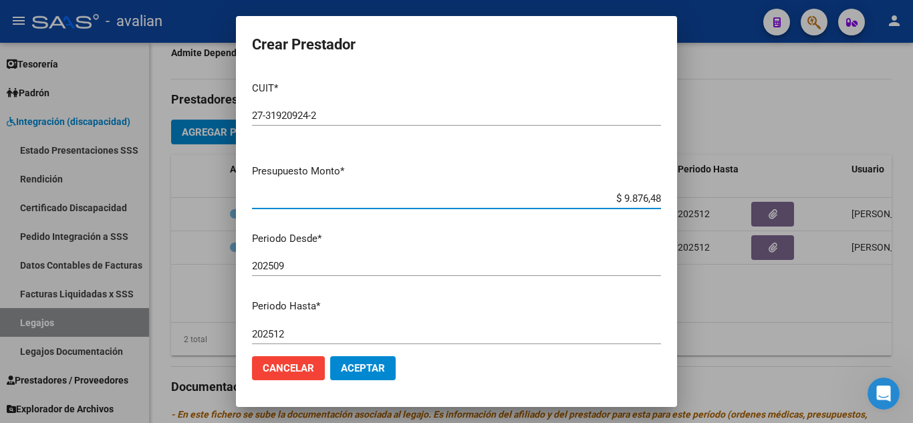
type input "$ 98.764,88"
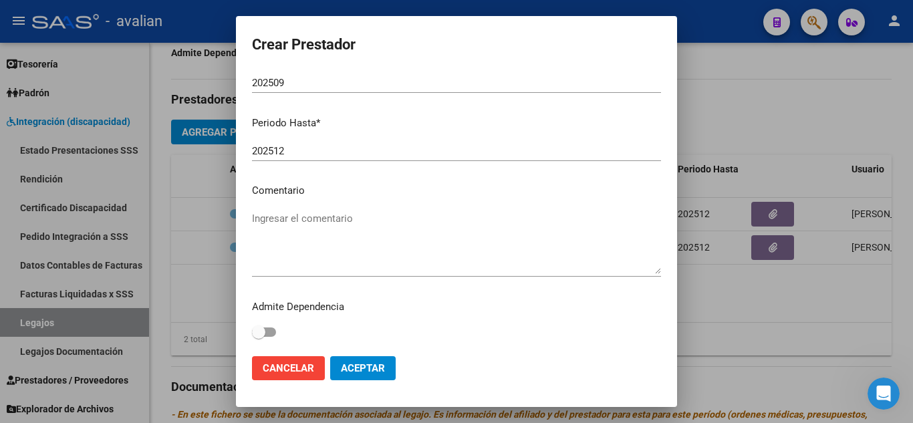
click at [302, 217] on textarea "Ingresar el comentario" at bounding box center [456, 242] width 409 height 63
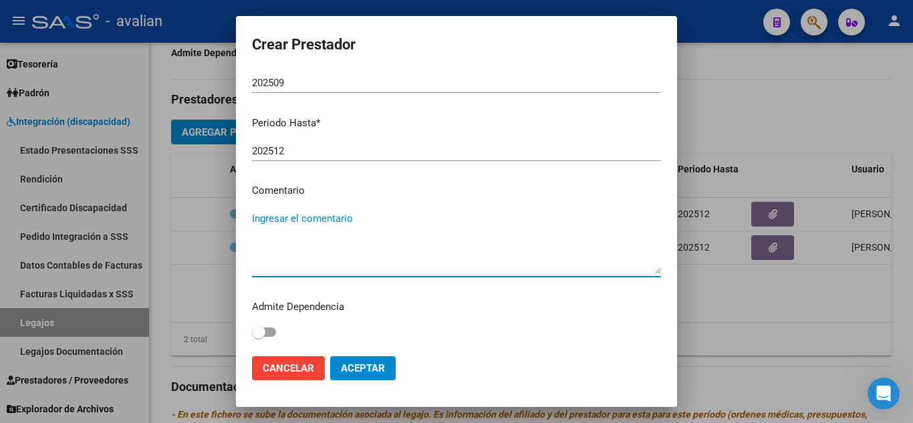
paste textarea "TO: 1 ss semanal - [PERSON_NAME] [PERSON_NAME] - Valor resol. vigente."
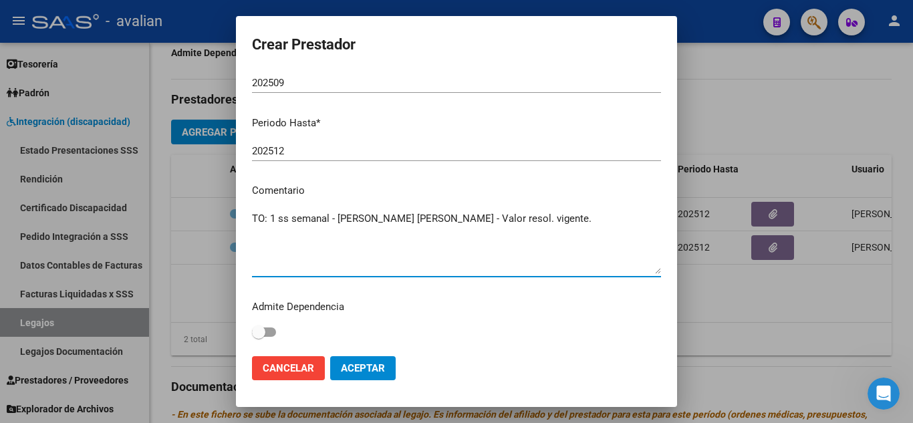
type textarea "TO: 1 ss semanal - [PERSON_NAME] [PERSON_NAME] - Valor resol. vigente."
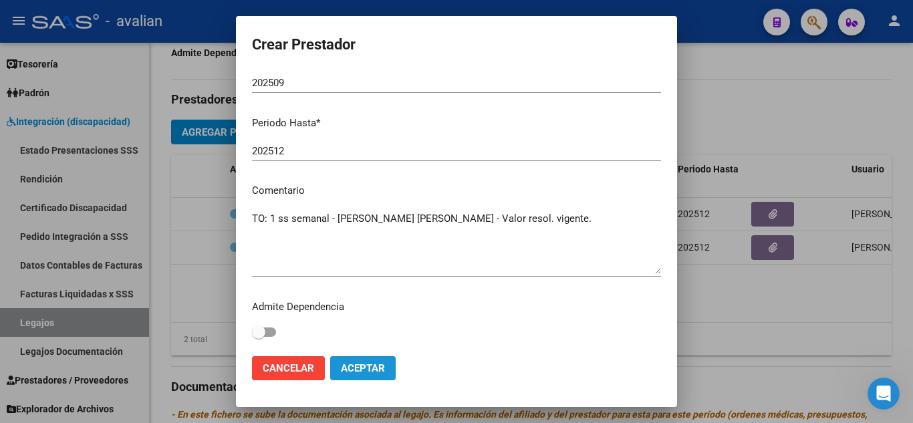
click at [357, 361] on button "Aceptar" at bounding box center [363, 368] width 66 height 24
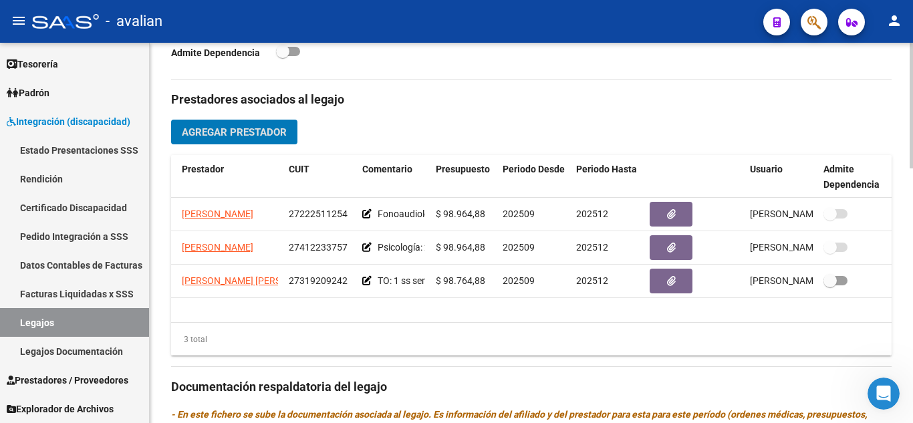
scroll to position [0, 0]
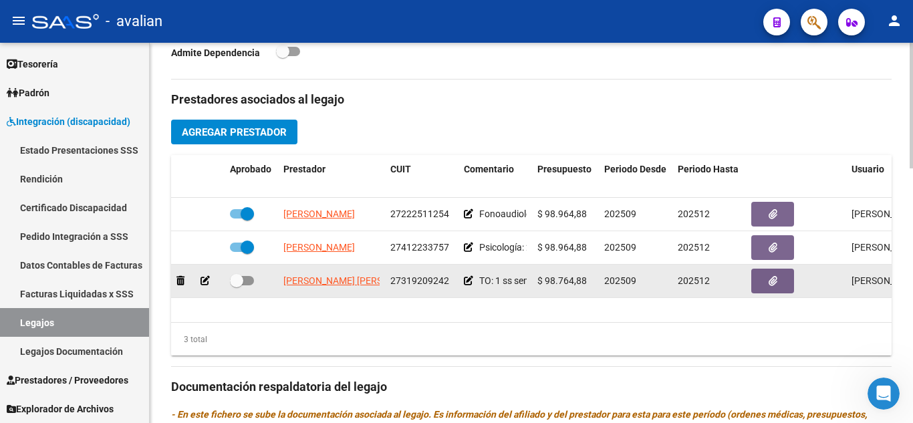
click at [468, 280] on icon at bounding box center [468, 280] width 9 height 9
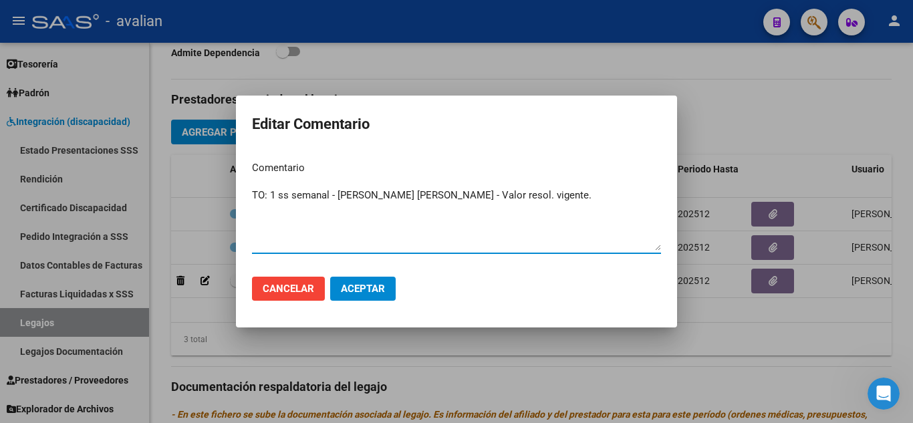
click at [356, 296] on button "Aceptar" at bounding box center [363, 289] width 66 height 24
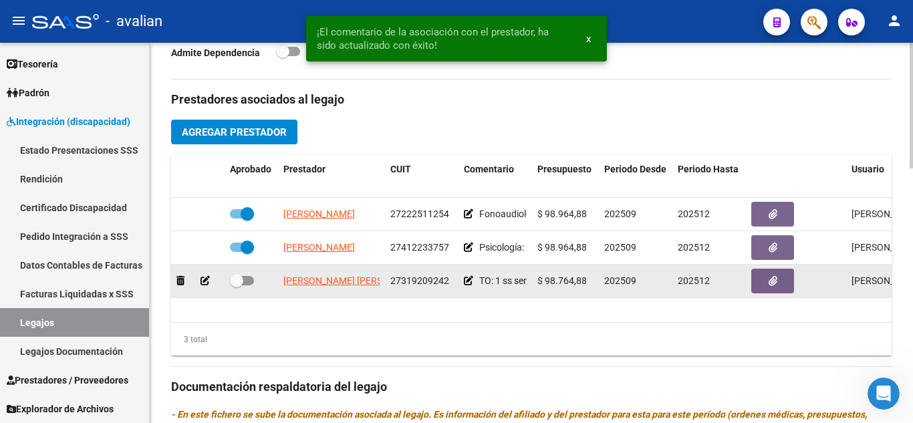
click at [580, 283] on span "$ 98.764,88" at bounding box center [562, 280] width 49 height 11
drag, startPoint x: 582, startPoint y: 283, endPoint x: 570, endPoint y: 283, distance: 11.4
click at [570, 283] on span "$ 98.764,88" at bounding box center [562, 280] width 49 height 11
click at [206, 277] on icon at bounding box center [205, 280] width 9 height 9
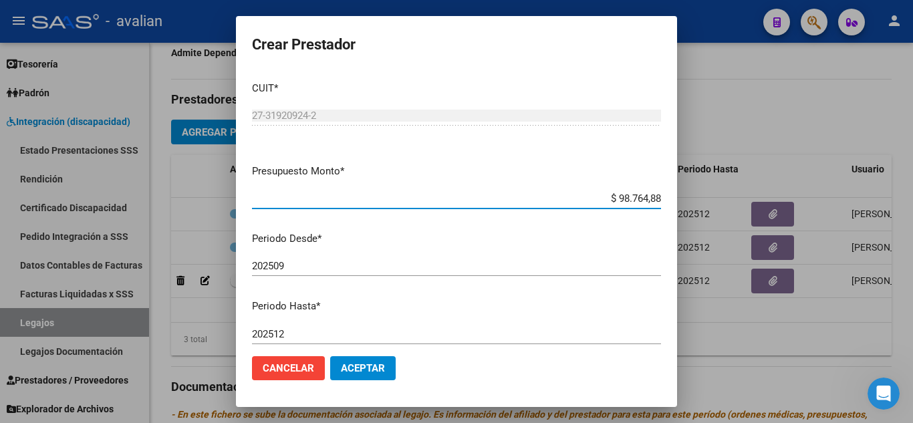
click at [628, 199] on input "$ 98.764,88" at bounding box center [456, 199] width 409 height 12
click at [712, 183] on div at bounding box center [456, 211] width 913 height 423
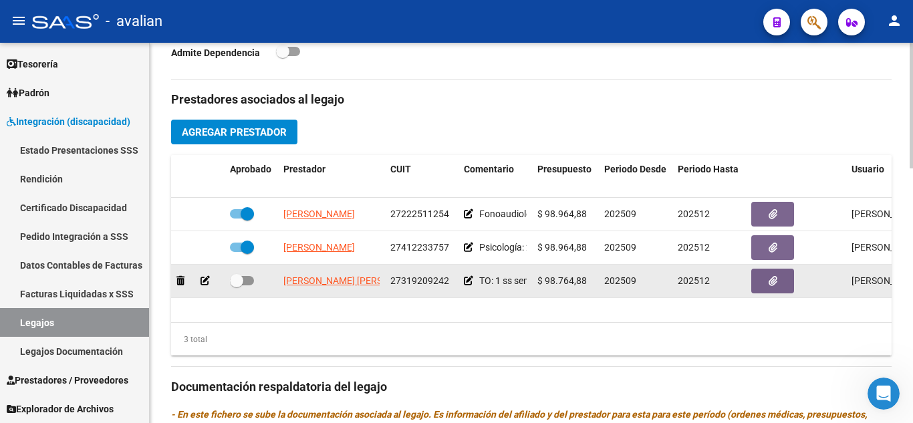
click at [203, 277] on icon at bounding box center [205, 280] width 9 height 9
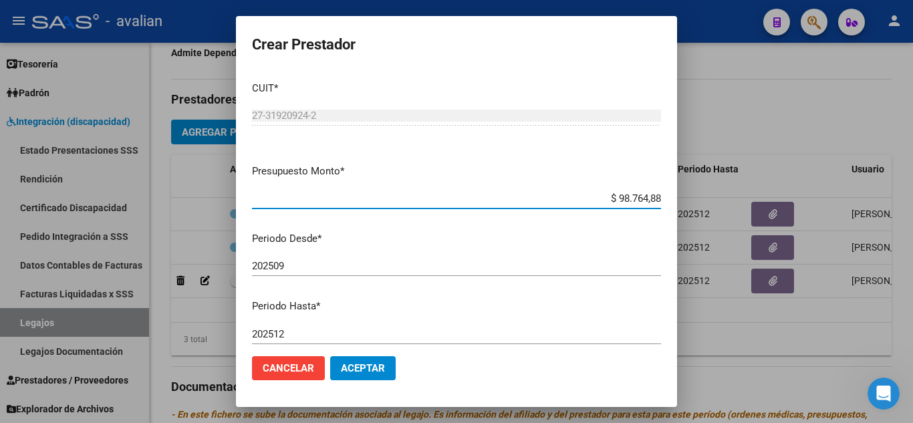
click at [626, 196] on input "$ 98.764,88" at bounding box center [456, 199] width 409 height 12
type input "$ 98.964,88"
click at [374, 362] on button "Aceptar" at bounding box center [363, 368] width 66 height 24
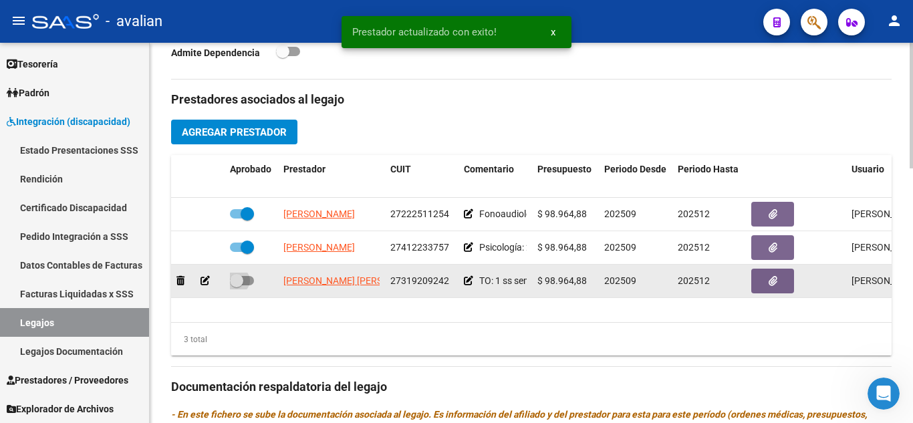
click at [242, 284] on span at bounding box center [236, 280] width 13 height 13
click at [237, 285] on input "checkbox" at bounding box center [236, 285] width 1 height 1
checkbox input "true"
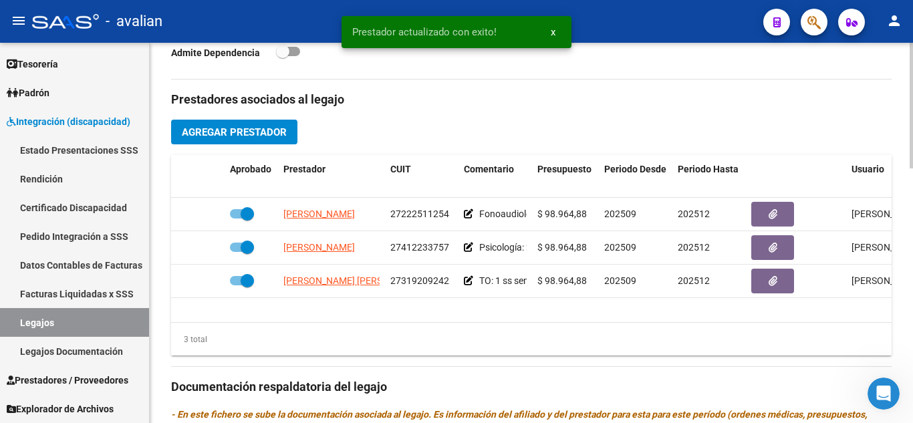
scroll to position [0, 102]
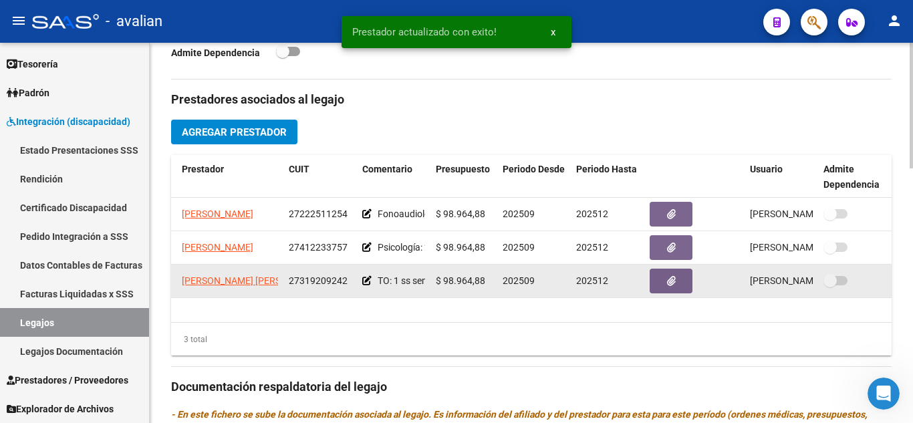
click at [664, 282] on button "button" at bounding box center [671, 281] width 43 height 25
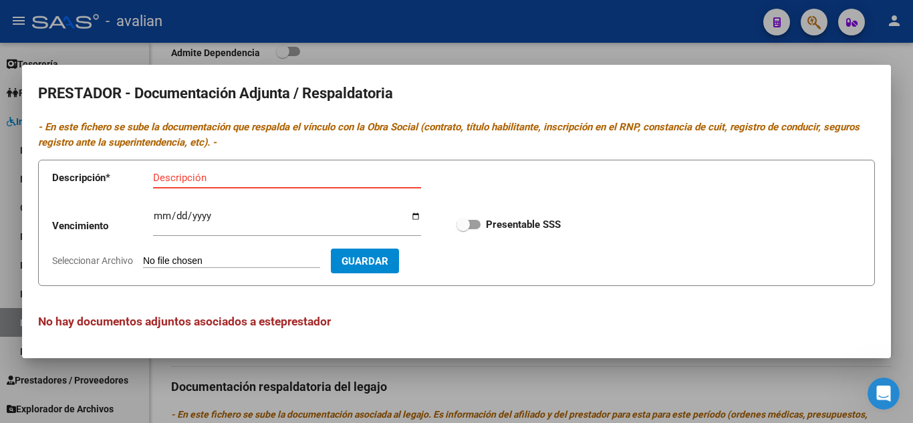
click at [227, 184] on input "Descripción" at bounding box center [287, 178] width 268 height 12
type input "ARCA"
click at [248, 258] on input "Seleccionar Archivo" at bounding box center [231, 261] width 177 height 13
type input "C:\fakepath\ARCA SI.jpeg"
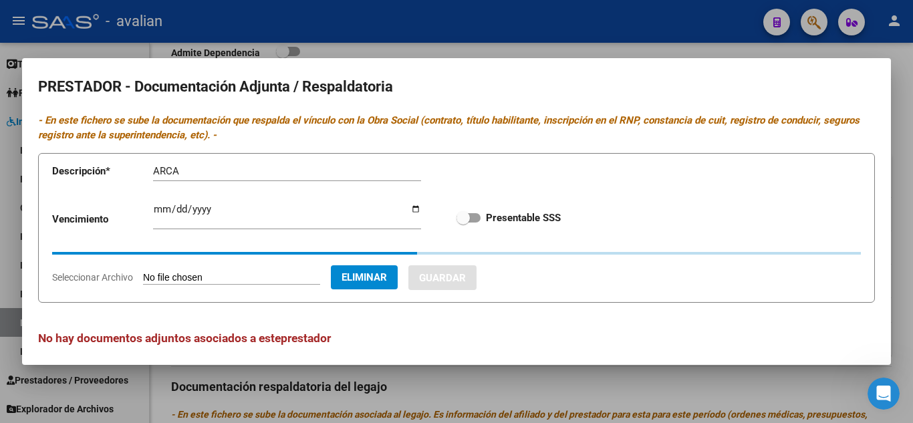
click at [463, 216] on div "Vencimiento Ingresar vencimiento Presentable SSS" at bounding box center [456, 218] width 809 height 48
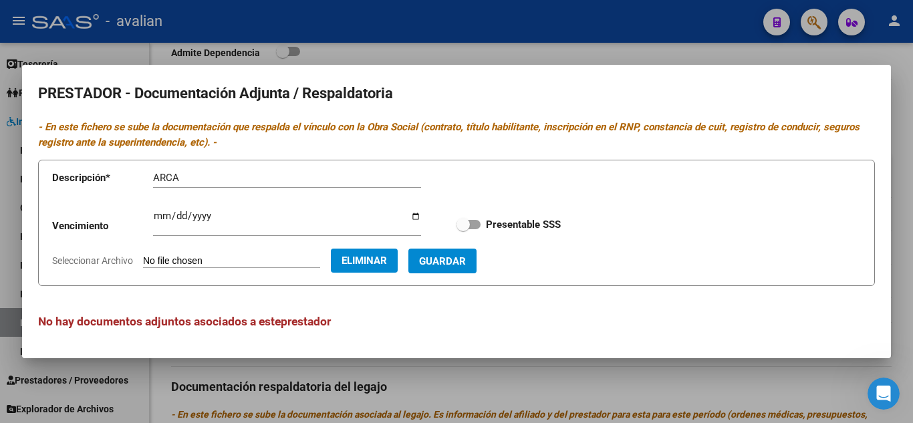
click at [470, 221] on span at bounding box center [469, 224] width 24 height 9
click at [463, 229] on input "Presentable SSS" at bounding box center [463, 229] width 1 height 1
checkbox input "true"
click at [459, 267] on span "Guardar" at bounding box center [442, 261] width 47 height 12
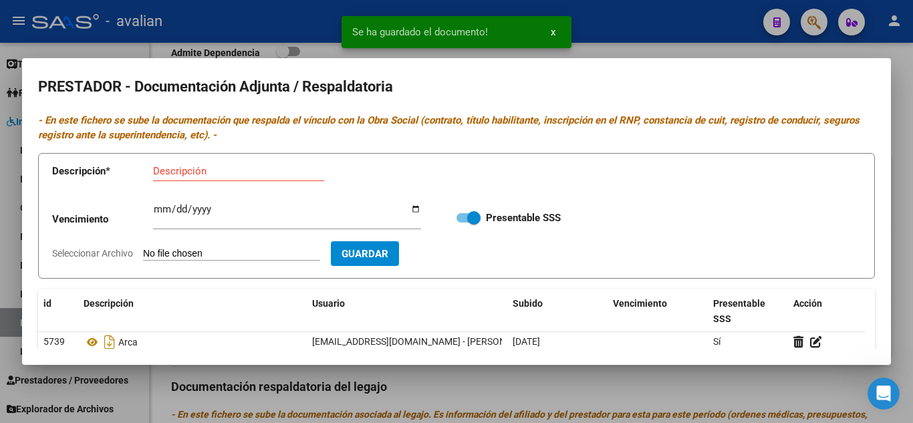
click at [215, 168] on input "Descripción" at bounding box center [238, 171] width 171 height 12
type input "TITULO 1"
click at [194, 251] on input "Seleccionar Archivo" at bounding box center [231, 254] width 177 height 13
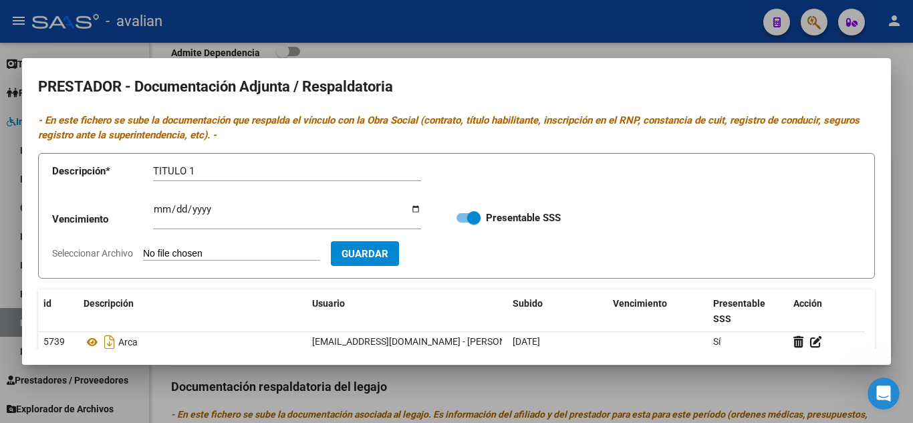
type input "C:\fakepath\TITULO 1.jpeg"
click at [466, 257] on span "Guardar" at bounding box center [442, 254] width 47 height 12
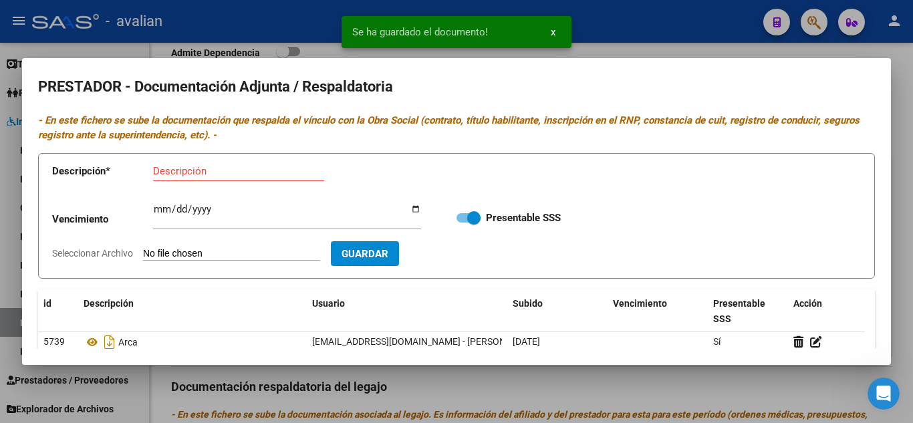
click at [200, 170] on input "Descripción" at bounding box center [238, 171] width 171 height 12
type input "RNP"
click at [182, 252] on input "Seleccionar Archivo" at bounding box center [231, 254] width 177 height 13
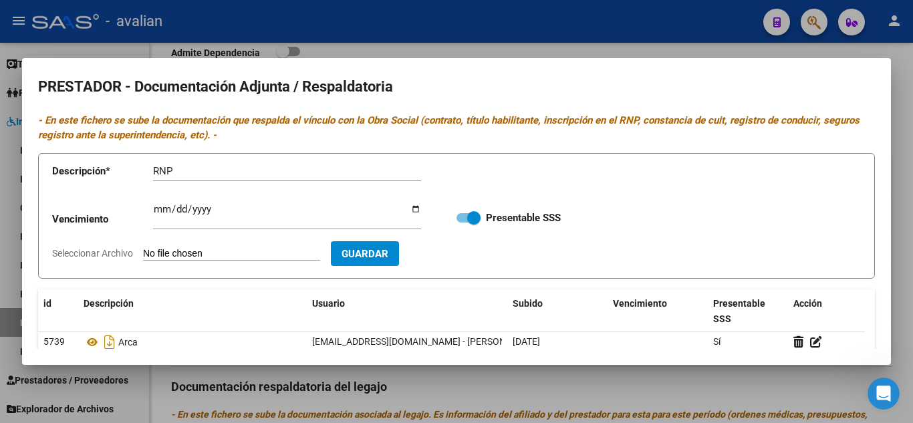
type input "C:\fakepath\ARCA.jpeg"
click at [183, 213] on input "Ingresar vencimiento" at bounding box center [287, 214] width 268 height 21
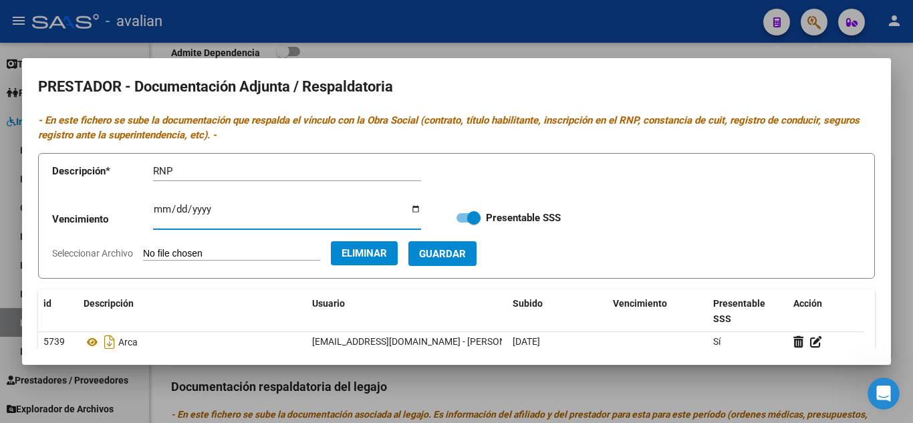
click at [160, 211] on input "Ingresar vencimiento" at bounding box center [287, 214] width 268 height 21
type input "[DATE]"
click at [477, 261] on button "Guardar" at bounding box center [442, 253] width 68 height 25
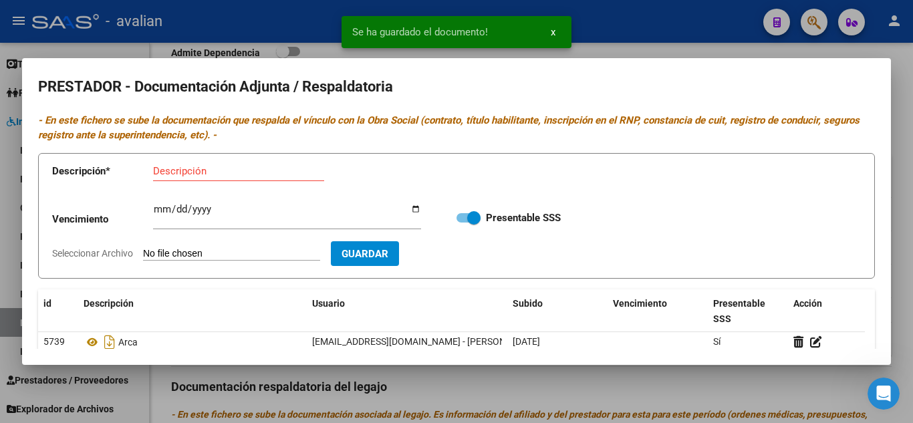
click at [899, 126] on div at bounding box center [456, 211] width 913 height 423
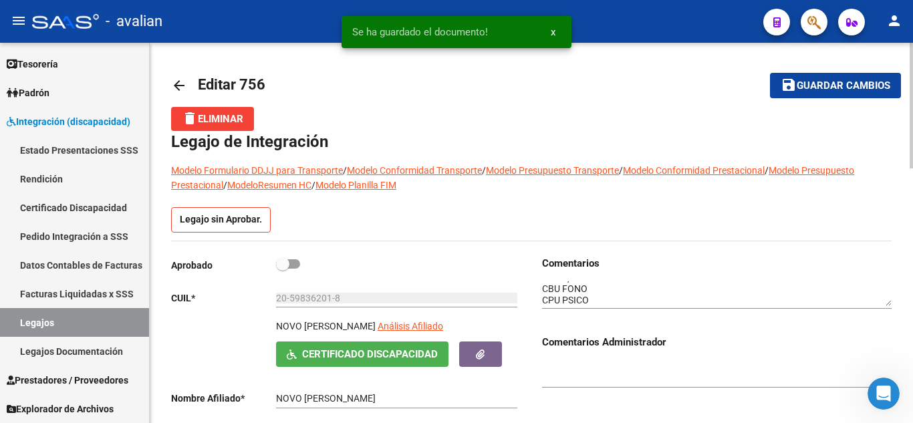
scroll to position [11, 0]
click at [603, 299] on textarea at bounding box center [717, 293] width 350 height 25
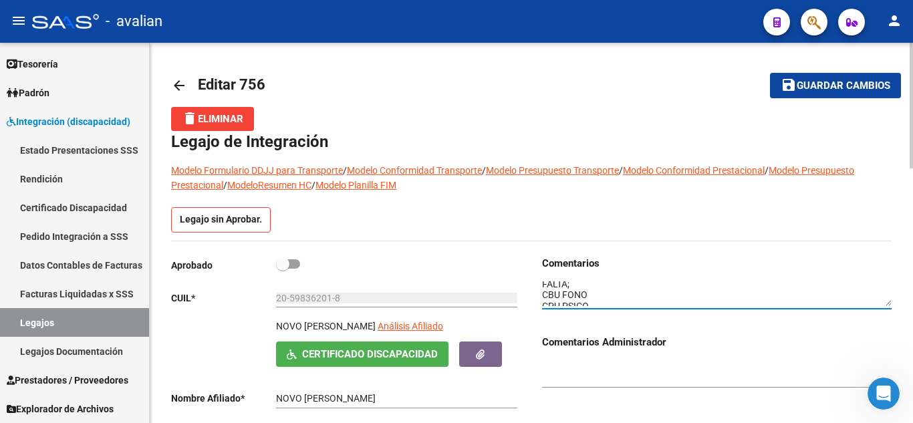
scroll to position [0, 0]
click at [807, 77] on button "save Guardar cambios" at bounding box center [835, 85] width 131 height 25
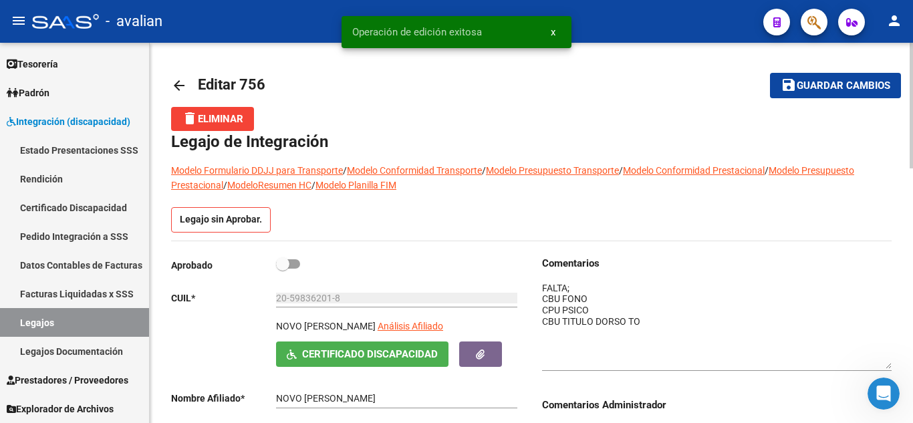
drag, startPoint x: 885, startPoint y: 302, endPoint x: 884, endPoint y: 364, distance: 62.2
click at [884, 364] on textarea at bounding box center [717, 325] width 350 height 88
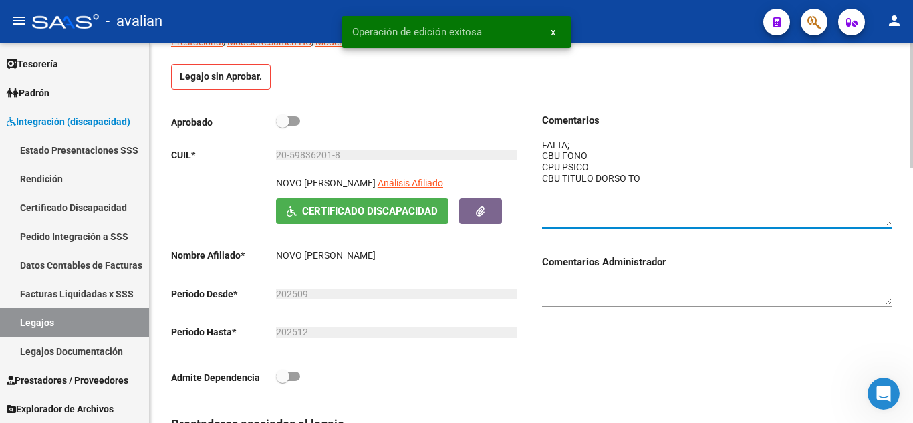
scroll to position [134, 0]
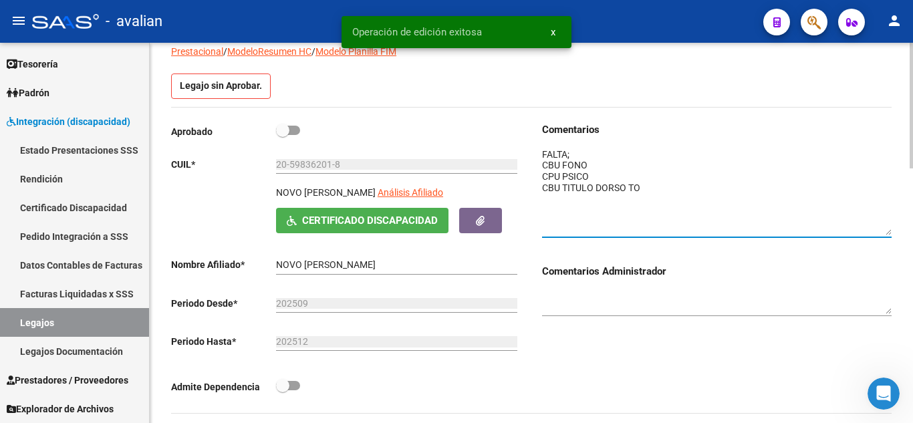
click at [547, 167] on textarea at bounding box center [717, 192] width 350 height 88
click at [542, 166] on div "Comentarios Comentarios Administrador" at bounding box center [711, 267] width 360 height 291
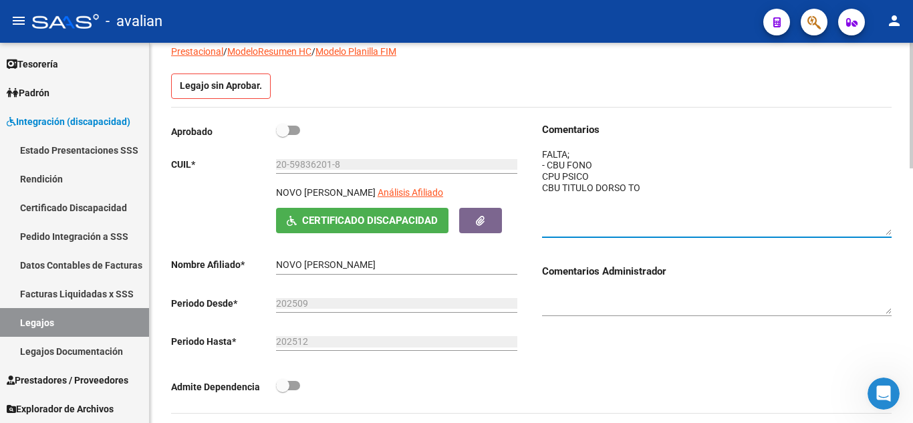
click at [544, 176] on textarea at bounding box center [717, 192] width 350 height 88
click at [542, 193] on textarea at bounding box center [717, 192] width 350 height 88
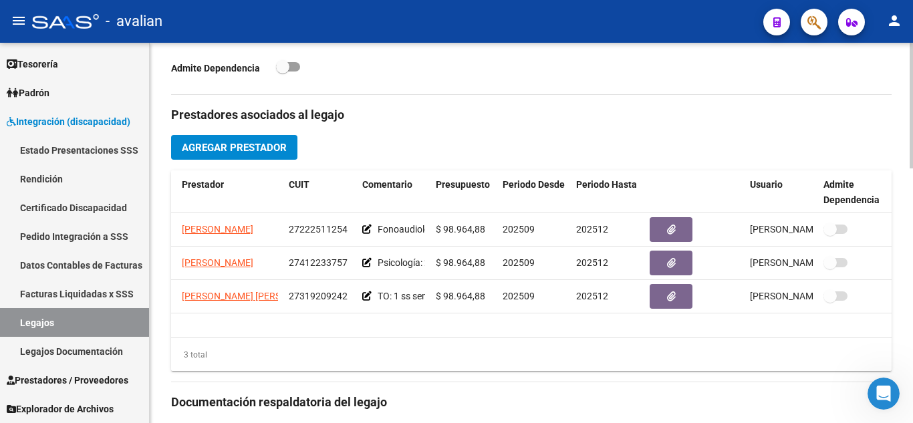
scroll to position [201, 0]
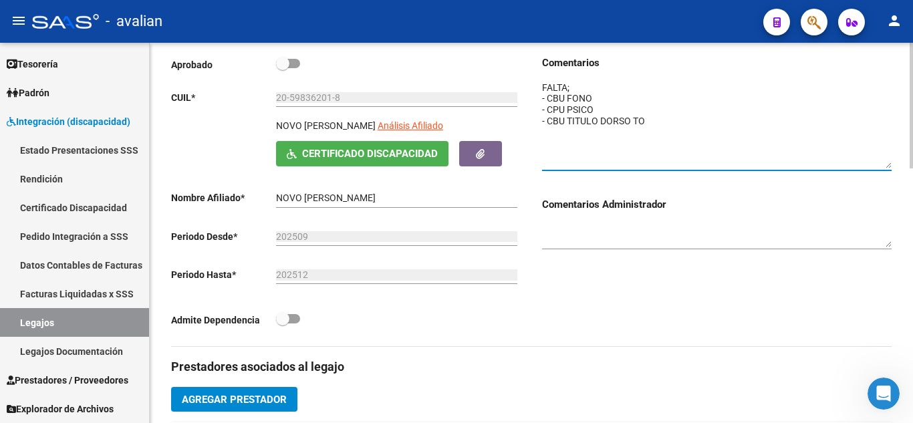
click at [566, 120] on textarea at bounding box center [717, 125] width 350 height 88
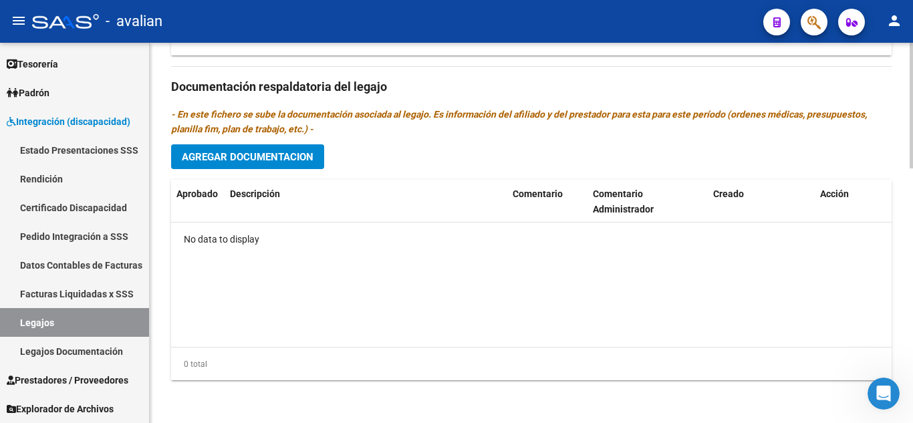
scroll to position [703, 0]
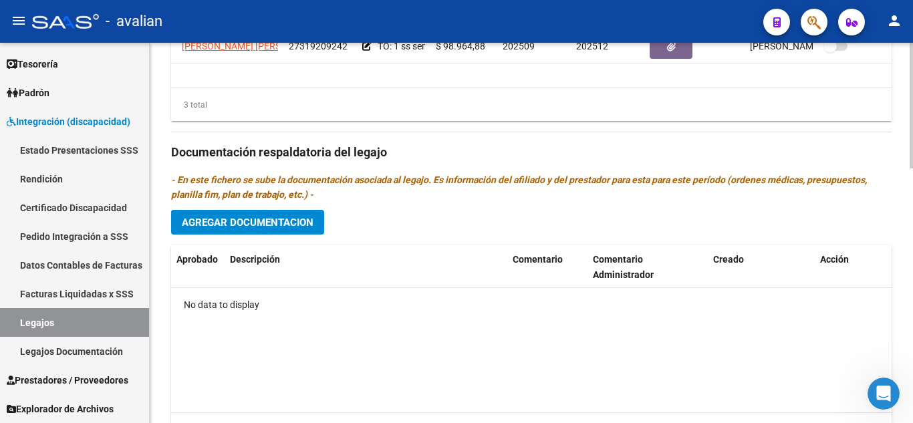
type textarea "FALTA; - CBU FONO - CPU PSICO - CBU, TITULO DORSO TO"
click at [225, 235] on button "Agregar Documentacion" at bounding box center [247, 222] width 153 height 25
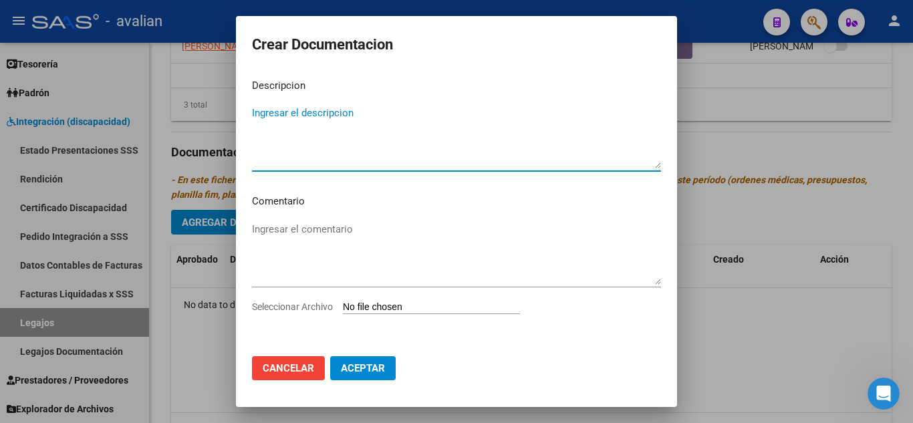
scroll to position [3, 0]
paste textarea "TO: 1 ss semanal - [PERSON_NAME] [PERSON_NAME]"
type textarea "TO: 1 ss semanal - [PERSON_NAME] [PERSON_NAME]"
click at [370, 311] on input "Seleccionar Archivo" at bounding box center [431, 307] width 177 height 13
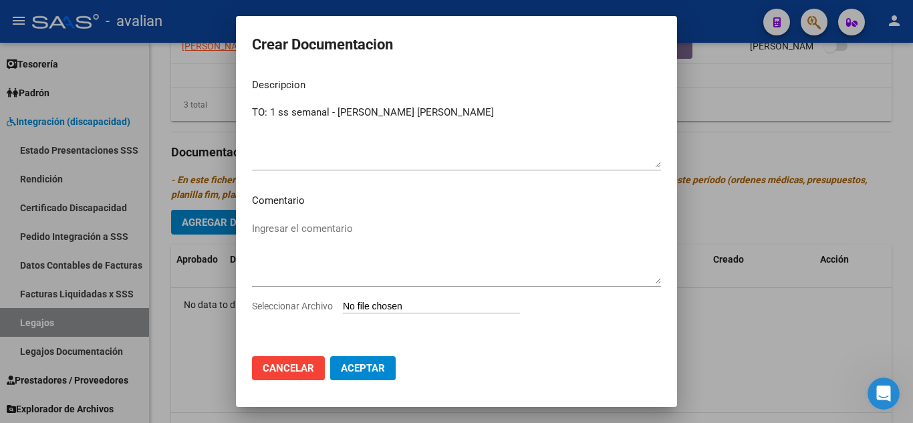
type input "C:\fakepath\to (15)_removed.pdf"
click at [350, 374] on span "Aceptar" at bounding box center [363, 368] width 44 height 12
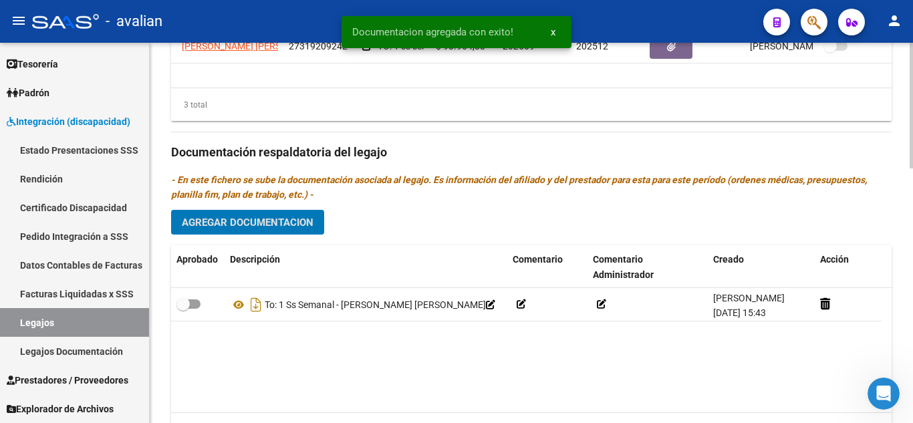
click at [223, 232] on button "Agregar Documentacion" at bounding box center [247, 222] width 153 height 25
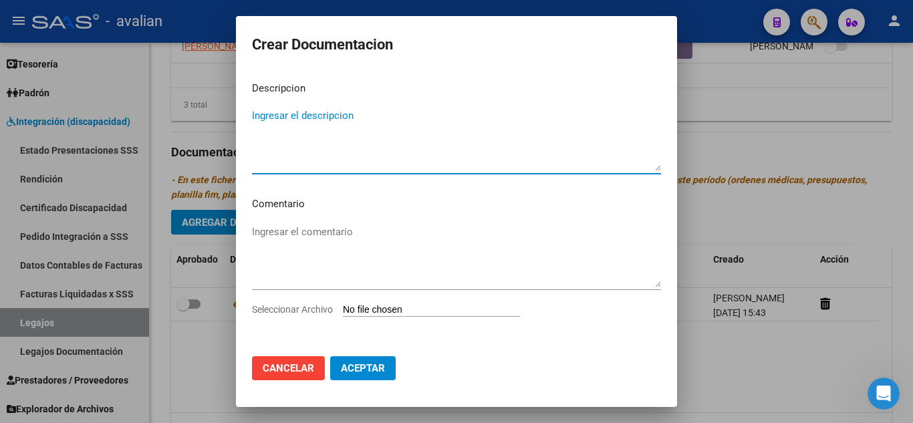
paste textarea "Psicología: 2 ss semanales - [PERSON_NAME] resol. vigente."
drag, startPoint x: 477, startPoint y: 112, endPoint x: 638, endPoint y: 114, distance: 161.1
click at [634, 114] on textarea "Psicología: 2 ss semanales - [PERSON_NAME] resol. vigente." at bounding box center [456, 139] width 409 height 63
type textarea "Psicología: 2 ss semanales - [PERSON_NAME] -"
click at [453, 312] on input "Seleccionar Archivo" at bounding box center [431, 310] width 177 height 13
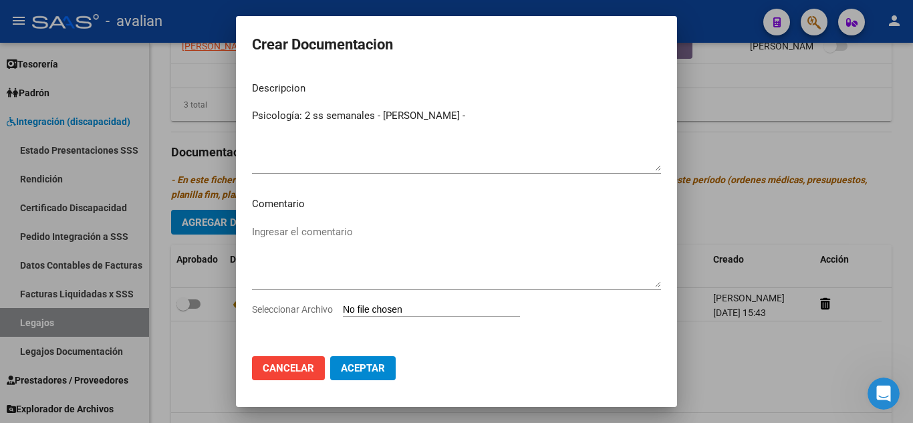
type input "C:\fakepath\PSICO (9)_removed.pdf"
click at [346, 372] on span "Aceptar" at bounding box center [363, 368] width 44 height 12
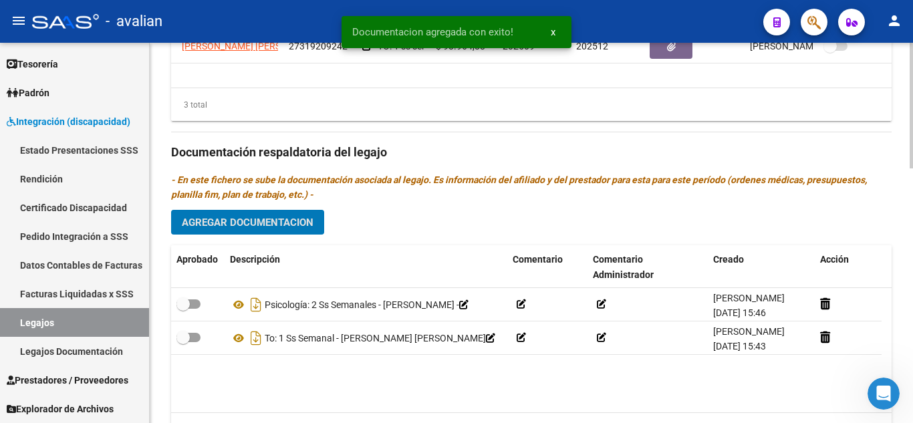
click at [234, 232] on button "Agregar Documentacion" at bounding box center [247, 222] width 153 height 25
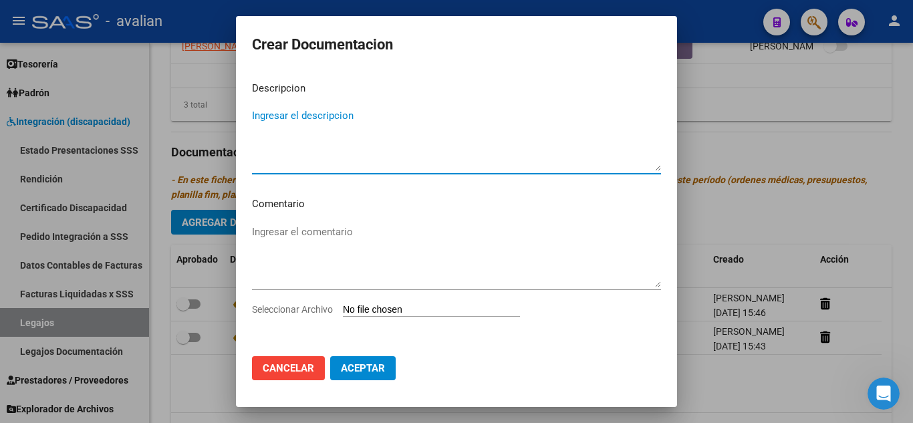
paste textarea "Fonoaudiología: 2 ss semanales - [PERSON_NAME] resol. vigente."
drag, startPoint x: 572, startPoint y: 115, endPoint x: 659, endPoint y: 116, distance: 87.6
click at [659, 116] on mat-dialog-content "Descripcion Fonoaudiología: 2 ss semanales - [PERSON_NAME] resol. vigente. Ingr…" at bounding box center [456, 208] width 441 height 275
type textarea "Fonoaudiología: 2 ss semanales - [PERSON_NAME] -"
click at [426, 310] on input "Seleccionar Archivo" at bounding box center [431, 310] width 177 height 13
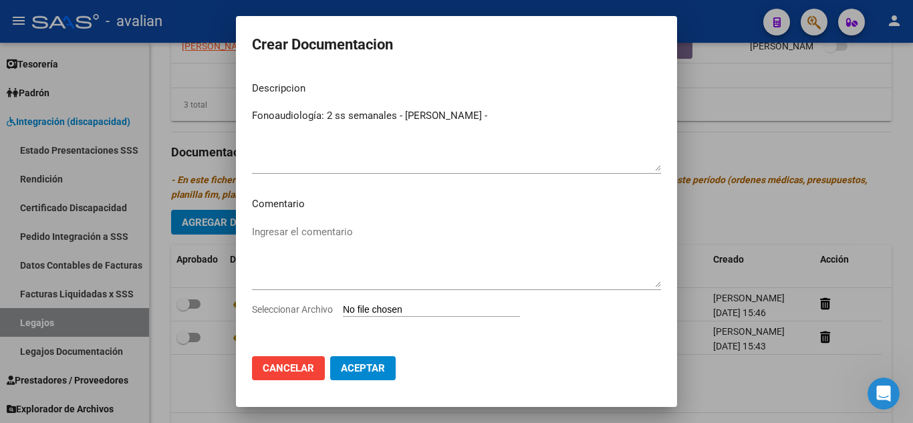
type input "C:\fakepath\FONO (12)_removed.pdf"
click at [380, 368] on span "Aceptar" at bounding box center [363, 368] width 44 height 12
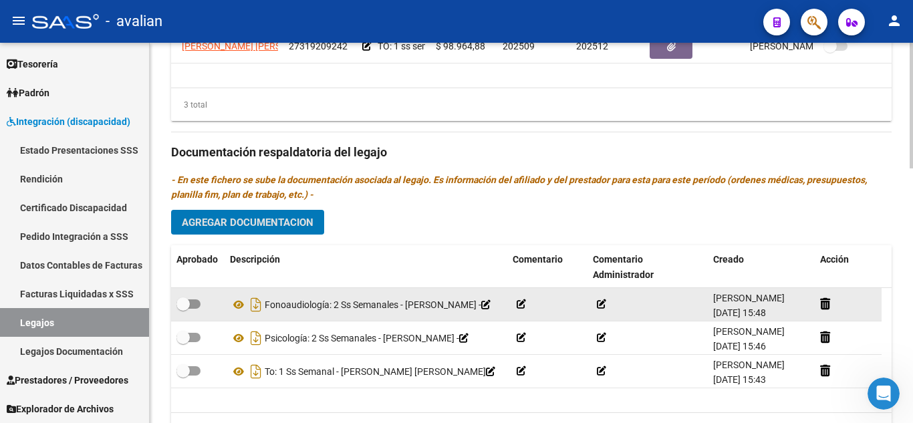
scroll to position [0, 0]
click at [481, 310] on icon at bounding box center [485, 304] width 9 height 9
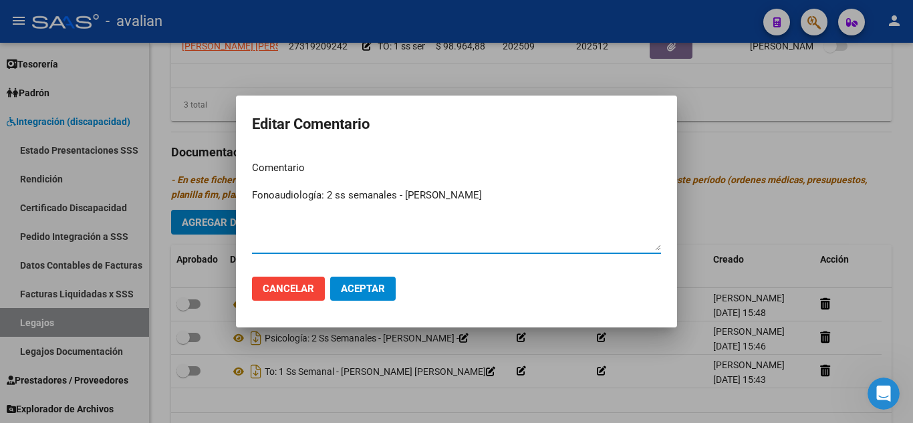
type textarea "Fonoaudiología: 2 ss semanales - [PERSON_NAME]"
click at [350, 286] on span "Aceptar" at bounding box center [363, 289] width 44 height 12
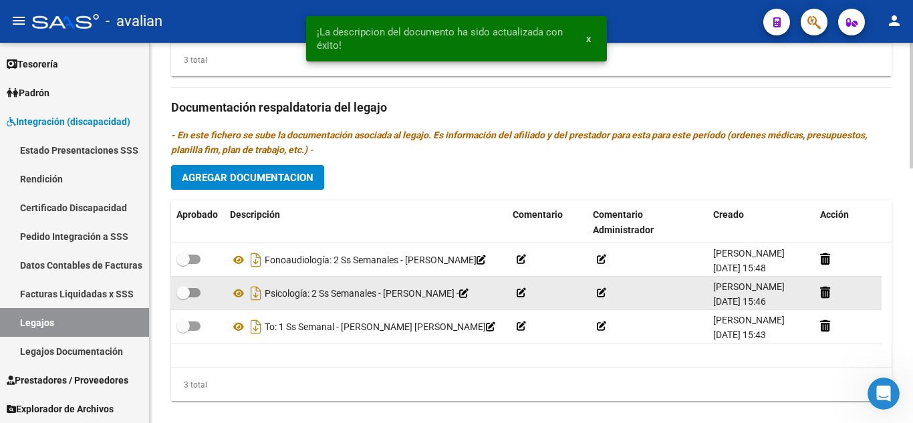
scroll to position [769, 0]
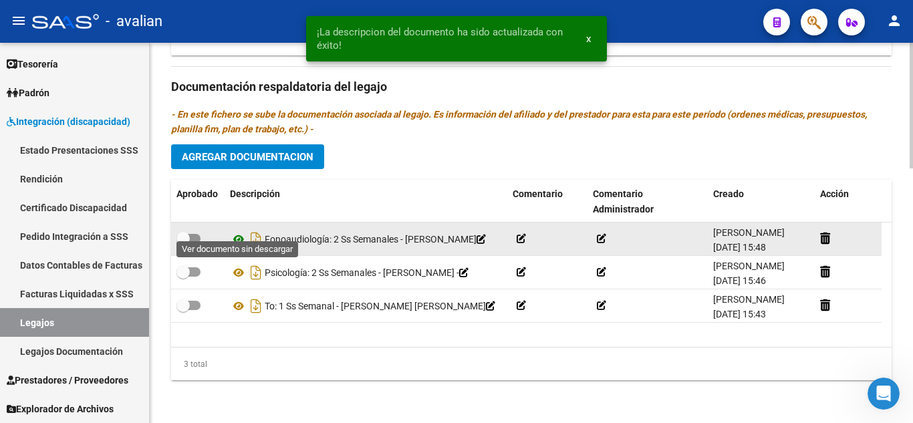
click at [241, 231] on icon at bounding box center [238, 239] width 17 height 16
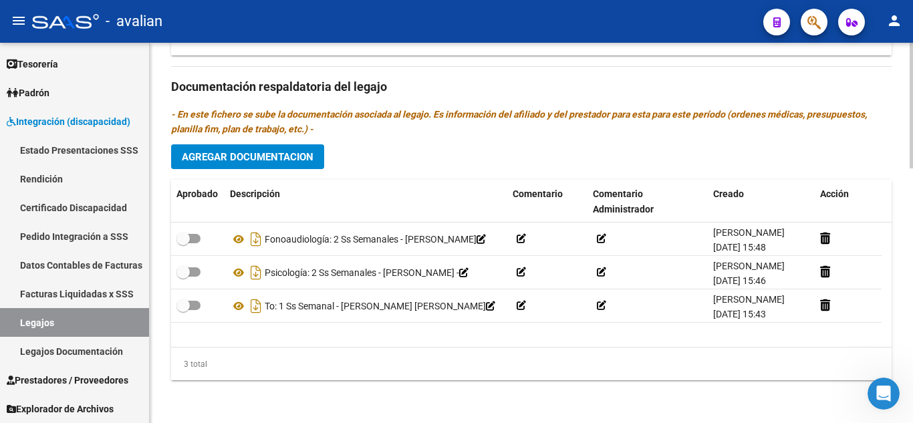
click at [218, 144] on button "Agregar Documentacion" at bounding box center [247, 156] width 153 height 25
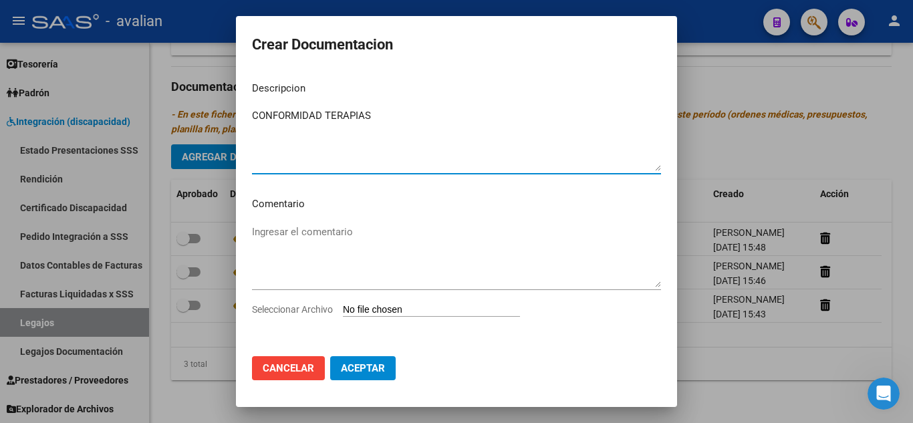
type textarea "CONFORMIDAD TERAPIAS"
click at [401, 312] on input "Seleccionar Archivo" at bounding box center [431, 310] width 177 height 13
type input "C:\fakepath\CONFORMIDAD.jpeg"
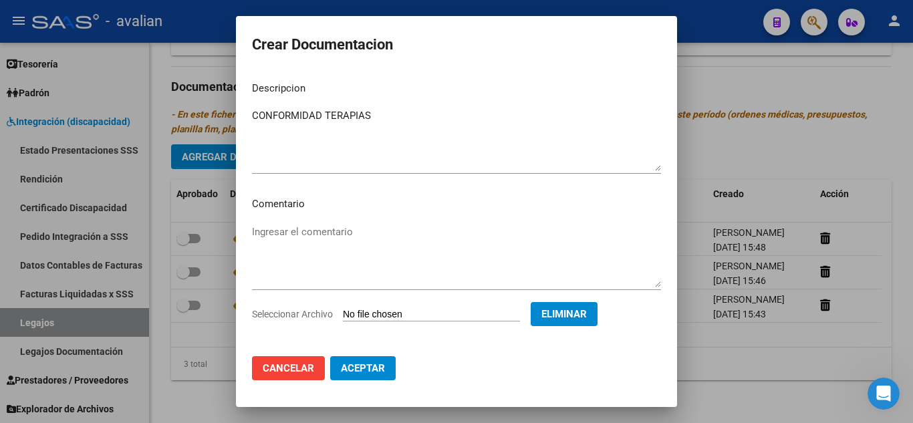
click at [355, 368] on span "Aceptar" at bounding box center [363, 368] width 44 height 12
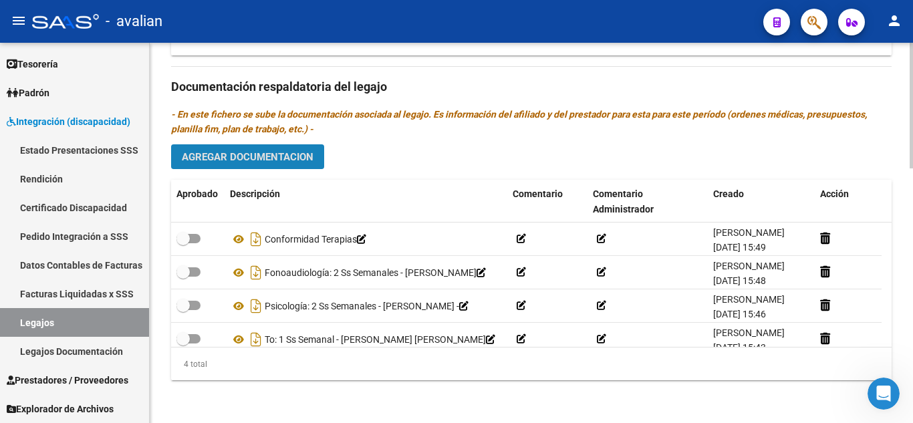
click at [255, 156] on span "Agregar Documentacion" at bounding box center [248, 157] width 132 height 12
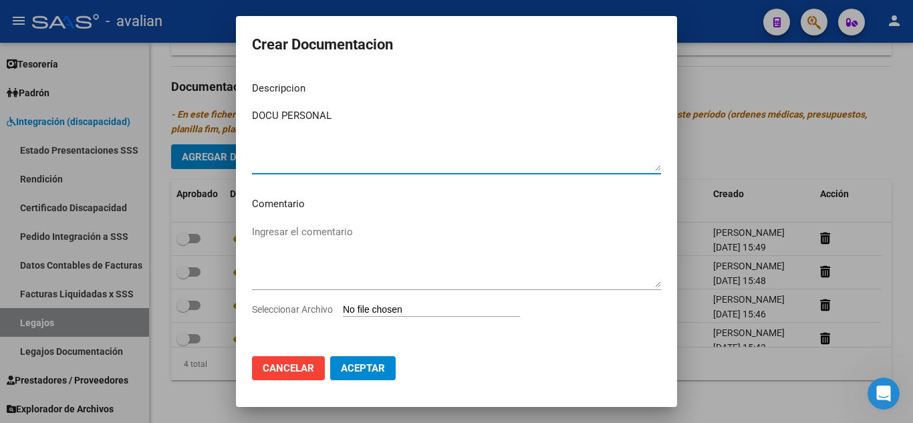
type textarea "DOCU PERSONAL"
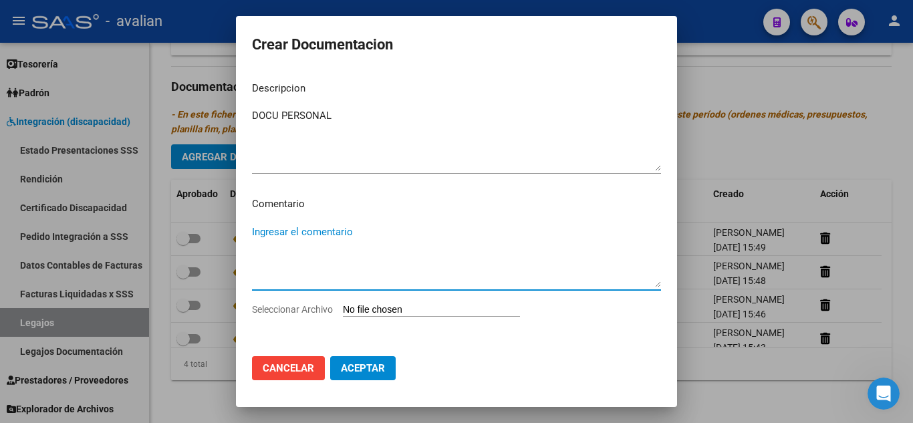
click at [304, 225] on textarea "Ingresar el comentario" at bounding box center [456, 256] width 409 height 63
click at [427, 315] on input "Seleccionar Archivo" at bounding box center [431, 310] width 177 height 13
type input "C:\fakepath\ORDENES (13)_merged.pdf"
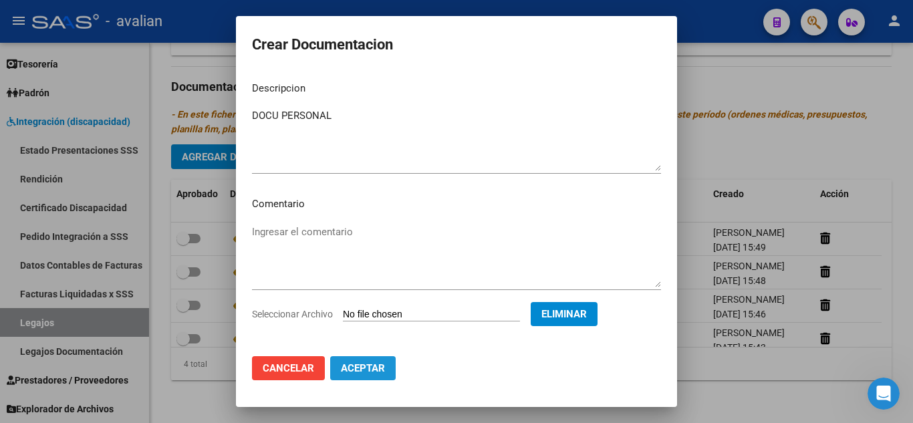
click at [385, 366] on button "Aceptar" at bounding box center [363, 368] width 66 height 24
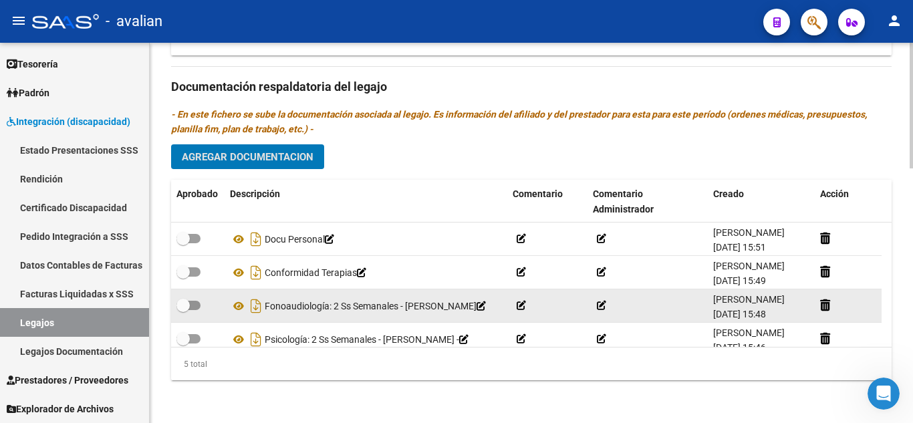
scroll to position [0, 0]
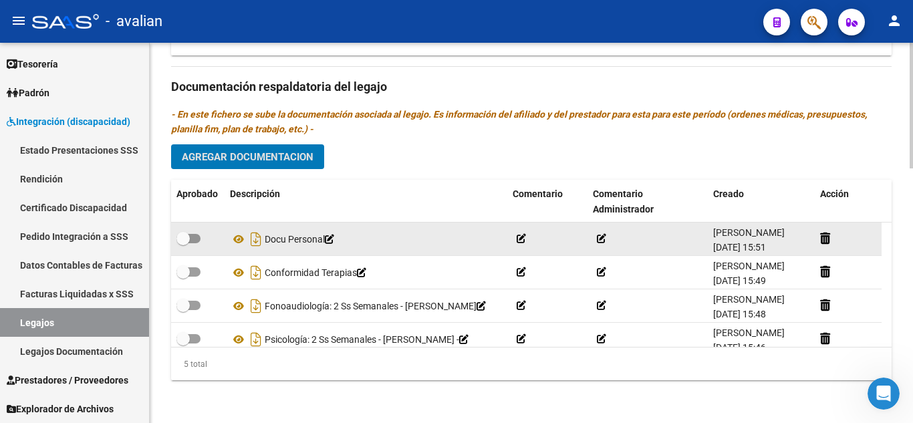
click at [193, 244] on label at bounding box center [188, 239] width 24 height 16
click at [183, 244] on input "checkbox" at bounding box center [183, 243] width 1 height 1
checkbox input "true"
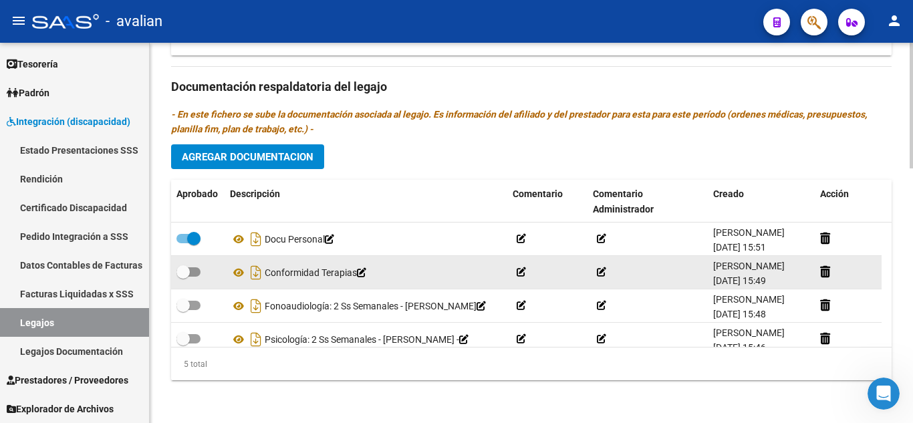
click at [200, 282] on datatable-body-cell at bounding box center [197, 272] width 53 height 33
click at [193, 271] on span at bounding box center [188, 271] width 24 height 9
click at [183, 277] on input "checkbox" at bounding box center [183, 277] width 1 height 1
checkbox input "true"
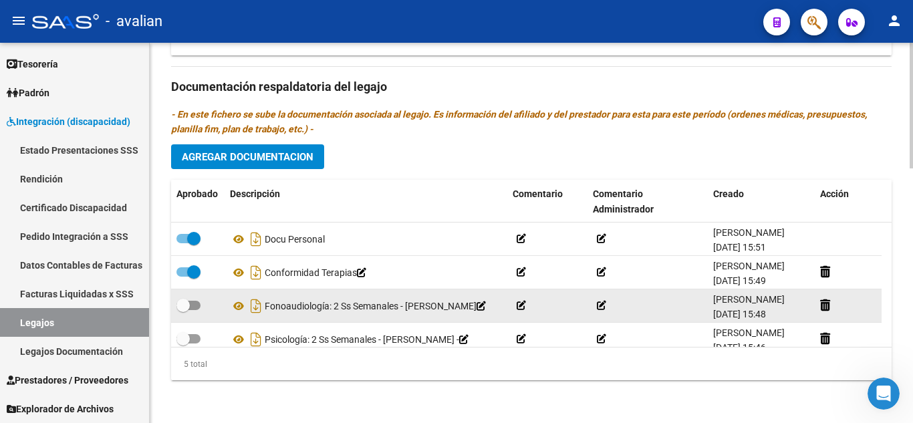
click at [189, 312] on span at bounding box center [182, 305] width 13 height 13
click at [183, 311] on input "checkbox" at bounding box center [183, 310] width 1 height 1
checkbox input "true"
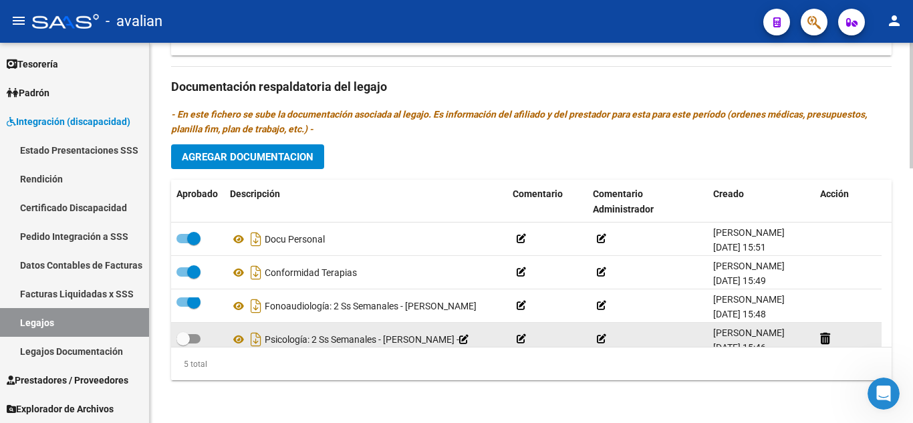
click at [189, 332] on span at bounding box center [182, 338] width 13 height 13
click at [183, 344] on input "checkbox" at bounding box center [183, 344] width 1 height 1
checkbox input "true"
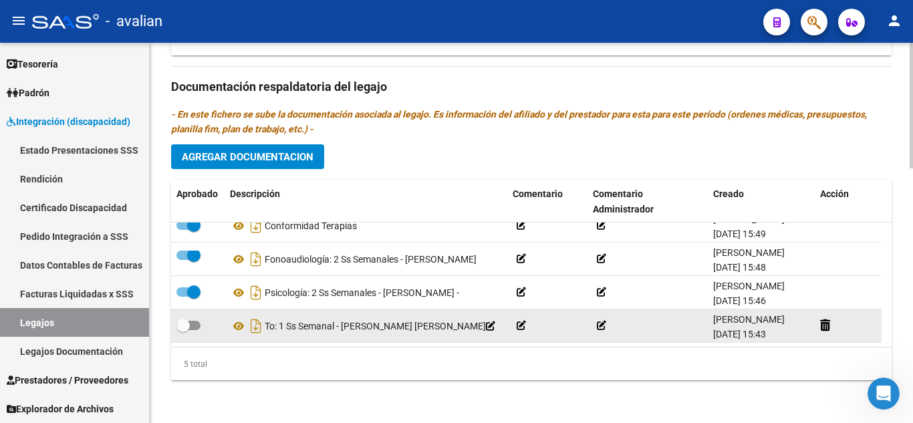
click at [182, 322] on span at bounding box center [182, 325] width 13 height 13
click at [183, 330] on input "checkbox" at bounding box center [183, 330] width 1 height 1
checkbox input "true"
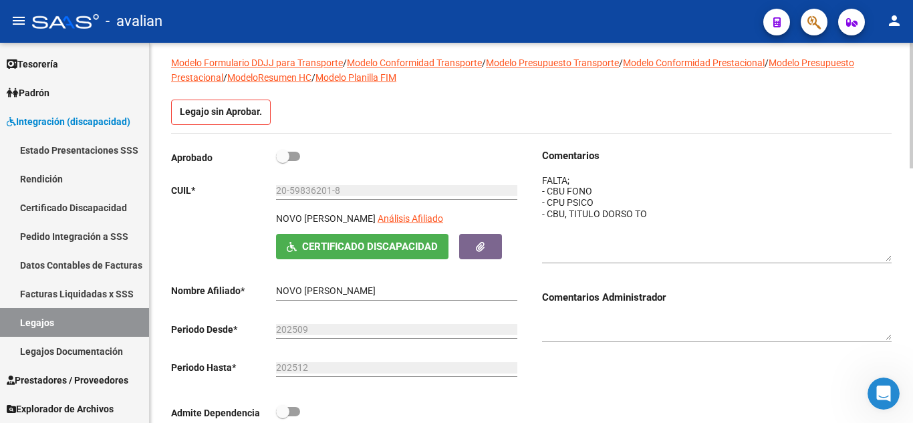
scroll to position [0, 0]
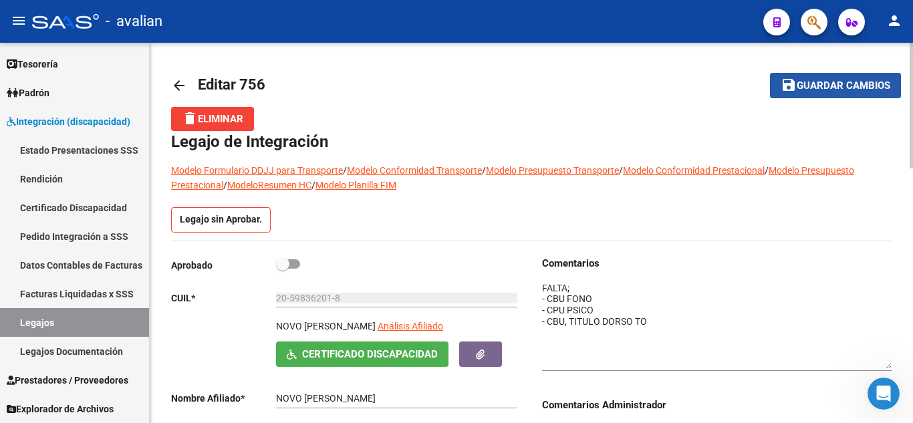
click at [802, 76] on button "save Guardar cambios" at bounding box center [835, 85] width 131 height 25
click at [796, 85] on mat-icon "save" at bounding box center [789, 85] width 16 height 16
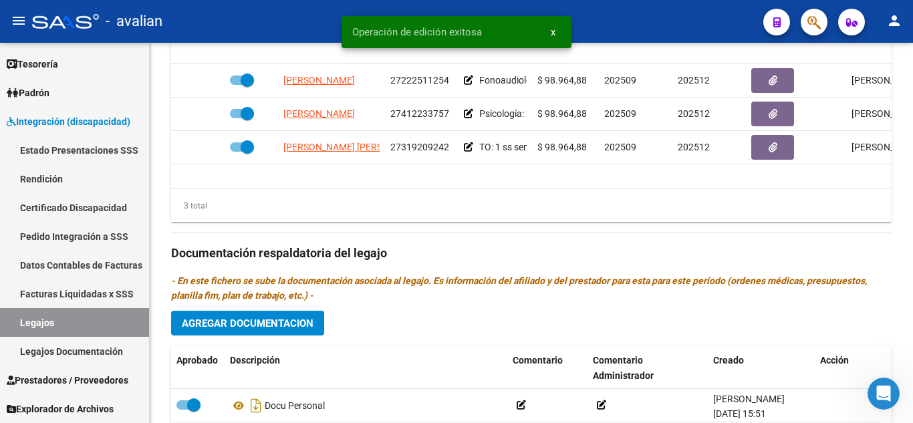
scroll to position [535, 0]
